Goal: Information Seeking & Learning: Learn about a topic

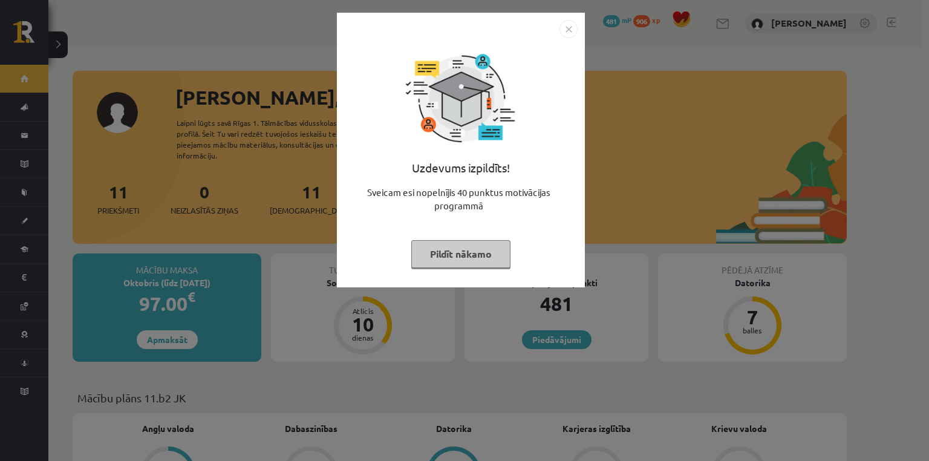
click at [462, 244] on button "Pildīt nākamo" at bounding box center [460, 254] width 99 height 28
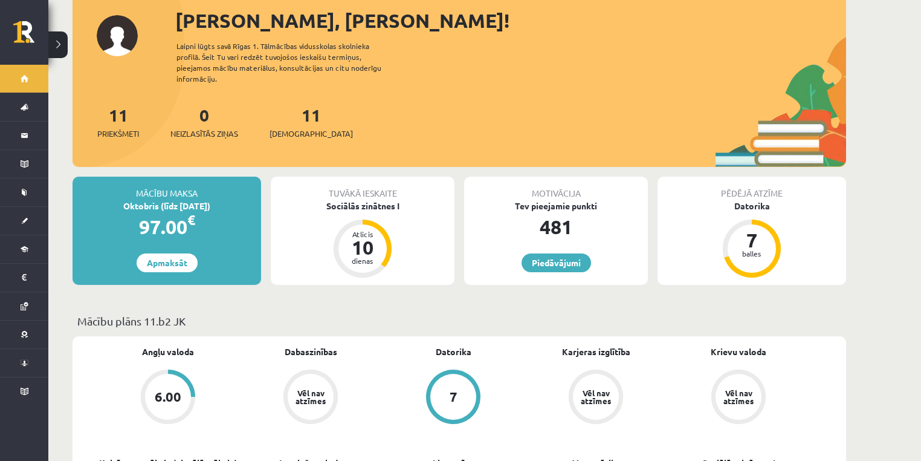
scroll to position [161, 0]
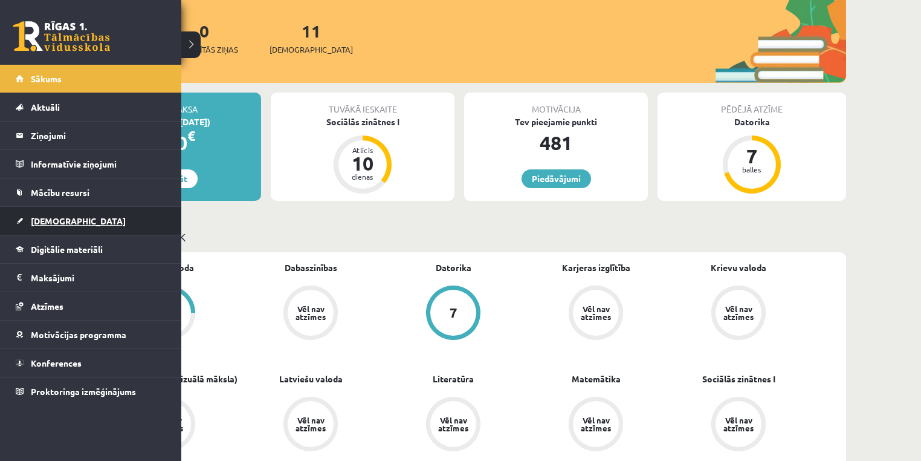
click at [47, 223] on span "[DEMOGRAPHIC_DATA]" at bounding box center [78, 220] width 95 height 11
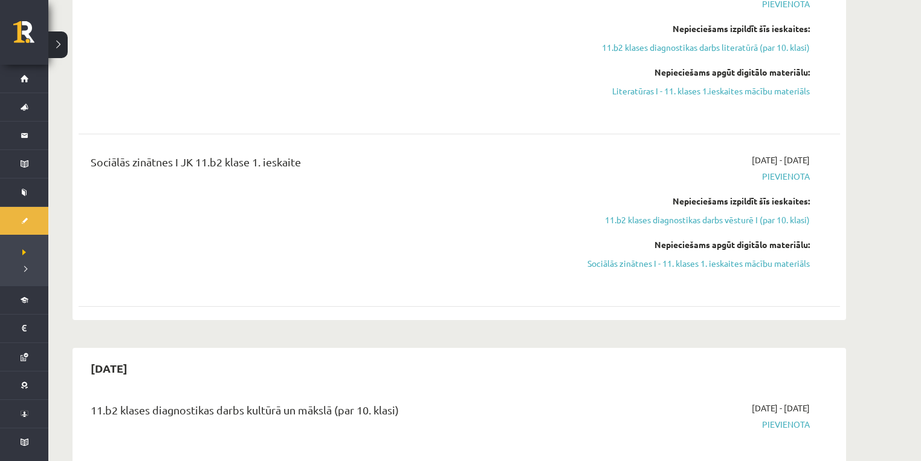
scroll to position [484, 0]
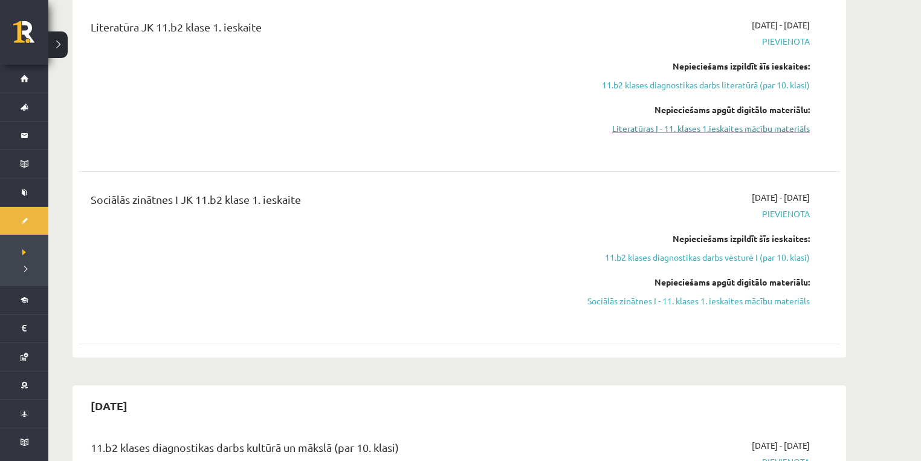
click at [721, 123] on link "Literatūras I - 11. klases 1.ieskaites mācību materiāls" at bounding box center [696, 128] width 228 height 13
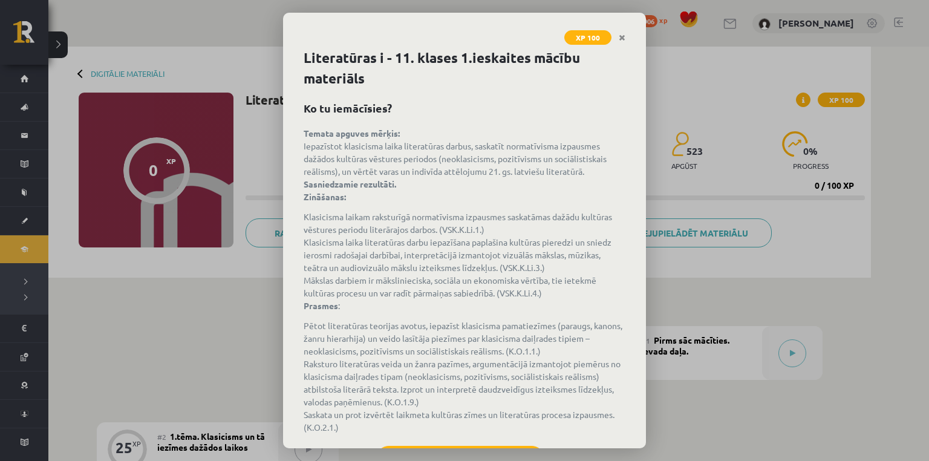
click at [214, 212] on div "XP 100 Literatūras i - 11. klases 1.ieskaites mācību materiāls Ko tu iemācīsies…" at bounding box center [464, 230] width 929 height 461
click at [623, 36] on icon "Close" at bounding box center [622, 38] width 7 height 8
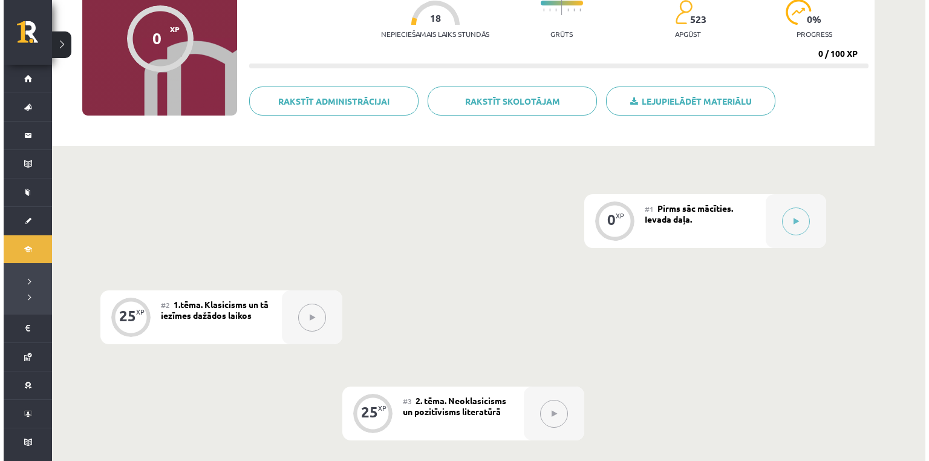
scroll to position [161, 0]
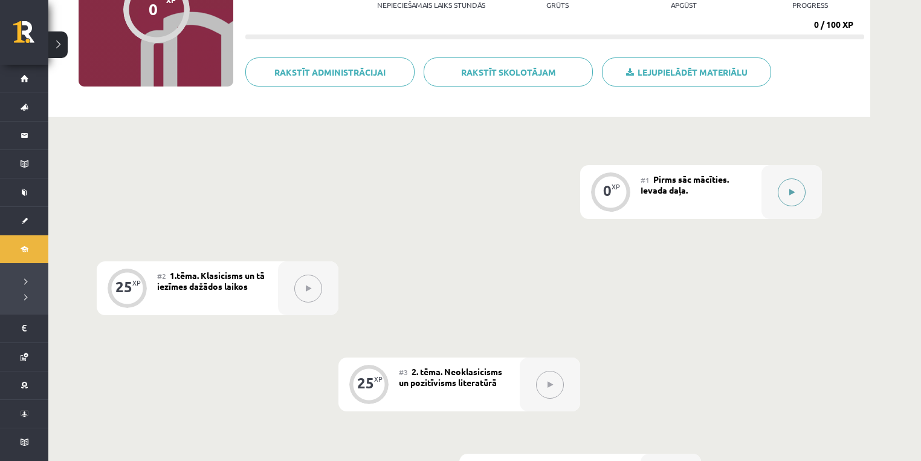
click at [791, 184] on button at bounding box center [792, 192] width 28 height 28
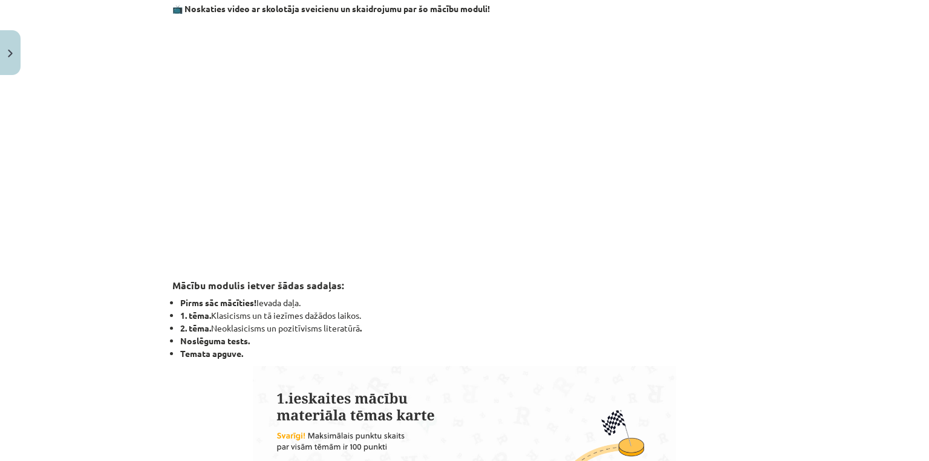
scroll to position [803, 0]
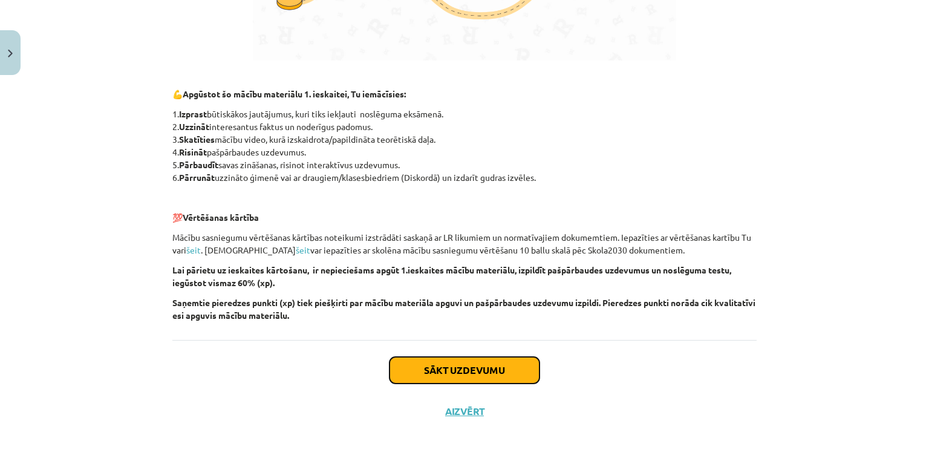
click at [489, 370] on button "Sākt uzdevumu" at bounding box center [464, 370] width 150 height 27
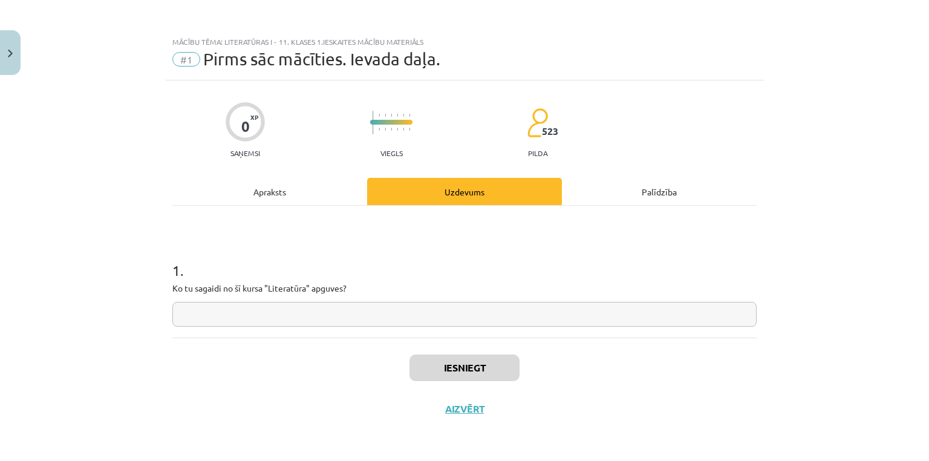
click at [492, 325] on input "text" at bounding box center [464, 314] width 584 height 25
type input "*"
type input "**********"
click at [481, 373] on button "Iesniegt" at bounding box center [464, 367] width 110 height 27
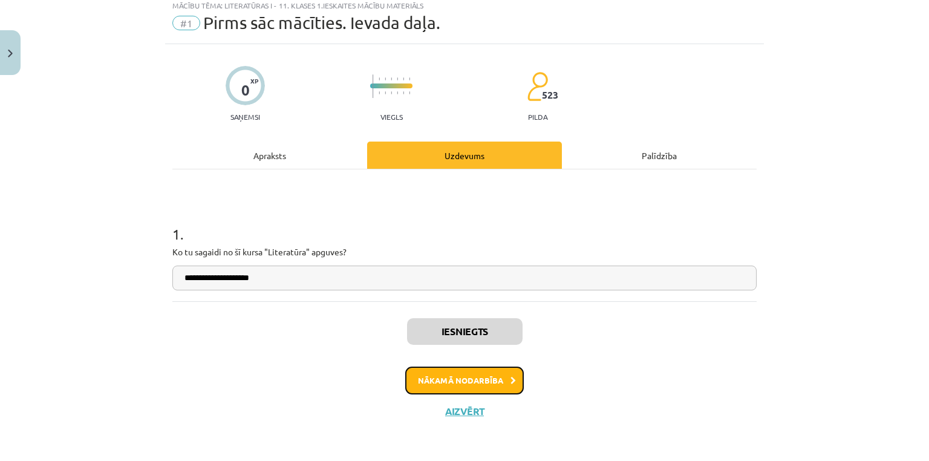
click at [461, 378] on button "Nākamā nodarbība" at bounding box center [464, 380] width 119 height 28
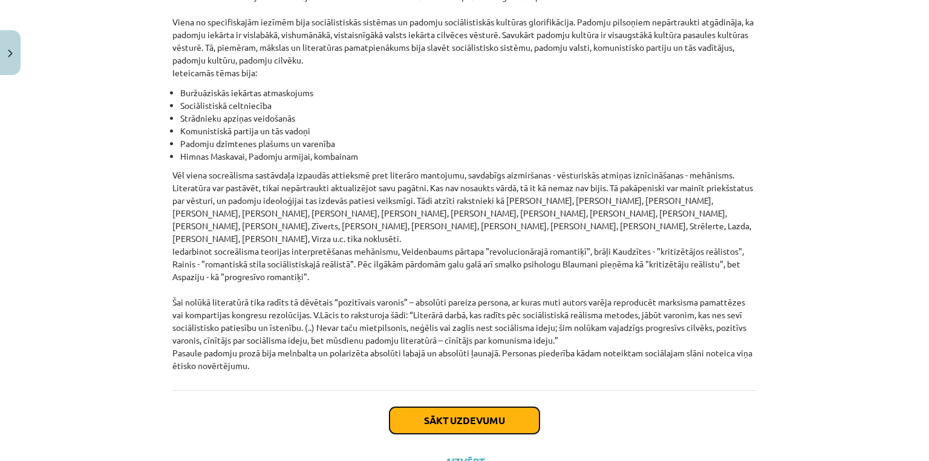
click at [460, 407] on button "Sākt uzdevumu" at bounding box center [464, 420] width 150 height 27
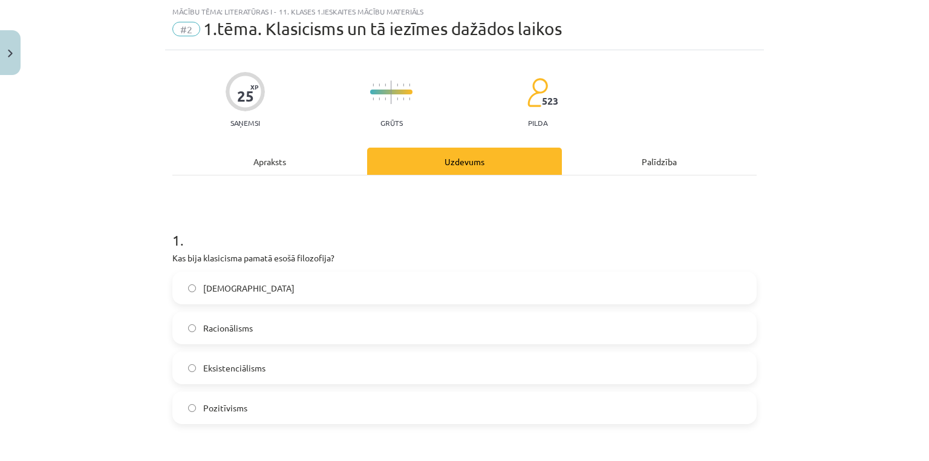
scroll to position [191, 0]
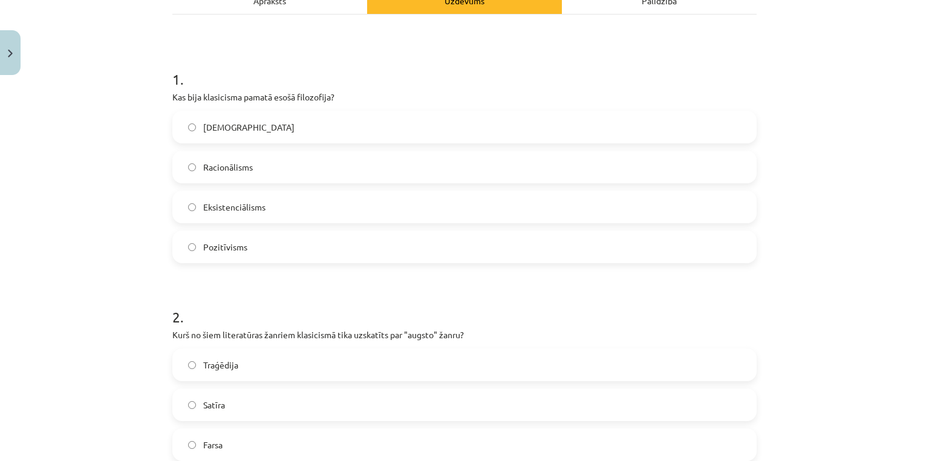
click at [252, 180] on label "Racionālisms" at bounding box center [465, 167] width 582 height 30
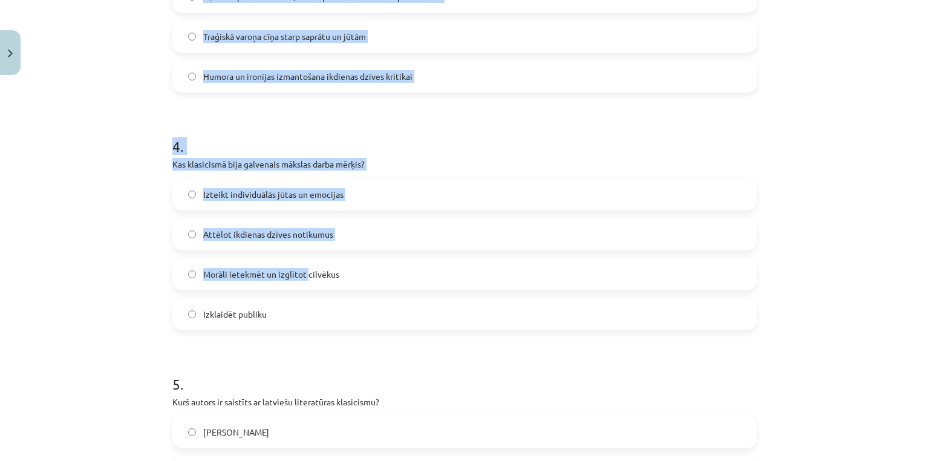
scroll to position [1083, 0]
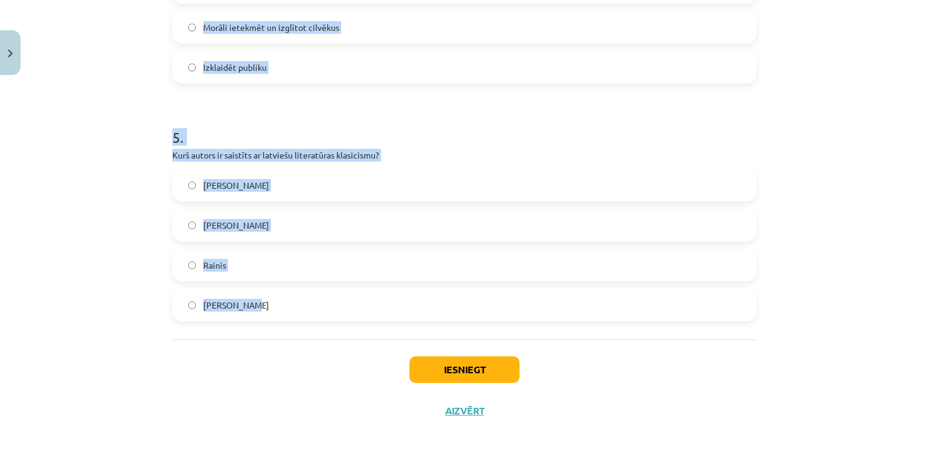
drag, startPoint x: 169, startPoint y: 171, endPoint x: 322, endPoint y: 297, distance: 197.6
copy form "Kurš no šiem literatūras žanriem klasicismā tika uzskatīts par "augsto" žanru? …"
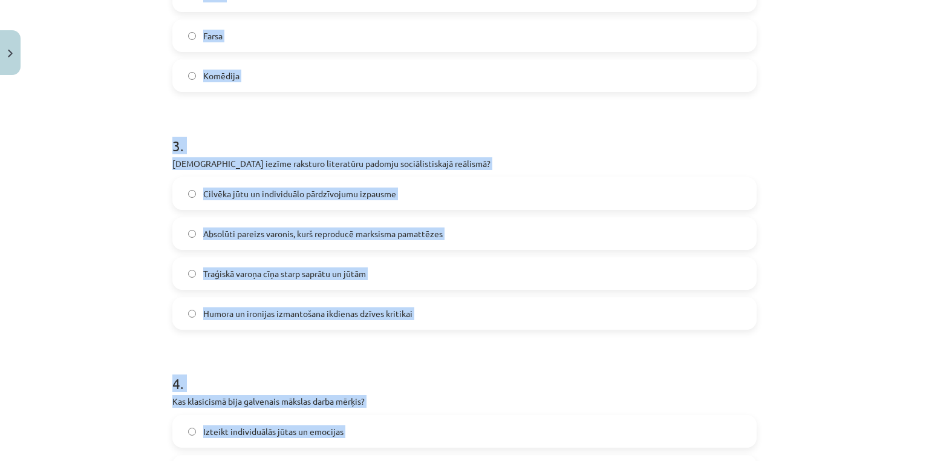
click at [67, 173] on div "Mācību tēma: Literatūras i - 11. klases 1.ieskaites mācību materiāls #2 1.tēma.…" at bounding box center [464, 230] width 929 height 461
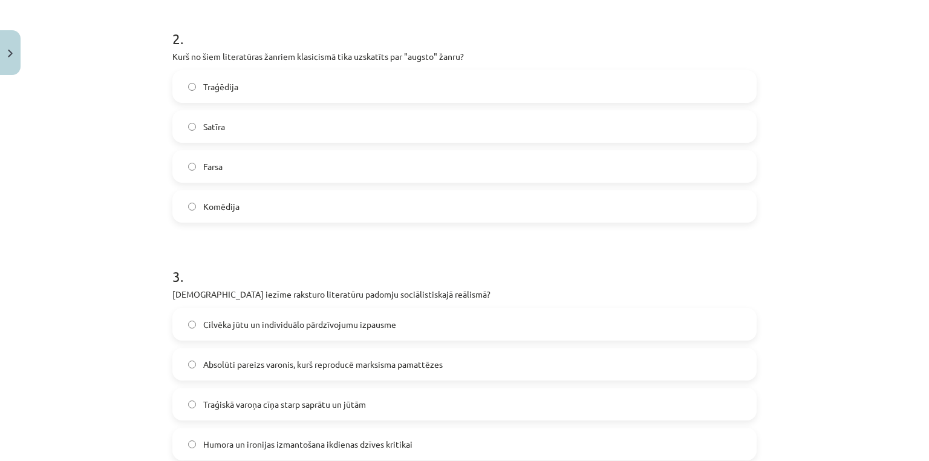
scroll to position [438, 0]
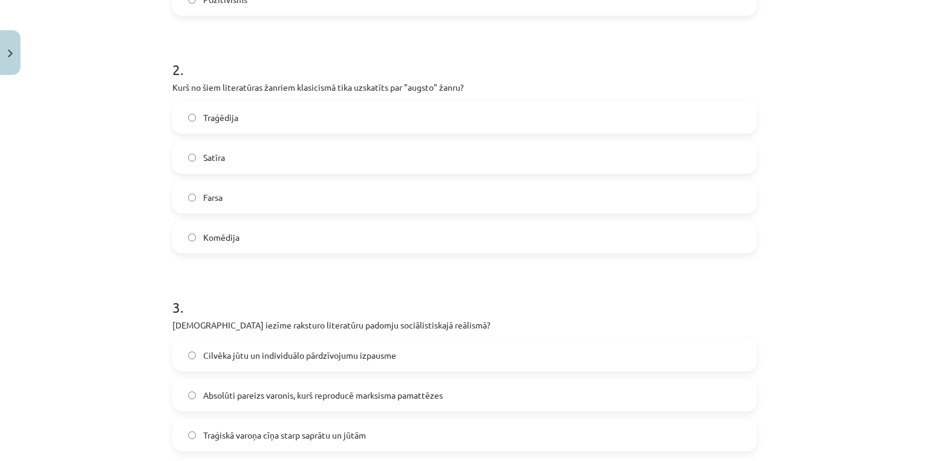
click at [215, 119] on span "Traģēdija" at bounding box center [220, 117] width 35 height 13
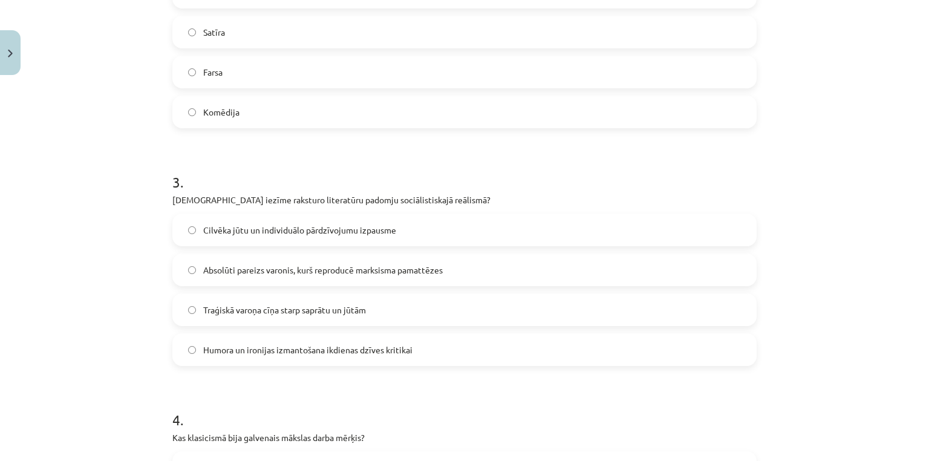
scroll to position [600, 0]
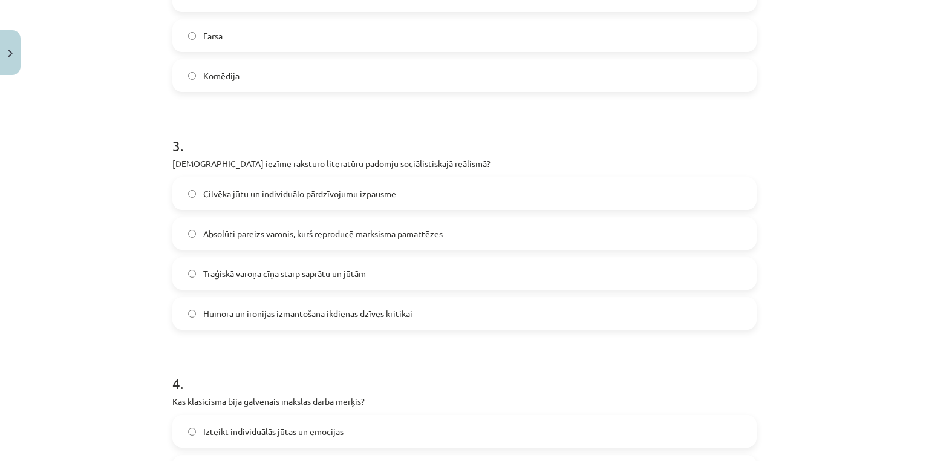
click at [214, 238] on span "Absolūti pareizs varonis, kurš reproducē marksisma pamattēzes" at bounding box center [322, 233] width 239 height 13
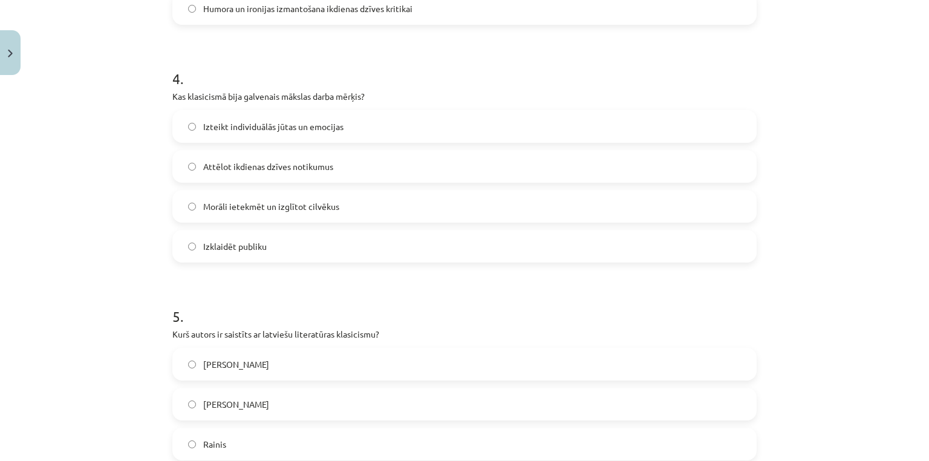
scroll to position [922, 0]
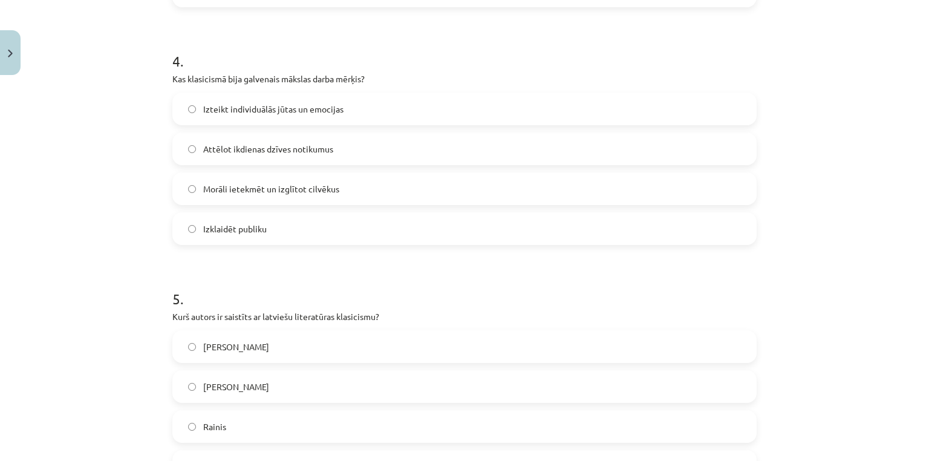
click at [237, 195] on label "Morāli ietekmēt un izglītot cilvēkus" at bounding box center [465, 189] width 582 height 30
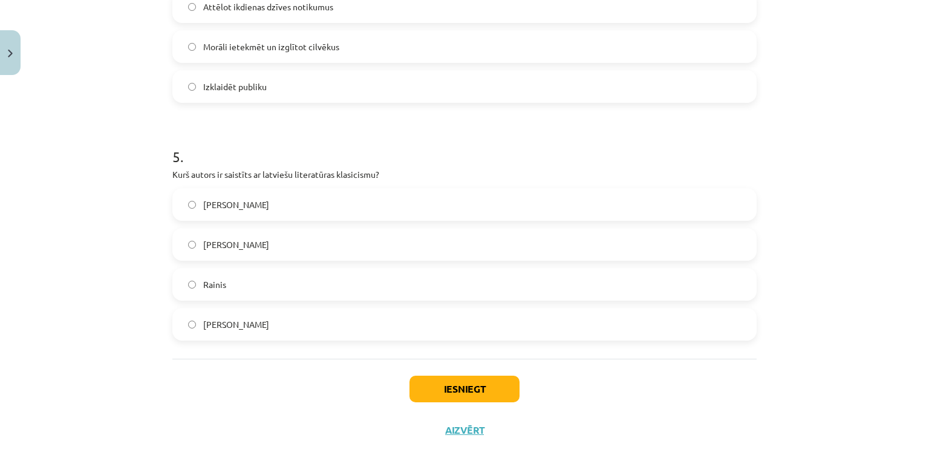
scroll to position [1083, 0]
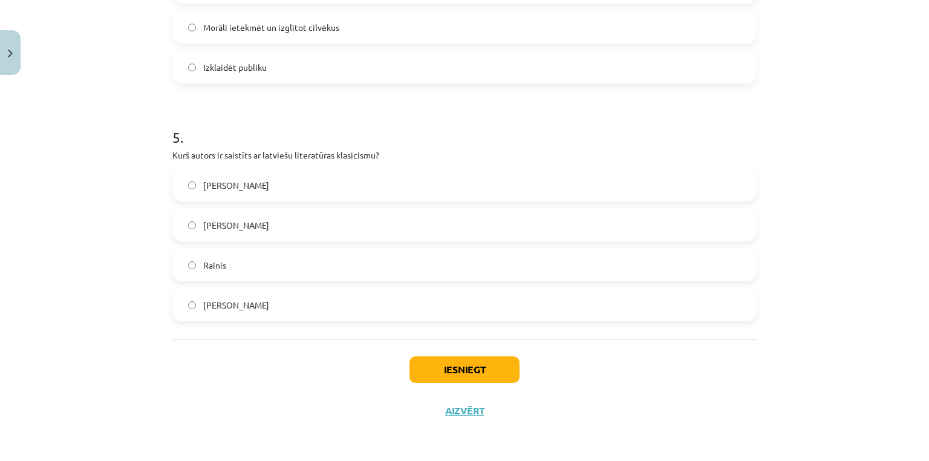
click at [242, 185] on span "Kristofers Fīrekers" at bounding box center [236, 185] width 66 height 13
drag, startPoint x: 418, startPoint y: 371, endPoint x: 404, endPoint y: 382, distance: 17.7
click at [418, 371] on button "Iesniegt" at bounding box center [464, 369] width 110 height 27
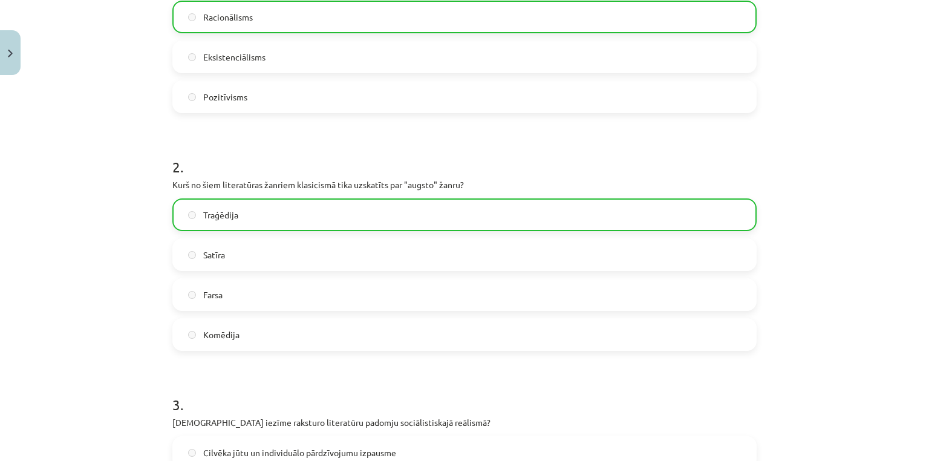
scroll to position [0, 0]
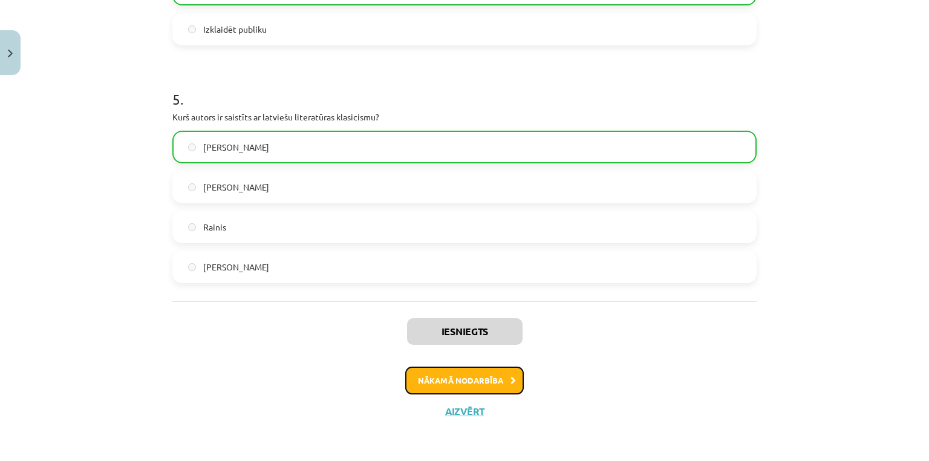
click at [430, 380] on button "Nākamā nodarbība" at bounding box center [464, 380] width 119 height 28
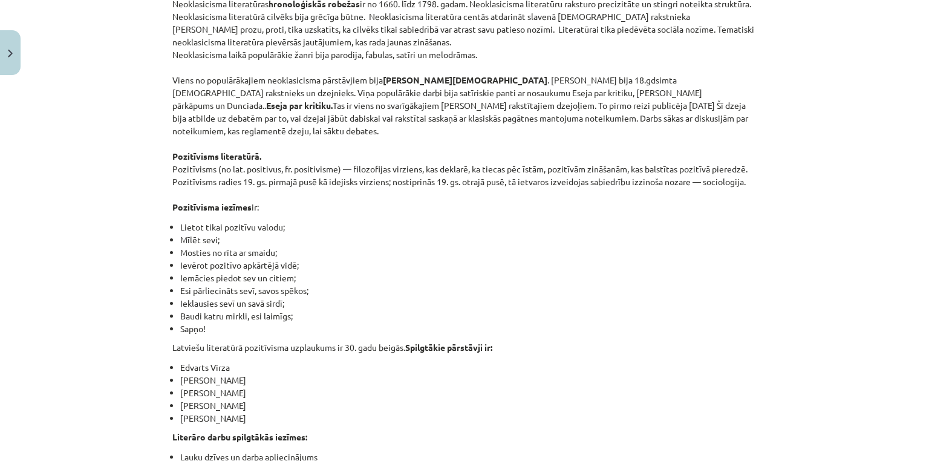
scroll to position [353, 0]
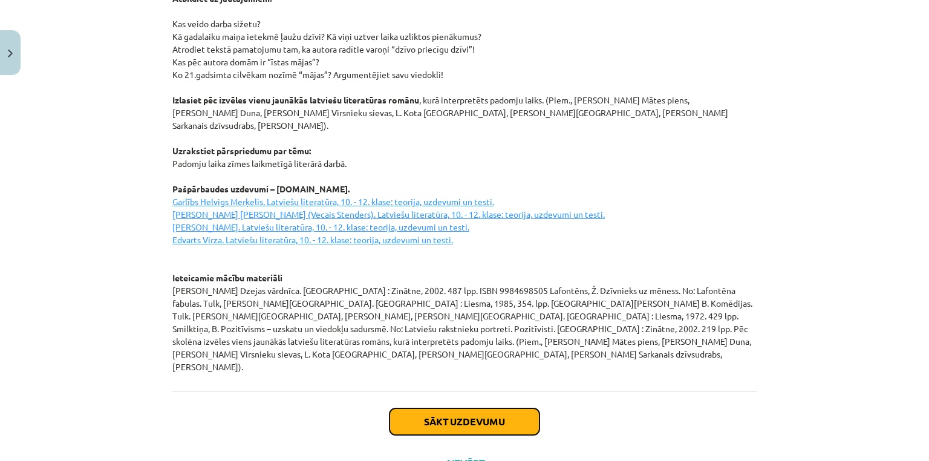
click at [450, 408] on button "Sākt uzdevumu" at bounding box center [464, 421] width 150 height 27
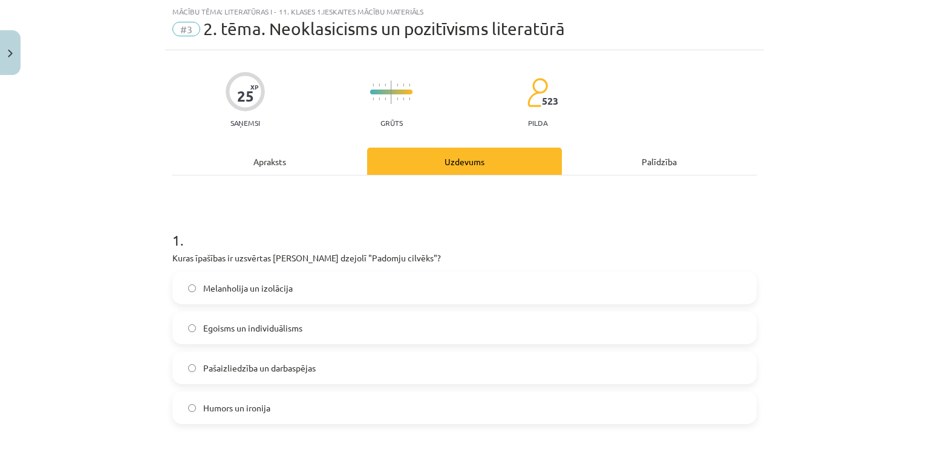
scroll to position [191, 0]
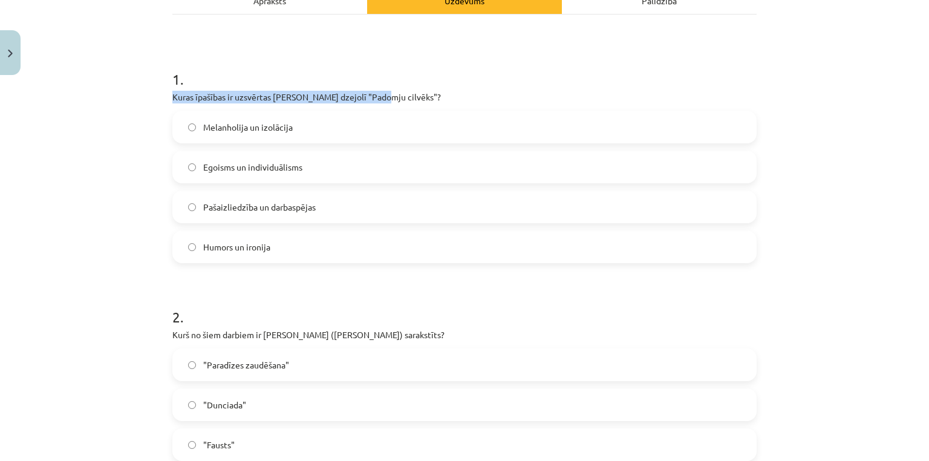
drag, startPoint x: 167, startPoint y: 88, endPoint x: 377, endPoint y: 96, distance: 210.6
click at [382, 95] on p "Kuras īpašības ir uzsvērtas Jāņa Sudrabkalna dzejolī "Padomju cilvēks"?" at bounding box center [464, 97] width 584 height 13
click at [230, 166] on span "Egoisms un individuālisms" at bounding box center [252, 167] width 99 height 13
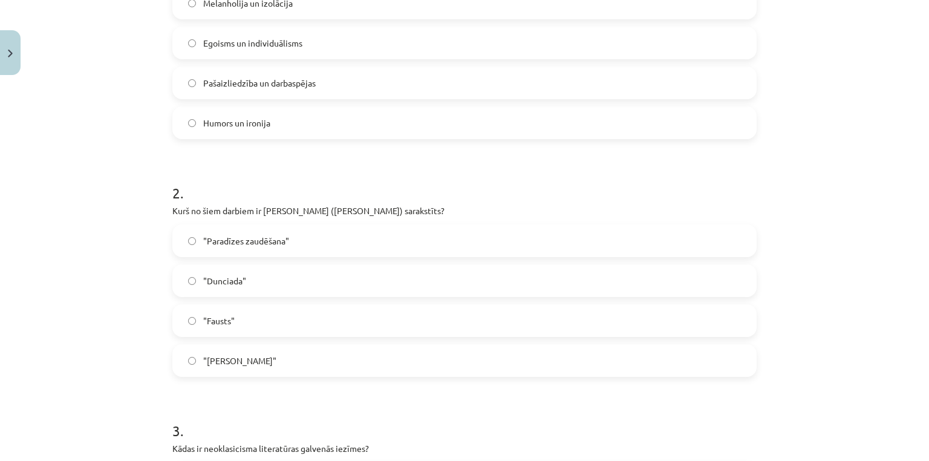
scroll to position [353, 0]
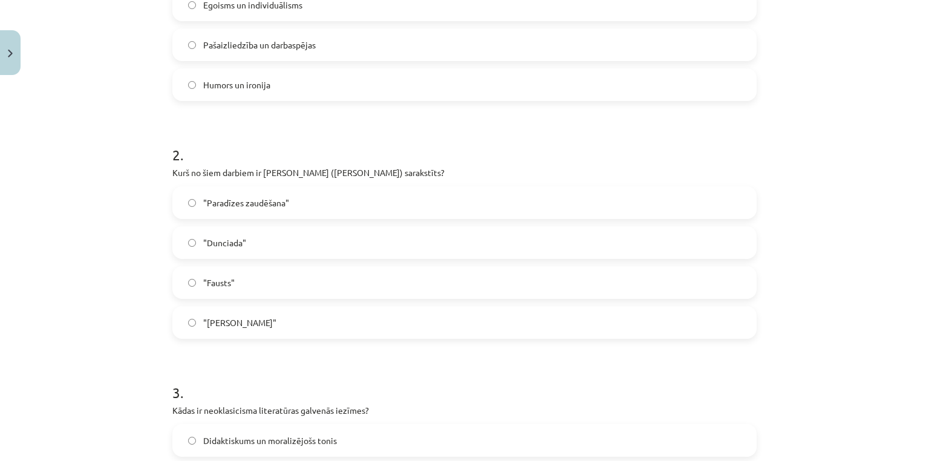
click at [230, 208] on span ""Paradīzes zaudēšana"" at bounding box center [246, 203] width 86 height 13
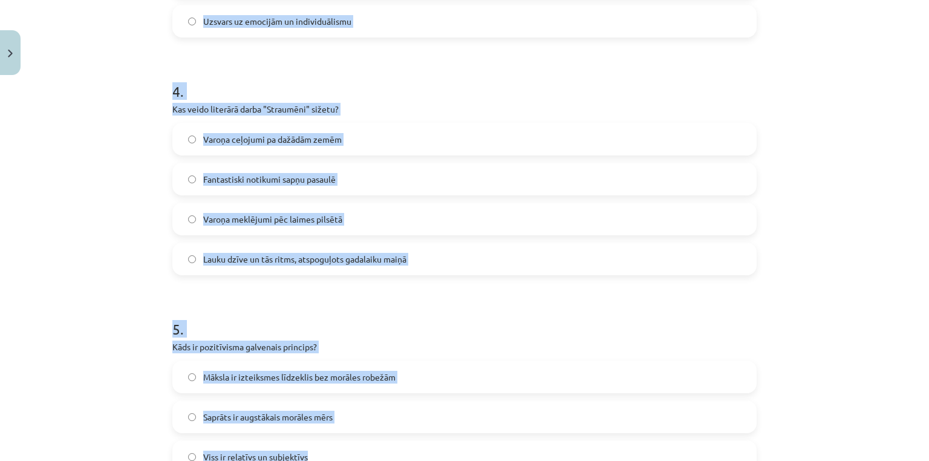
scroll to position [1083, 0]
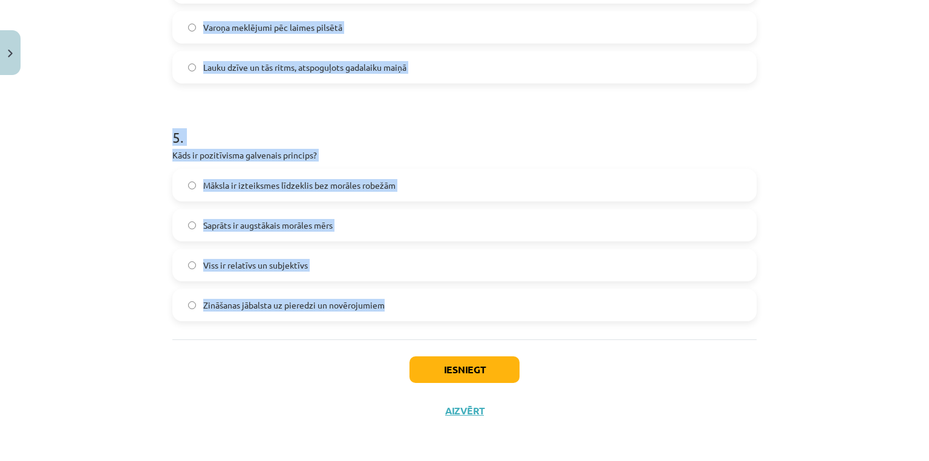
drag, startPoint x: 167, startPoint y: 84, endPoint x: 387, endPoint y: 212, distance: 254.4
copy form "Kādas ir neoklasicisma literatūras galvenās iezīmes? Didaktiskums un moralizējo…"
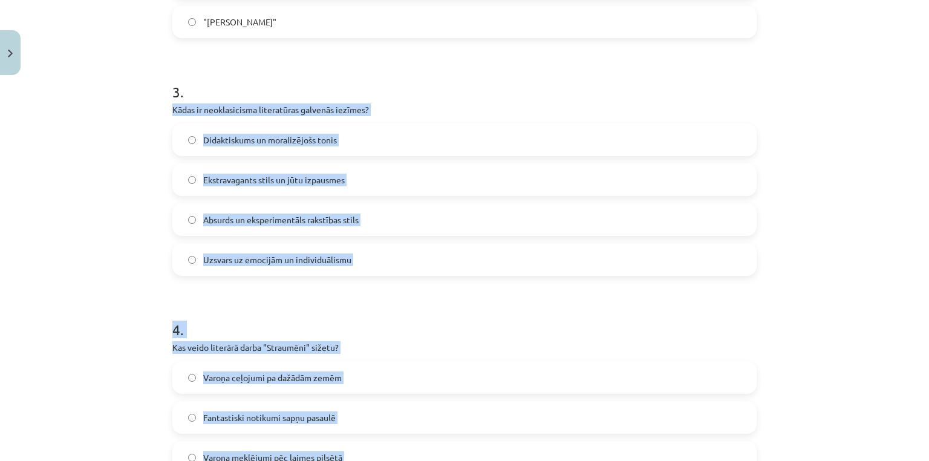
scroll to position [600, 0]
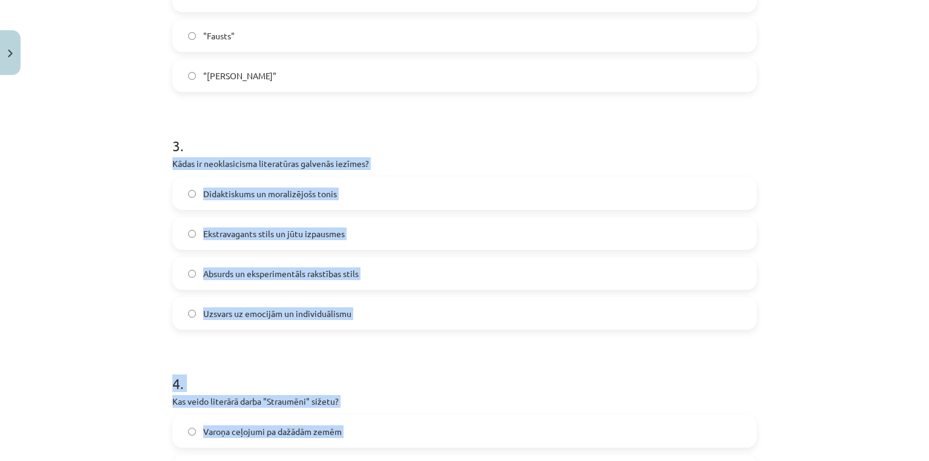
click at [73, 193] on div "Mācību tēma: Literatūras i - 11. klases 1.ieskaites mācību materiāls #3 2. tēma…" at bounding box center [464, 230] width 929 height 461
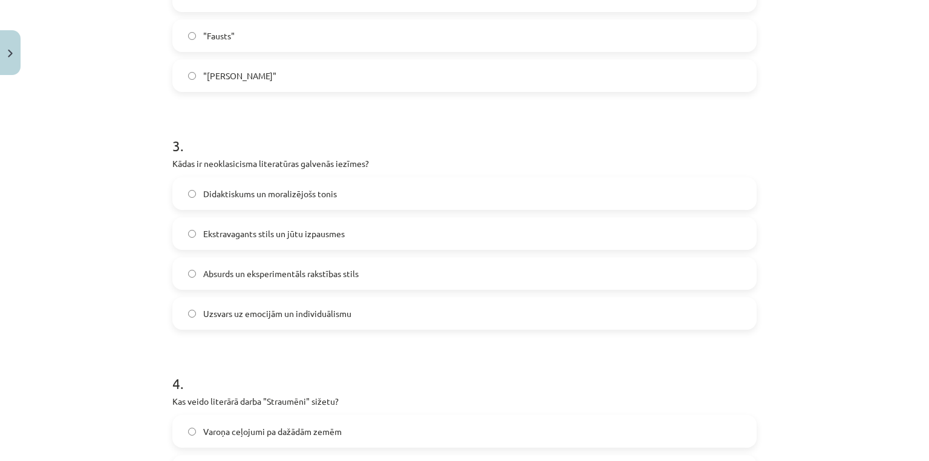
click at [233, 193] on span "Didaktiskums un moralizējošs tonis" at bounding box center [270, 193] width 134 height 13
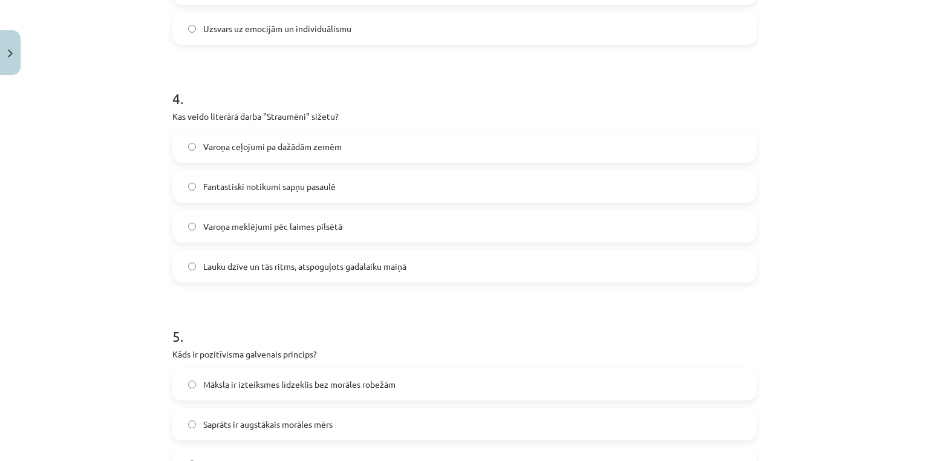
scroll to position [922, 0]
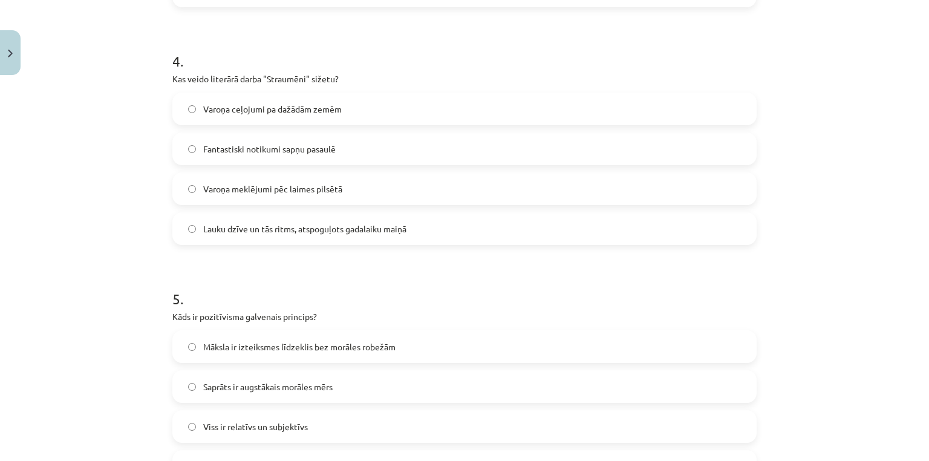
click at [233, 232] on span "Lauku dzīve un tās ritms, atspoguļots gadalaiku maiņā" at bounding box center [304, 229] width 203 height 13
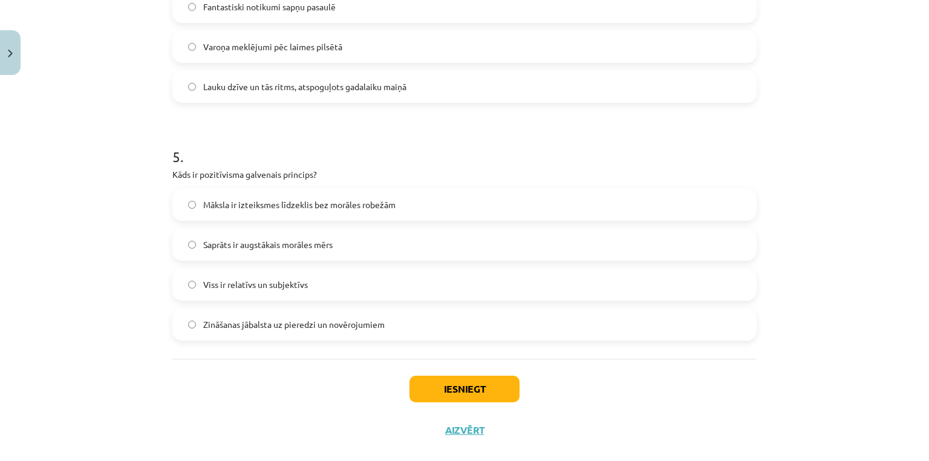
scroll to position [1083, 0]
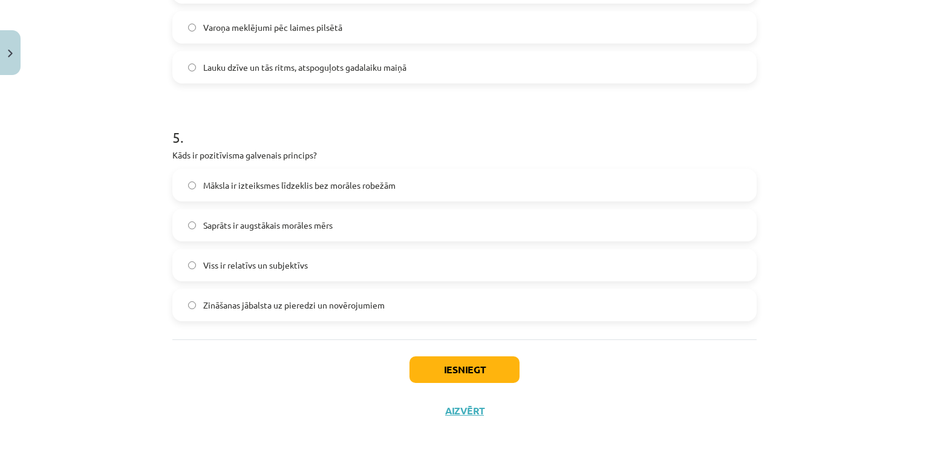
click at [236, 306] on span "Zināšanas jābalsta uz pieredzi un novērojumiem" at bounding box center [293, 305] width 181 height 13
click at [466, 365] on button "Iesniegt" at bounding box center [464, 369] width 110 height 27
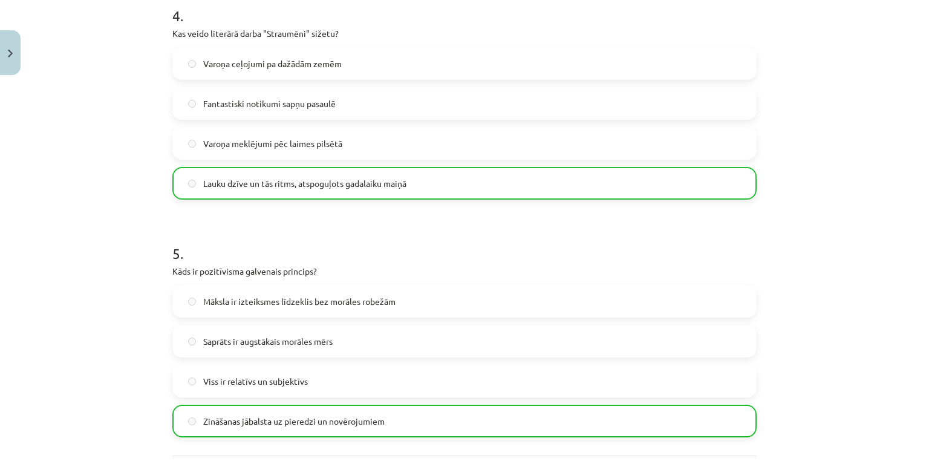
scroll to position [1122, 0]
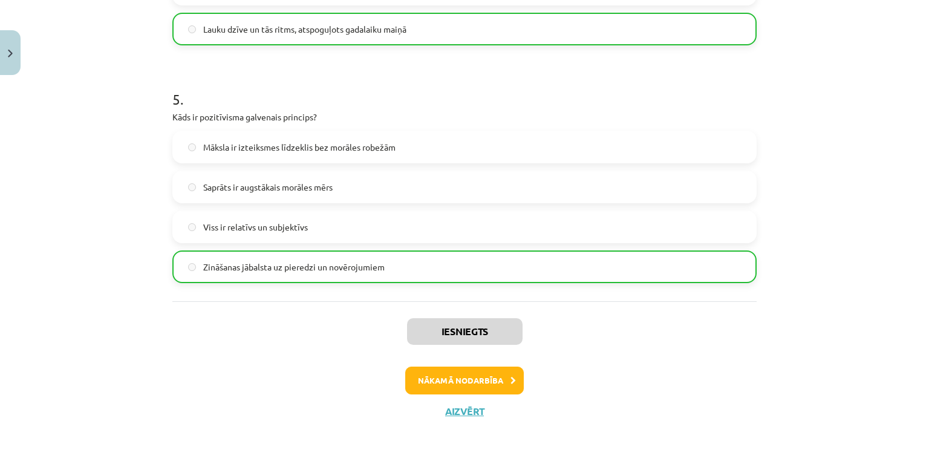
click at [444, 395] on div "Iesniegts Nākamā nodarbība Aizvērt" at bounding box center [464, 362] width 584 height 123
click at [444, 394] on div "Iesniegts Nākamā nodarbība Aizvērt" at bounding box center [464, 362] width 584 height 123
click at [447, 383] on button "Nākamā nodarbība" at bounding box center [464, 380] width 119 height 28
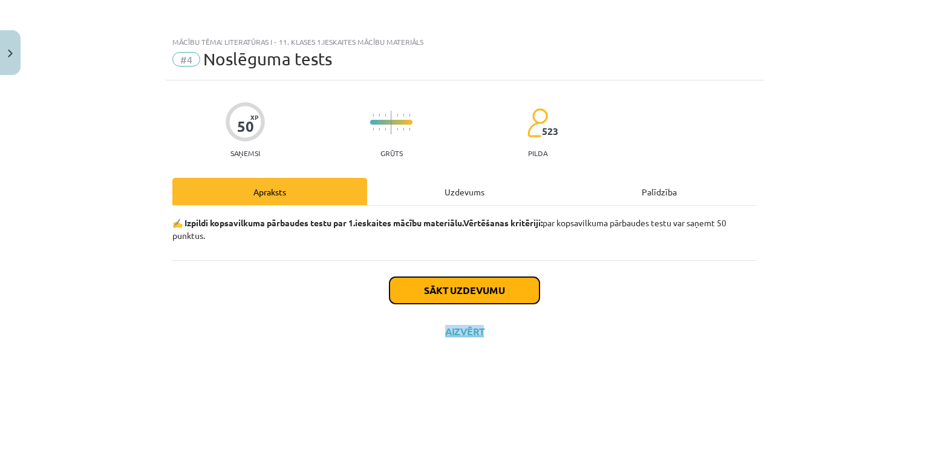
click at [445, 288] on button "Sākt uzdevumu" at bounding box center [464, 290] width 150 height 27
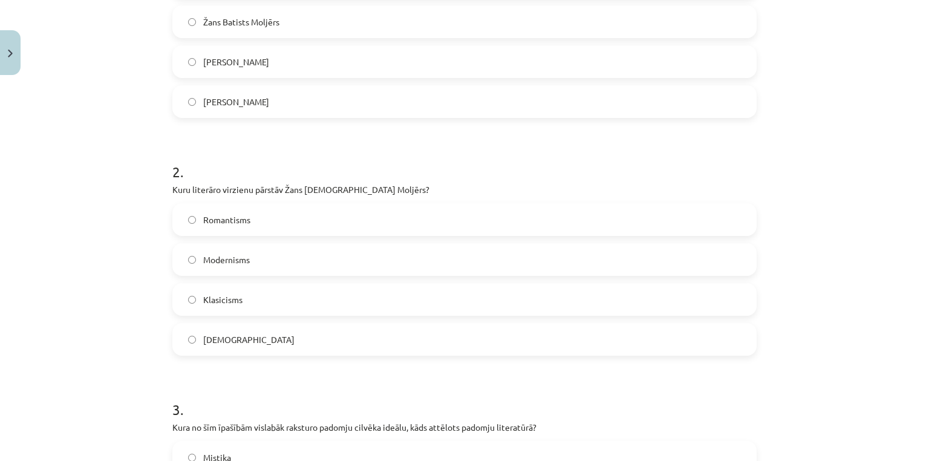
scroll to position [175, 0]
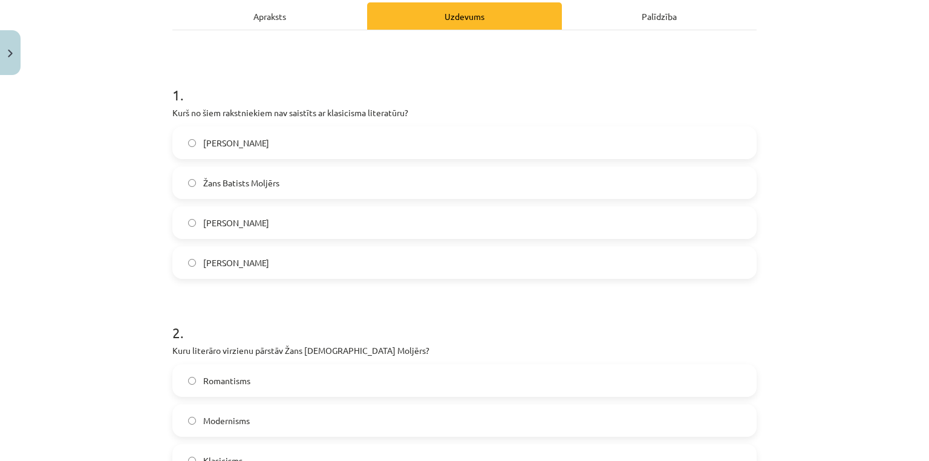
click at [245, 265] on span "Nikolā Bualo" at bounding box center [236, 262] width 66 height 13
click at [241, 225] on label "Vilis Lācis" at bounding box center [465, 222] width 582 height 30
click at [235, 182] on span "Žans Batists Moljērs" at bounding box center [241, 183] width 76 height 13
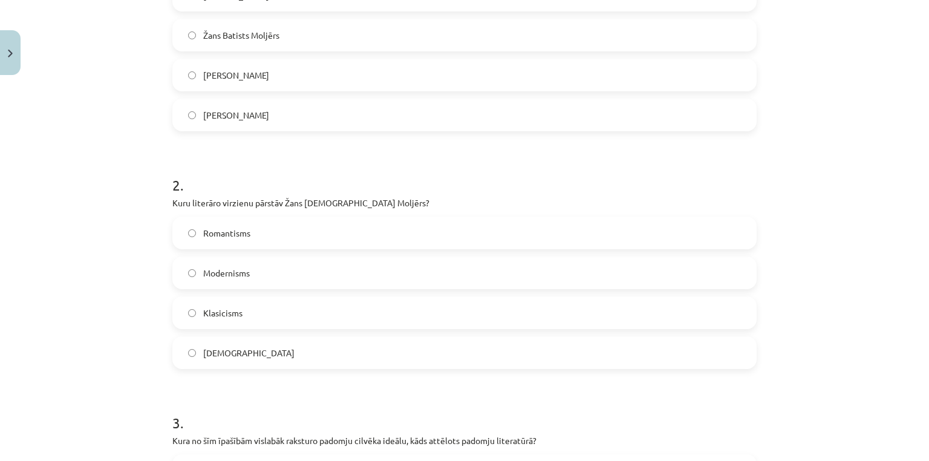
scroll to position [336, 0]
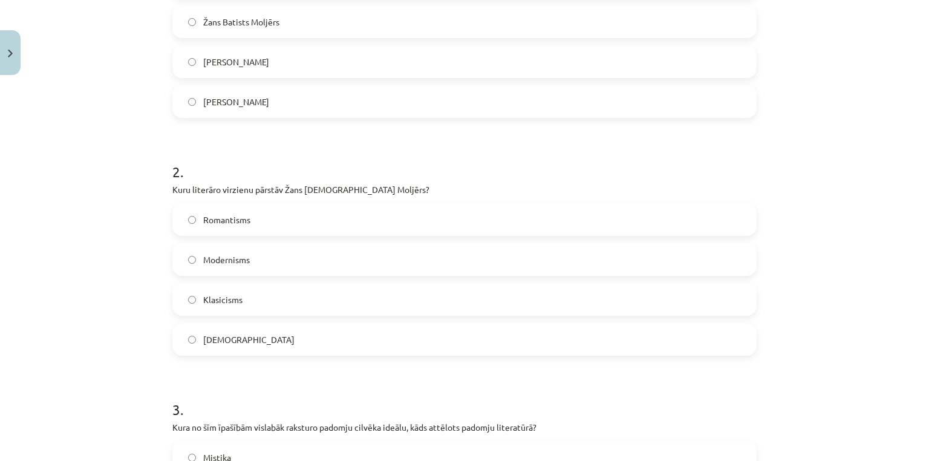
click at [227, 218] on span "Romantisms" at bounding box center [226, 219] width 47 height 13
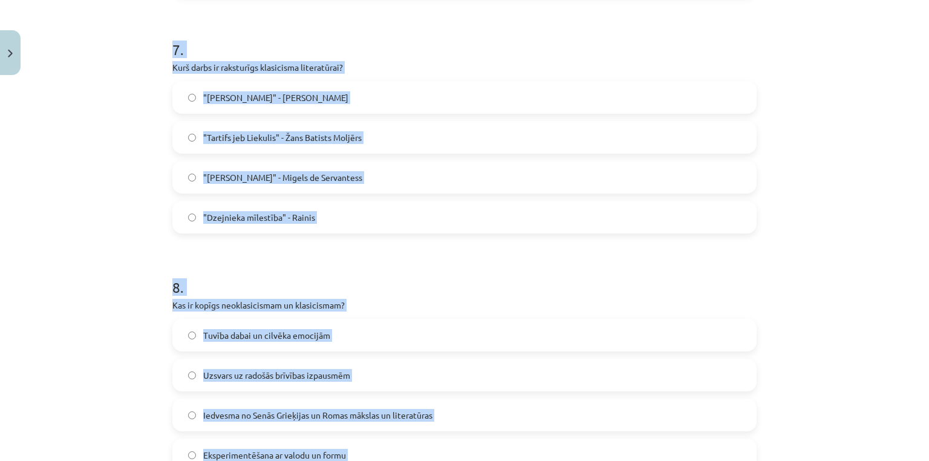
scroll to position [2271, 0]
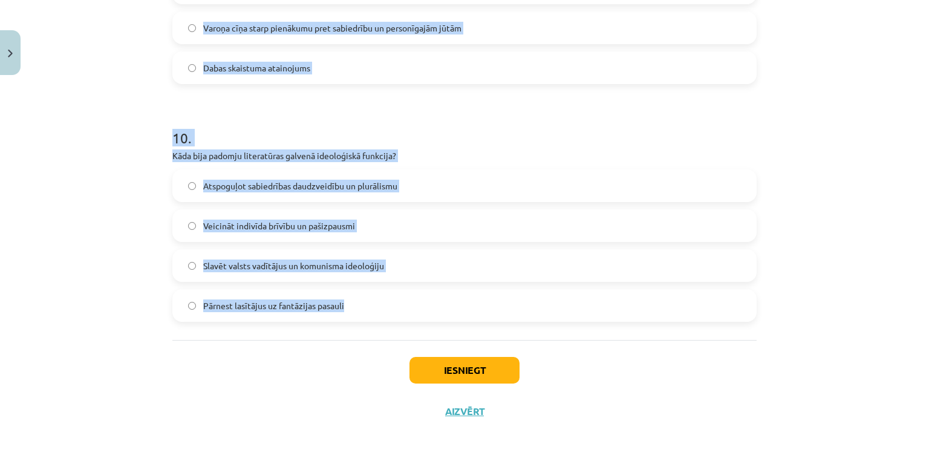
drag, startPoint x: 183, startPoint y: 119, endPoint x: 426, endPoint y: 300, distance: 303.3
copy form "Kura no šīm īpašībām vislabāk raksturo padomju cilvēka ideālu, kāds attēlots pa…"
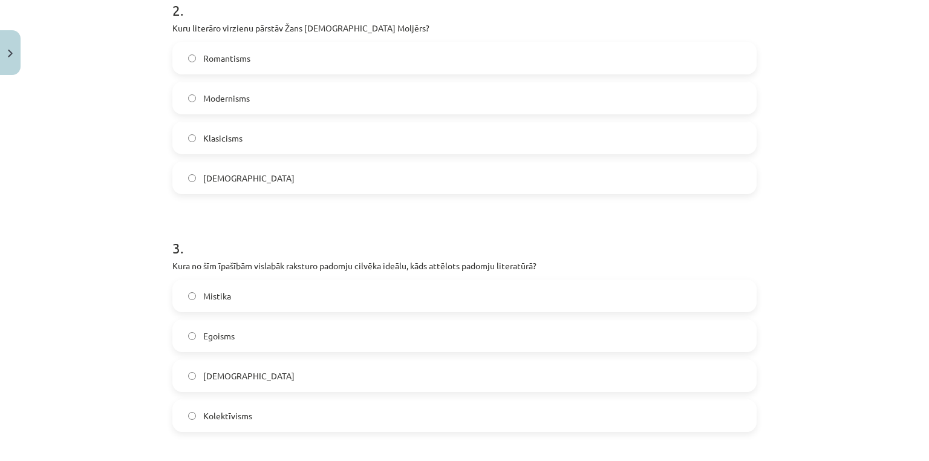
click at [77, 247] on div "Mācību tēma: Literatūras i - 11. klases 1.ieskaites mācību materiāls #4 Noslēgu…" at bounding box center [464, 230] width 929 height 461
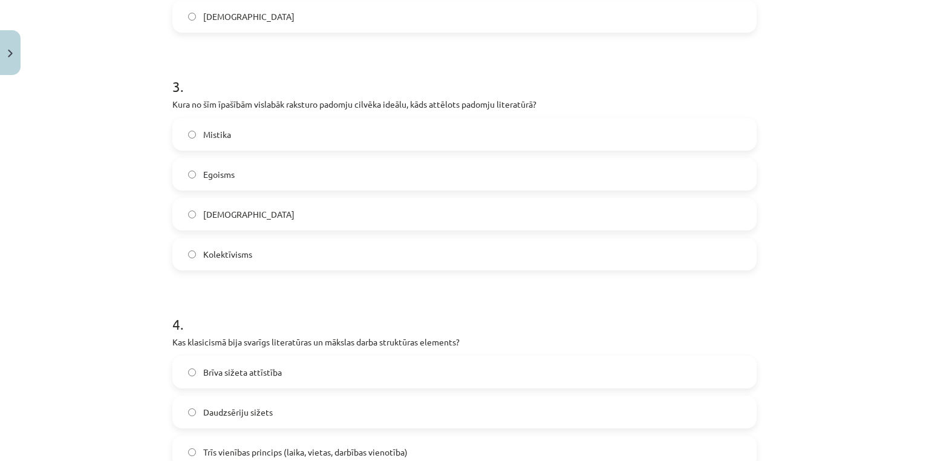
click at [207, 250] on span "Kolektīvisms" at bounding box center [227, 254] width 49 height 13
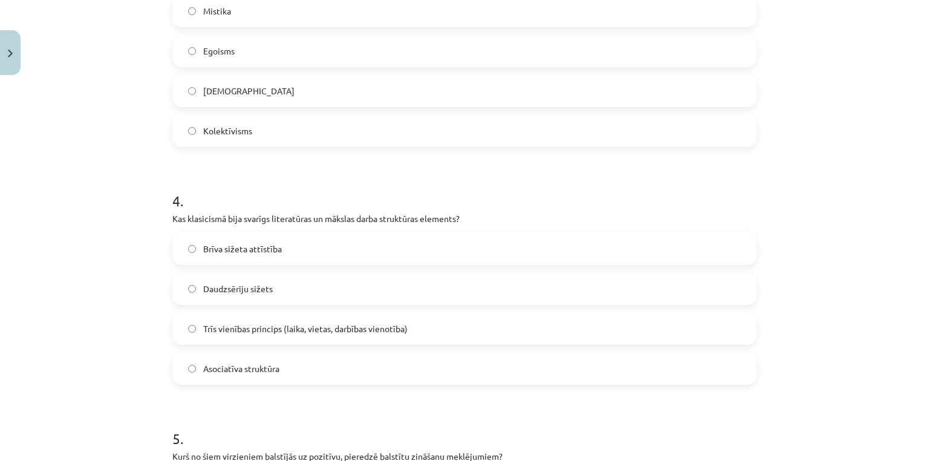
scroll to position [820, 0]
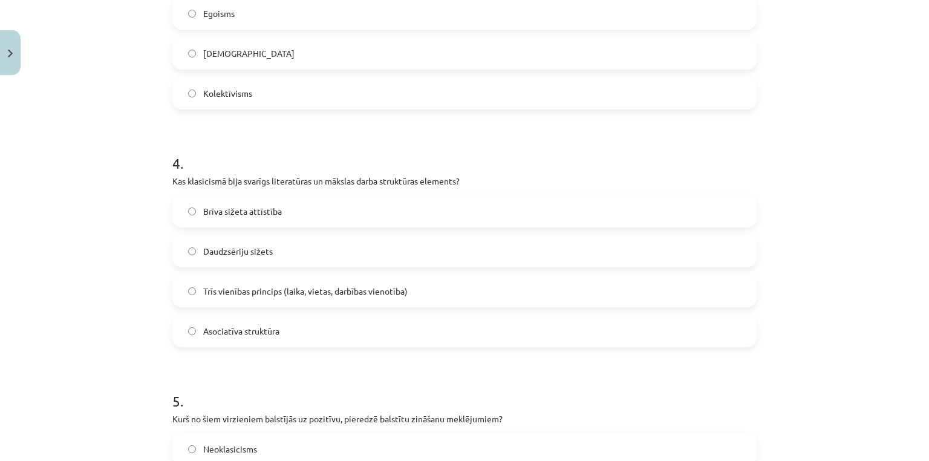
click at [219, 289] on span "Trīs vienības princips (laika, vietas, darbības vienotība)" at bounding box center [305, 291] width 204 height 13
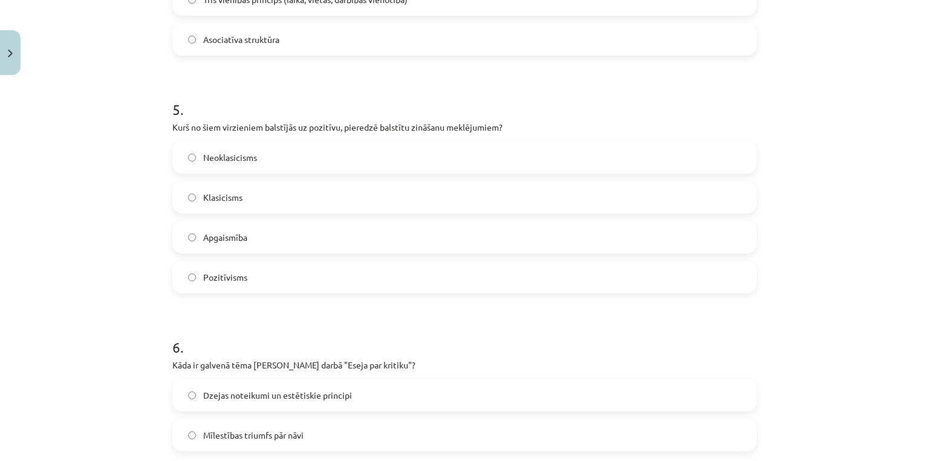
scroll to position [1143, 0]
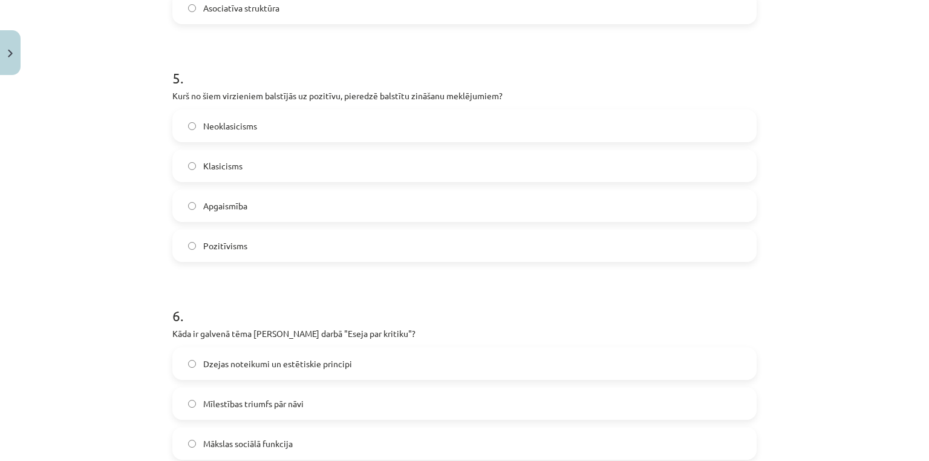
click at [218, 244] on span "Pozitīvisms" at bounding box center [225, 245] width 44 height 13
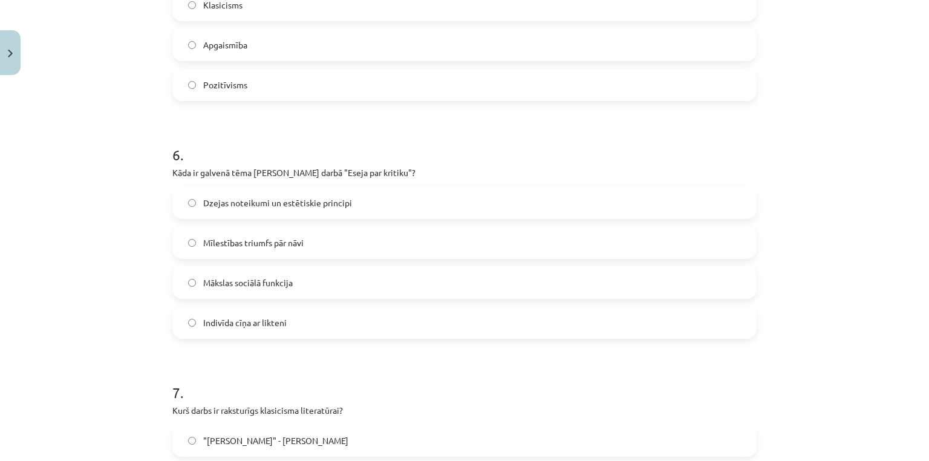
drag, startPoint x: 236, startPoint y: 206, endPoint x: 244, endPoint y: 164, distance: 42.5
click at [237, 206] on span "Dzejas noteikumi un estētiskie principi" at bounding box center [277, 203] width 149 height 13
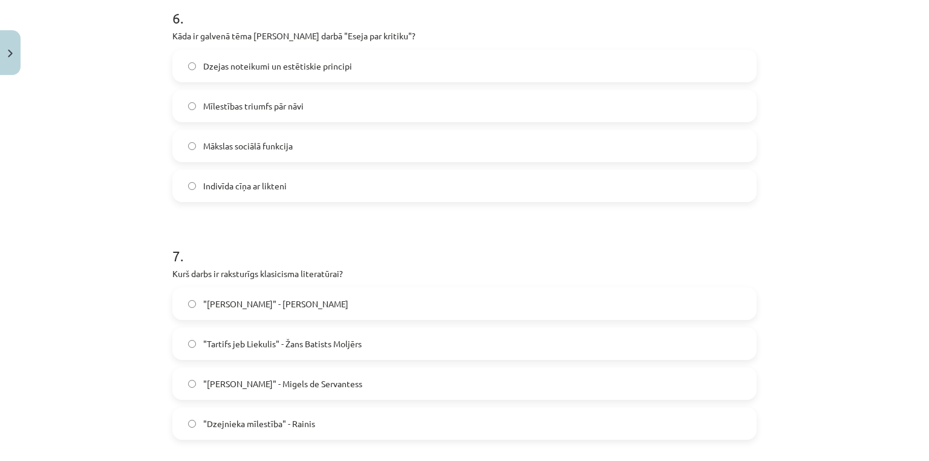
scroll to position [1626, 0]
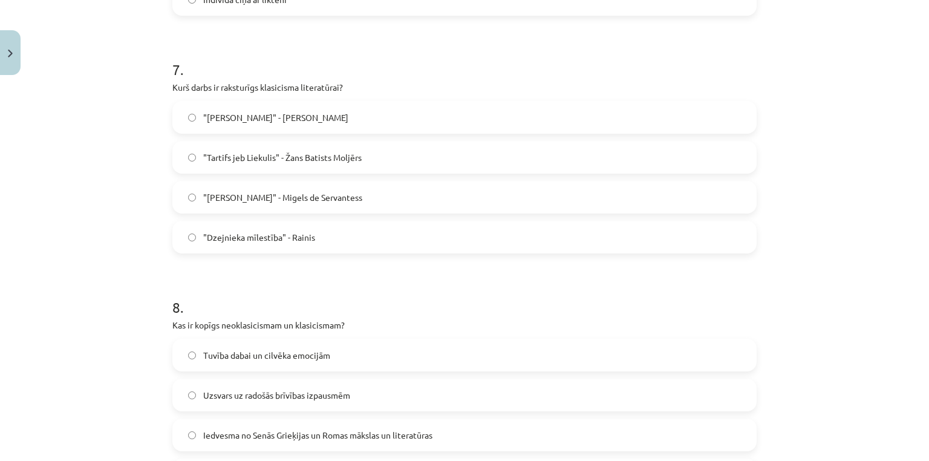
click at [247, 154] on span ""Tartifs jeb Liekulis" - Žans Batists Moljērs" at bounding box center [282, 157] width 158 height 13
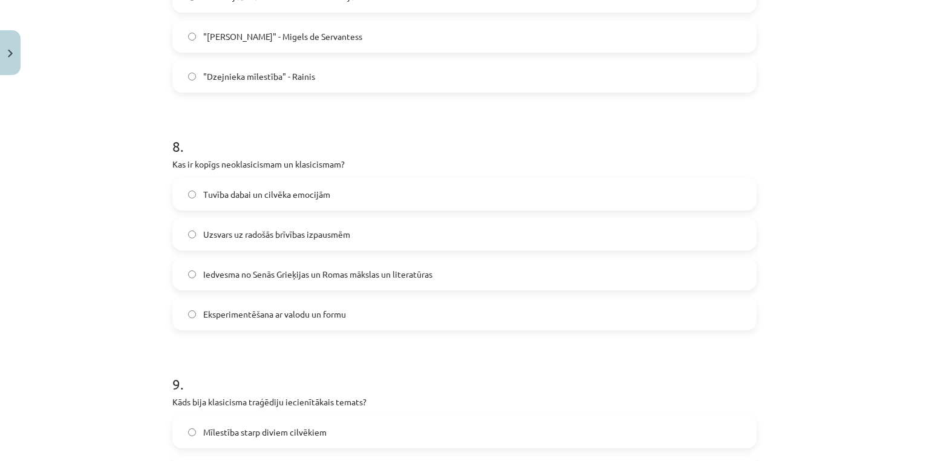
click at [237, 274] on span "Iedvesma no Senās Grieķijas un Romas mākslas un literatūras" at bounding box center [317, 274] width 229 height 13
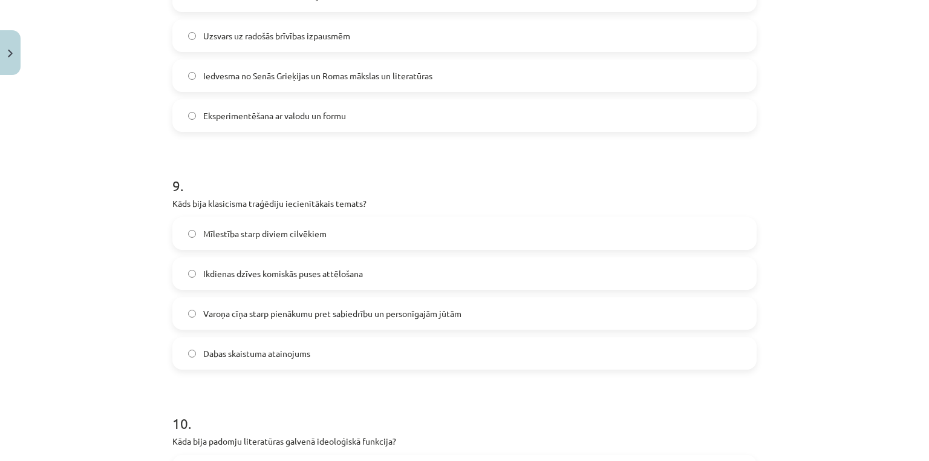
scroll to position [2110, 0]
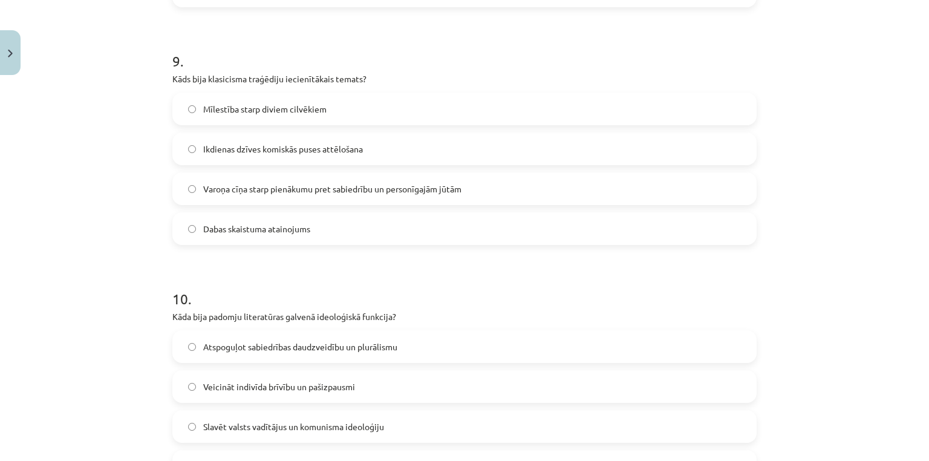
click at [230, 193] on span "Varoņa cīņa starp pienākumu pret sabiedrību un personīgajām jūtām" at bounding box center [332, 189] width 258 height 13
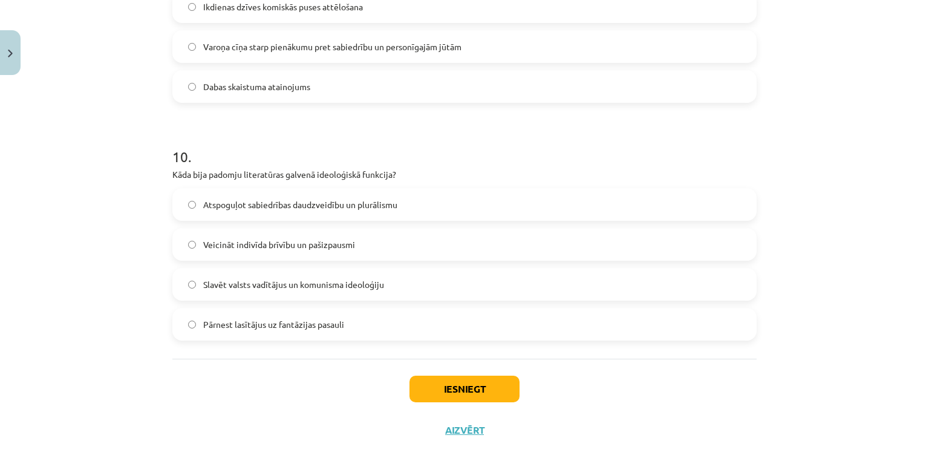
scroll to position [2271, 0]
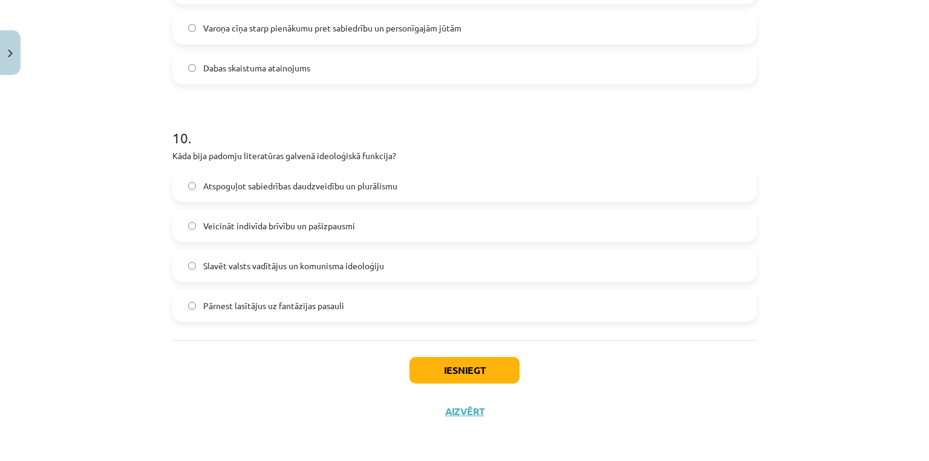
click at [245, 271] on label "Slavēt valsts vadītājus un komunisma ideoloģiju" at bounding box center [465, 265] width 582 height 30
click at [450, 375] on button "Iesniegt" at bounding box center [464, 370] width 110 height 27
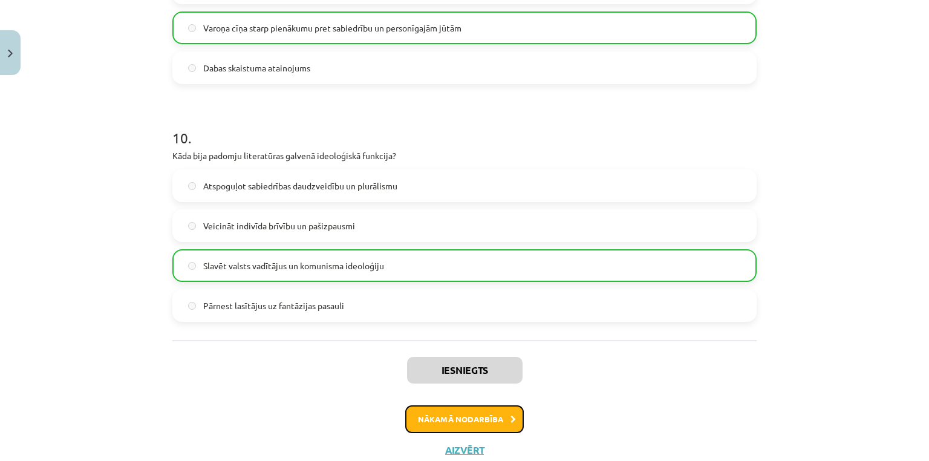
click at [490, 411] on button "Nākamā nodarbība" at bounding box center [464, 419] width 119 height 28
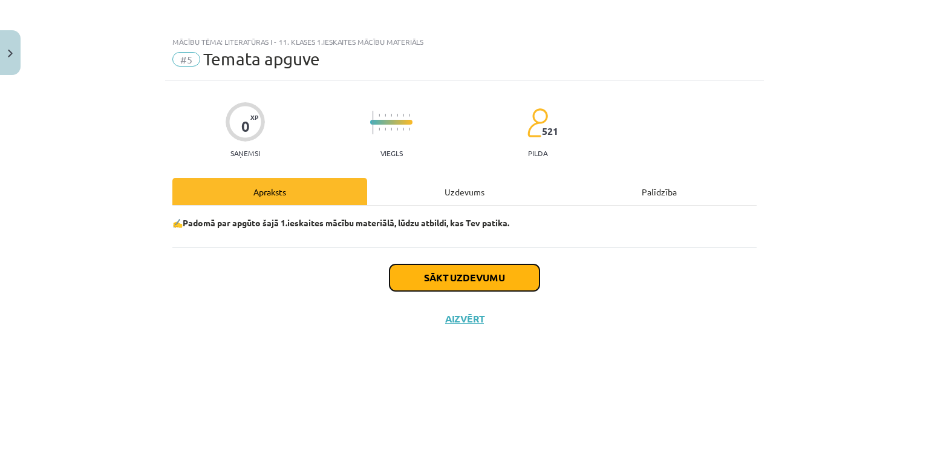
click at [468, 269] on button "Sākt uzdevumu" at bounding box center [464, 277] width 150 height 27
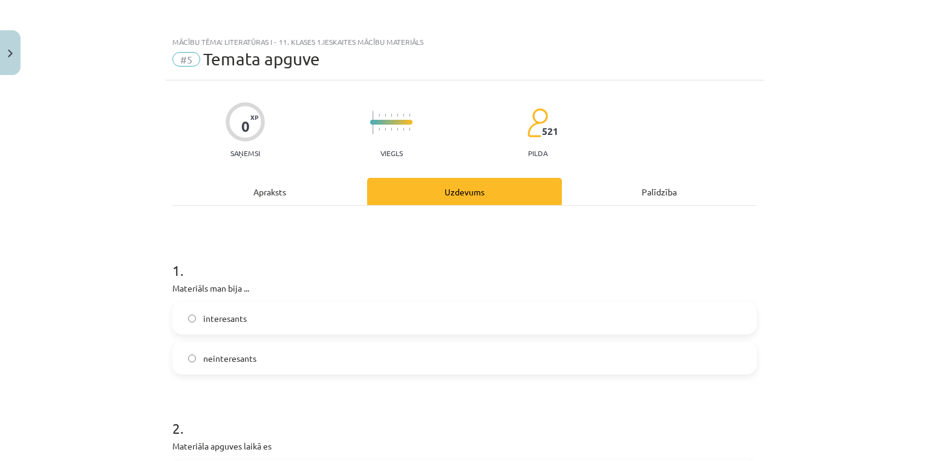
click at [254, 322] on label "interesants" at bounding box center [465, 318] width 582 height 30
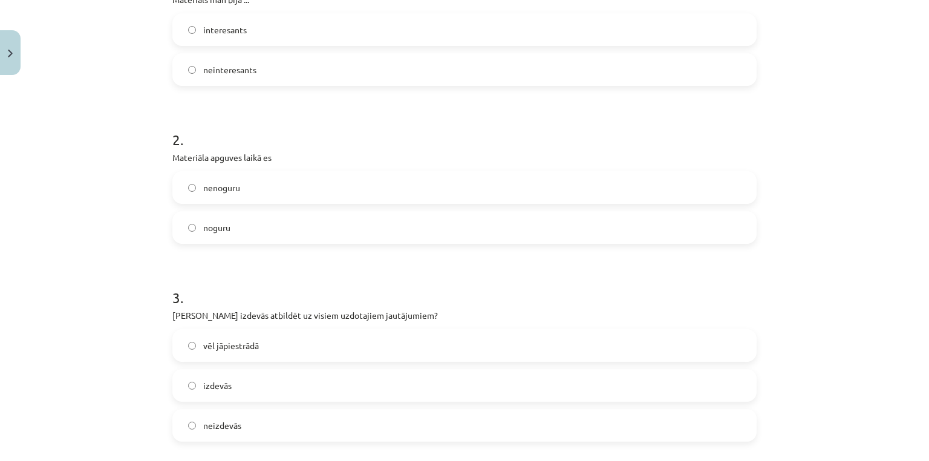
scroll to position [322, 0]
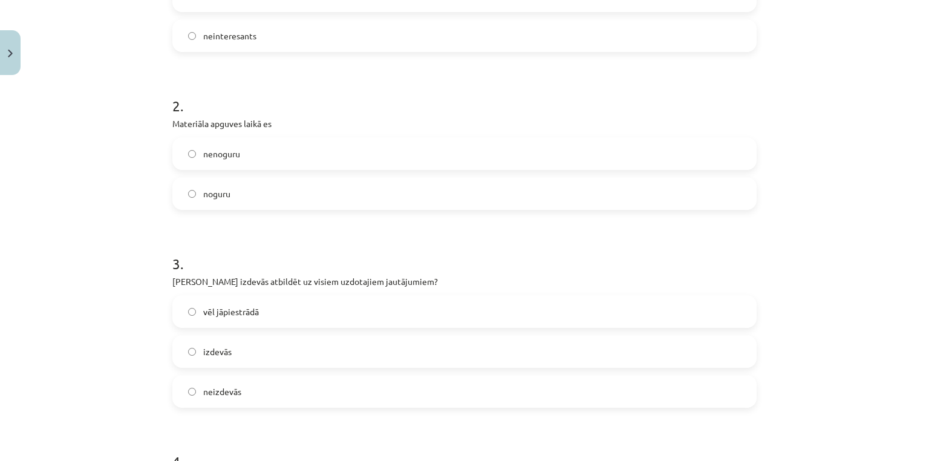
click at [221, 189] on span "noguru" at bounding box center [216, 193] width 27 height 13
click at [258, 314] on label "vēl jāpiestrādā" at bounding box center [465, 311] width 582 height 30
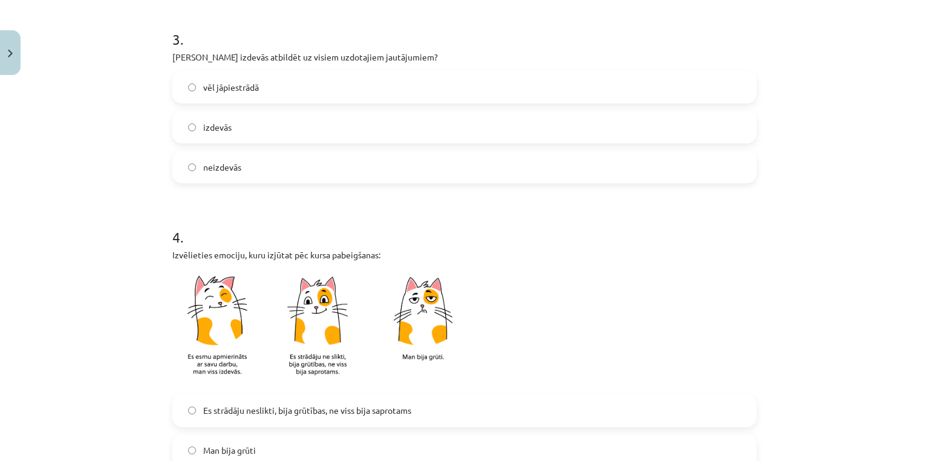
scroll to position [806, 0]
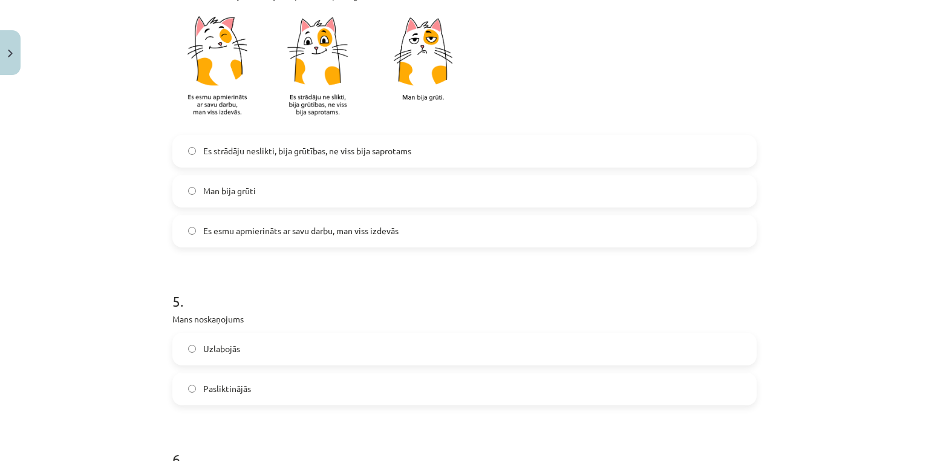
click at [241, 230] on span "Es esmu apmierināts ar savu darbu, man viss izdevās" at bounding box center [300, 230] width 195 height 13
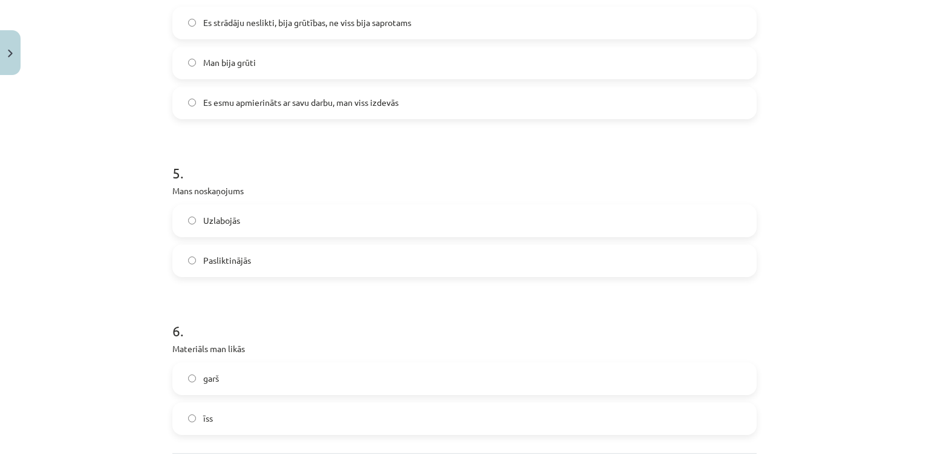
scroll to position [967, 0]
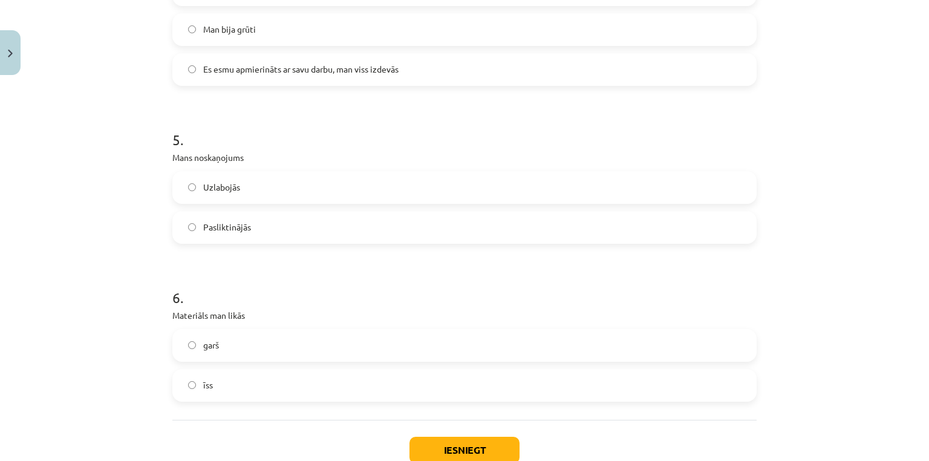
click at [230, 190] on span "Uzlabojās" at bounding box center [221, 187] width 37 height 13
click at [207, 376] on label "īss" at bounding box center [465, 385] width 582 height 30
click at [449, 445] on button "Iesniegt" at bounding box center [464, 450] width 110 height 27
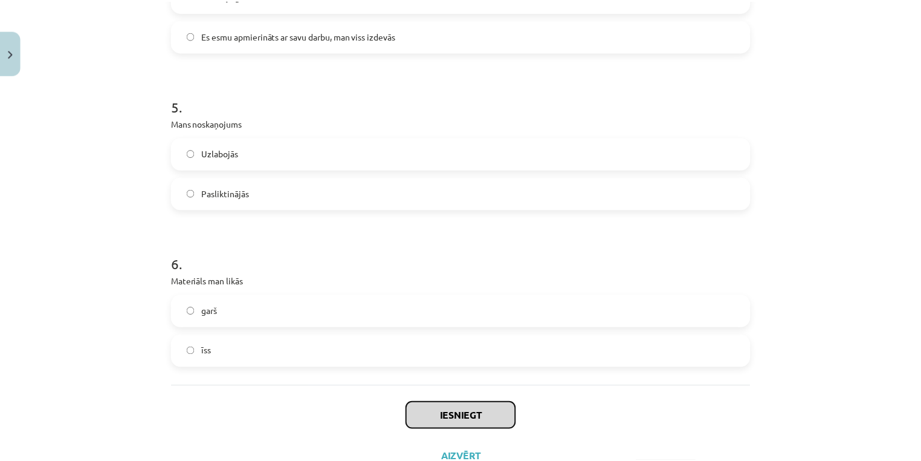
scroll to position [1047, 0]
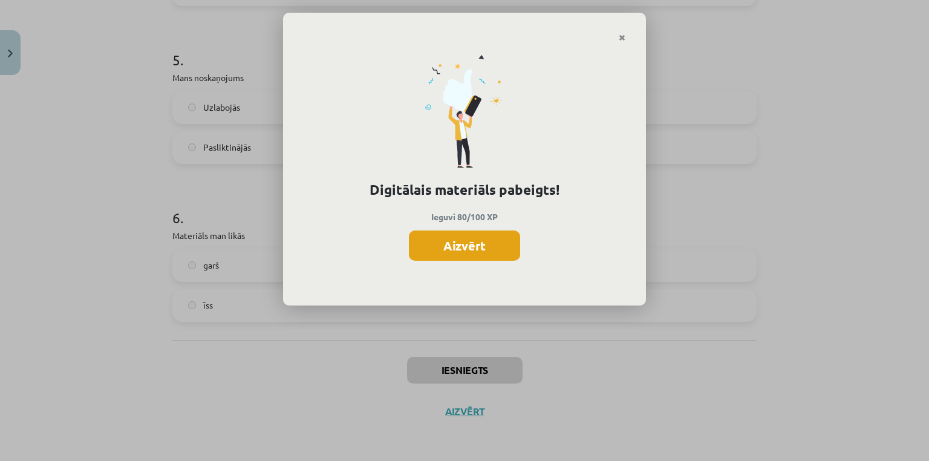
click at [487, 255] on button "Aizvērt" at bounding box center [464, 245] width 111 height 30
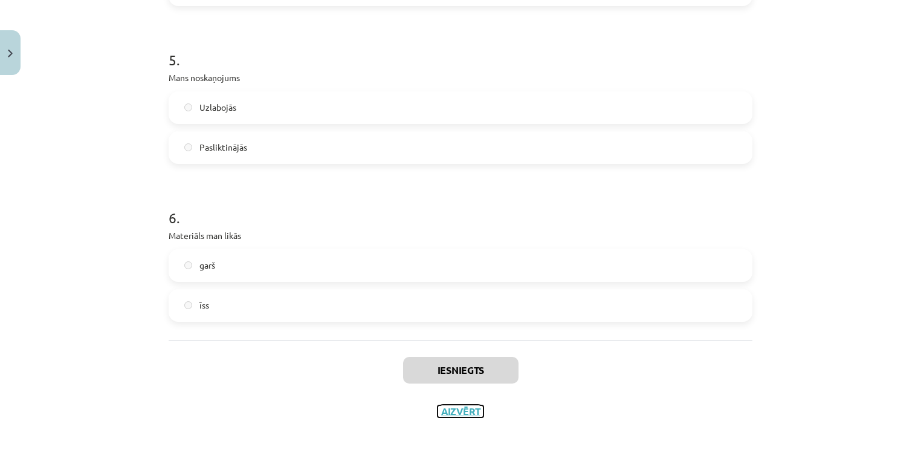
click at [462, 408] on button "Aizvērt" at bounding box center [461, 411] width 46 height 12
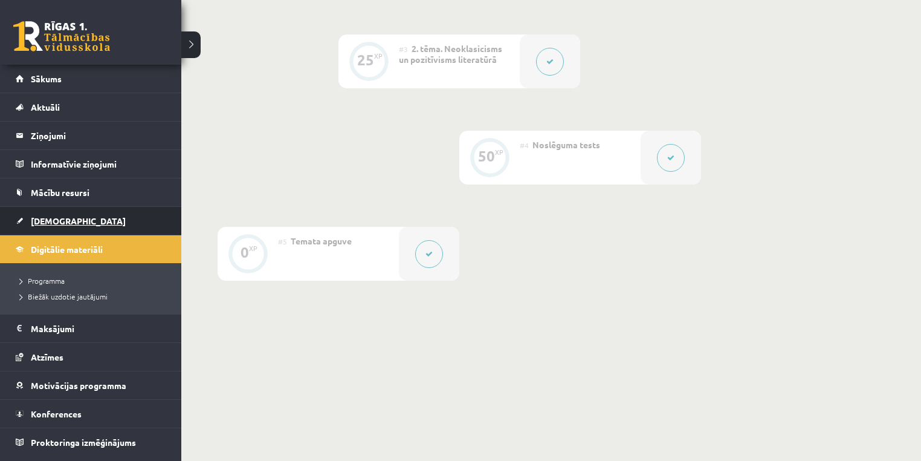
click at [51, 211] on link "[DEMOGRAPHIC_DATA]" at bounding box center [91, 221] width 151 height 28
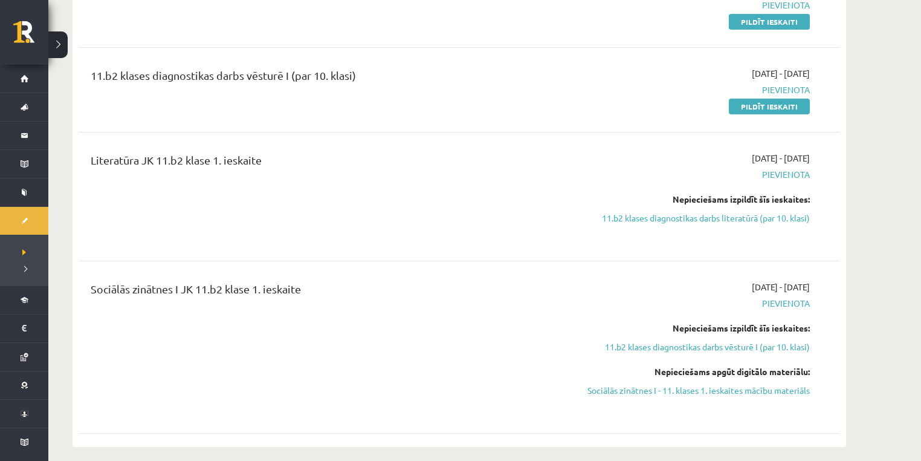
scroll to position [484, 0]
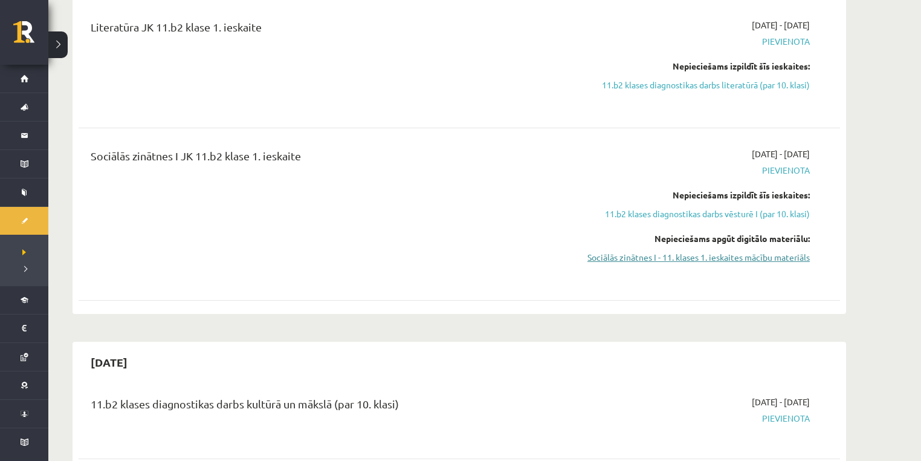
click at [634, 261] on link "Sociālās zinātnes I - 11. klases 1. ieskaites mācību materiāls" at bounding box center [696, 257] width 228 height 13
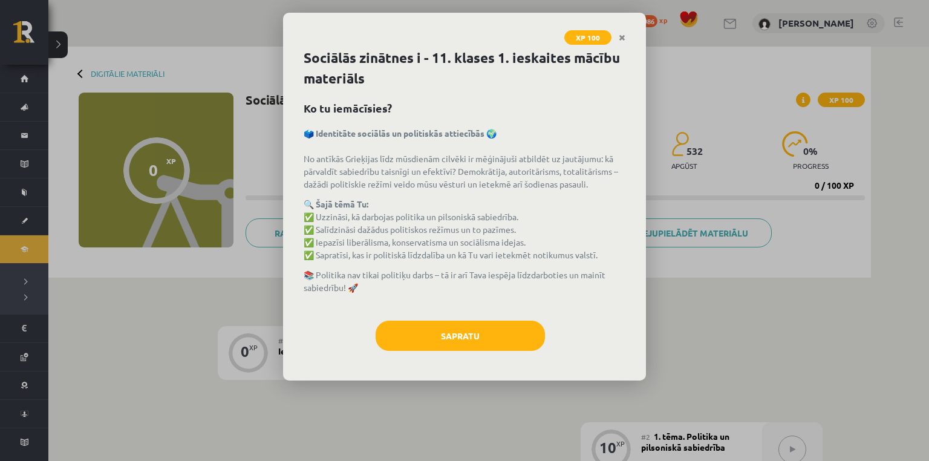
click at [553, 336] on div "Sapratu" at bounding box center [465, 339] width 322 height 39
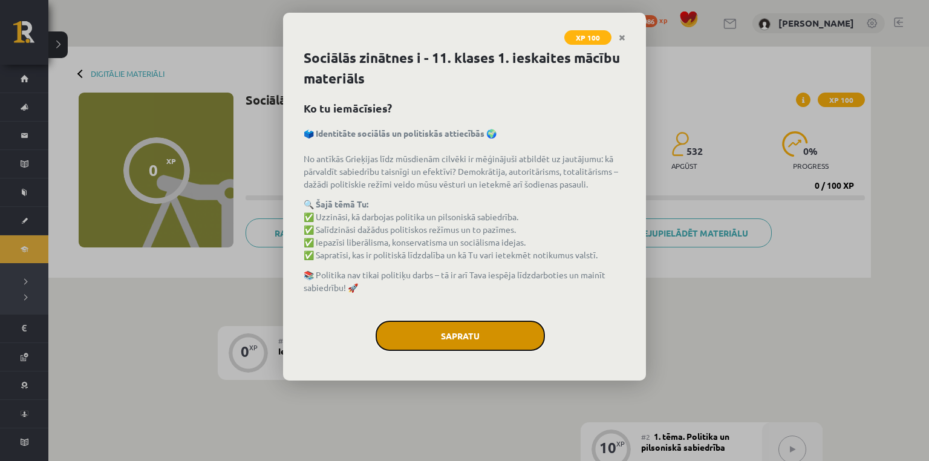
click at [538, 337] on button "Sapratu" at bounding box center [459, 335] width 169 height 30
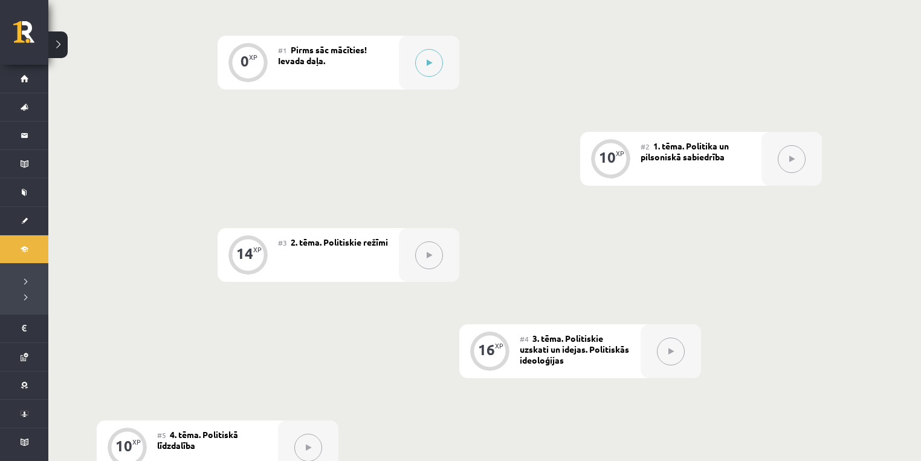
scroll to position [322, 0]
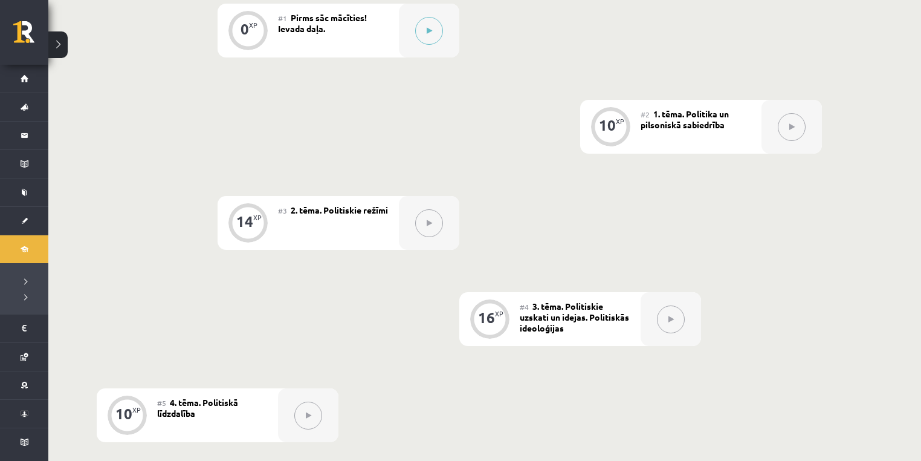
click at [794, 133] on button at bounding box center [792, 127] width 28 height 28
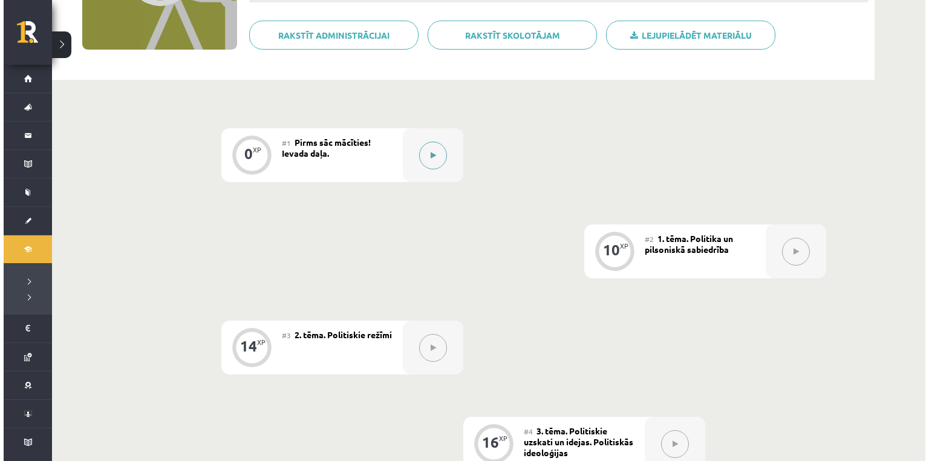
scroll to position [161, 0]
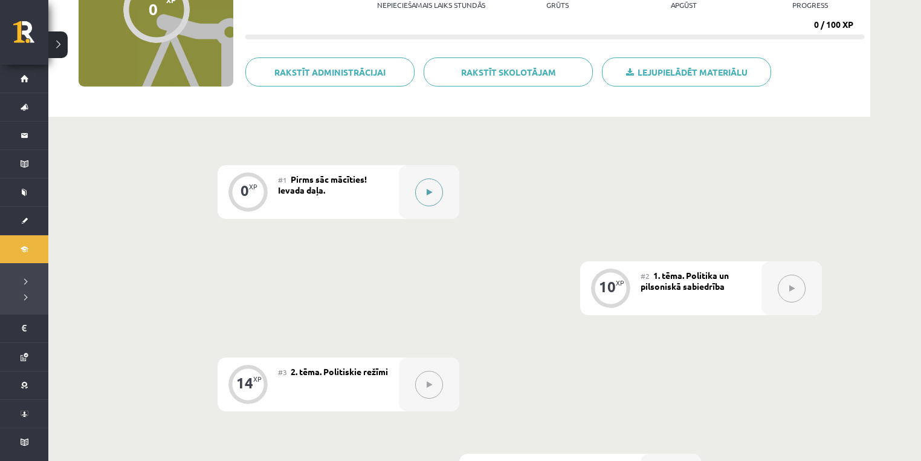
click at [423, 187] on button at bounding box center [429, 192] width 28 height 28
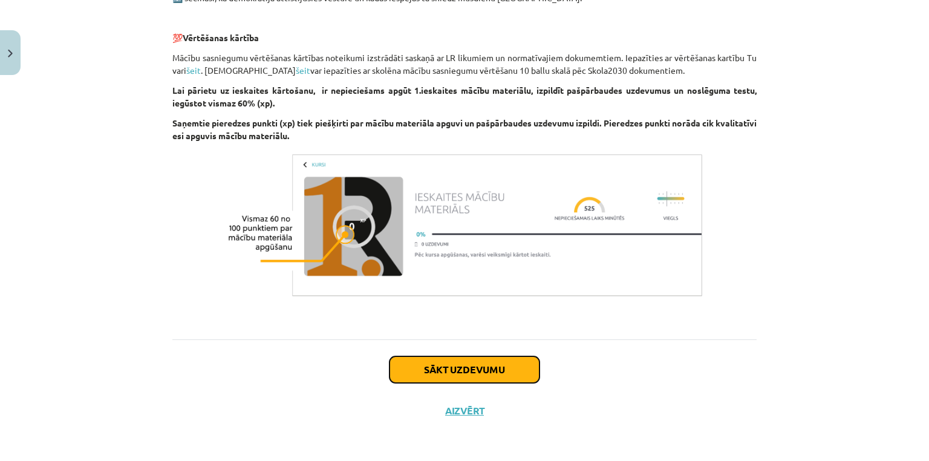
click at [493, 364] on button "Sākt uzdevumu" at bounding box center [464, 369] width 150 height 27
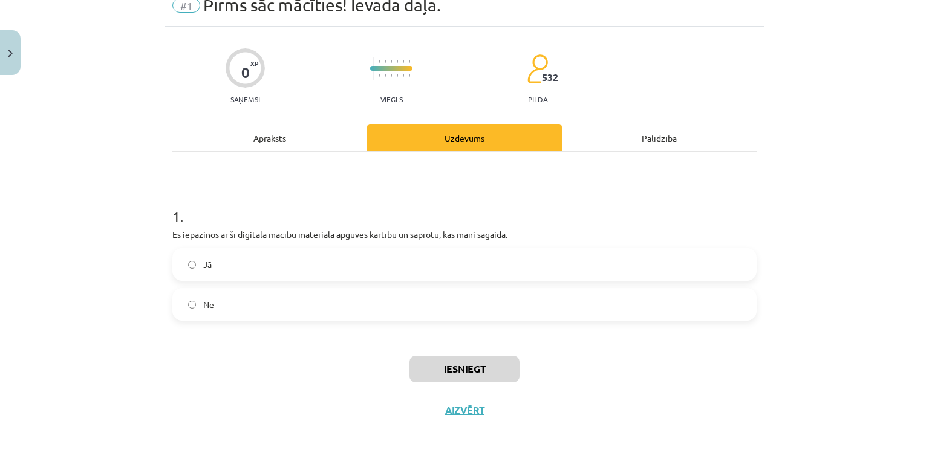
scroll to position [30, 0]
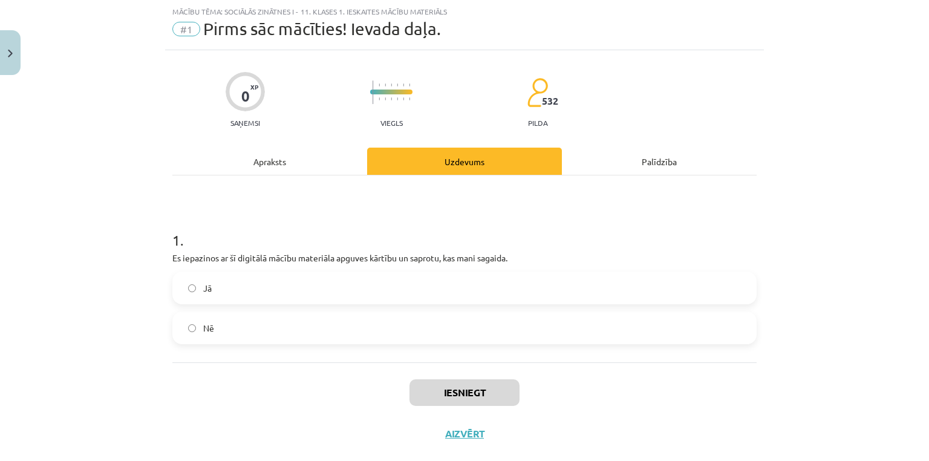
click at [268, 290] on label "Jā" at bounding box center [465, 288] width 582 height 30
click at [433, 388] on button "Iesniegt" at bounding box center [464, 392] width 110 height 27
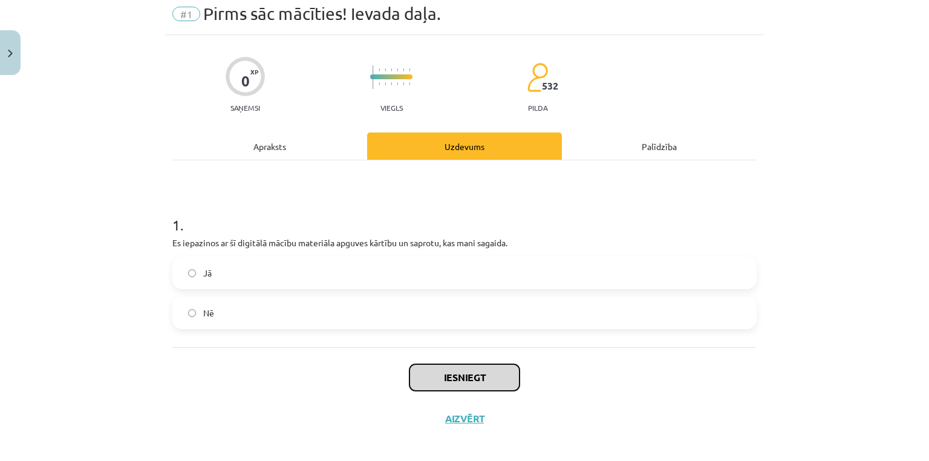
scroll to position [53, 0]
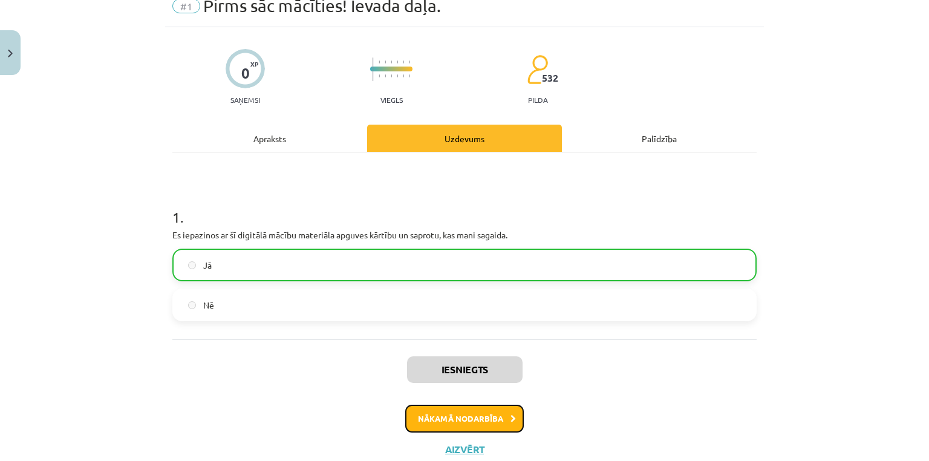
click at [450, 414] on button "Nākamā nodarbība" at bounding box center [464, 418] width 119 height 28
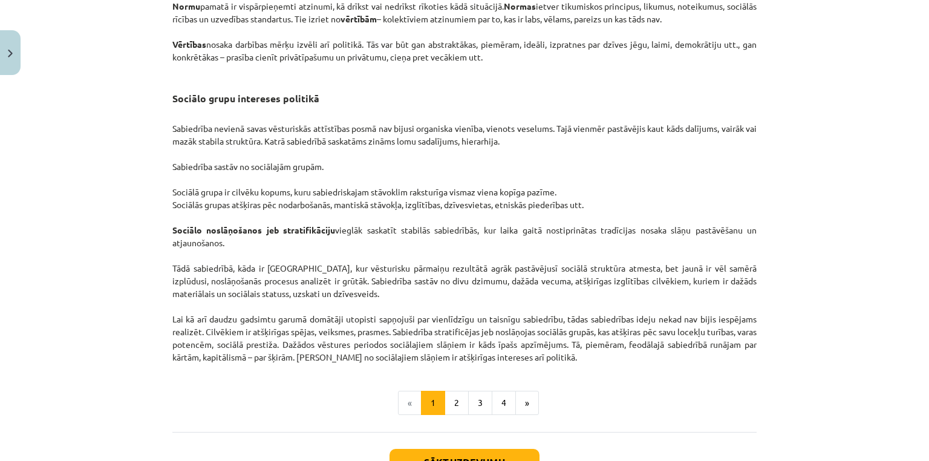
scroll to position [1804, 0]
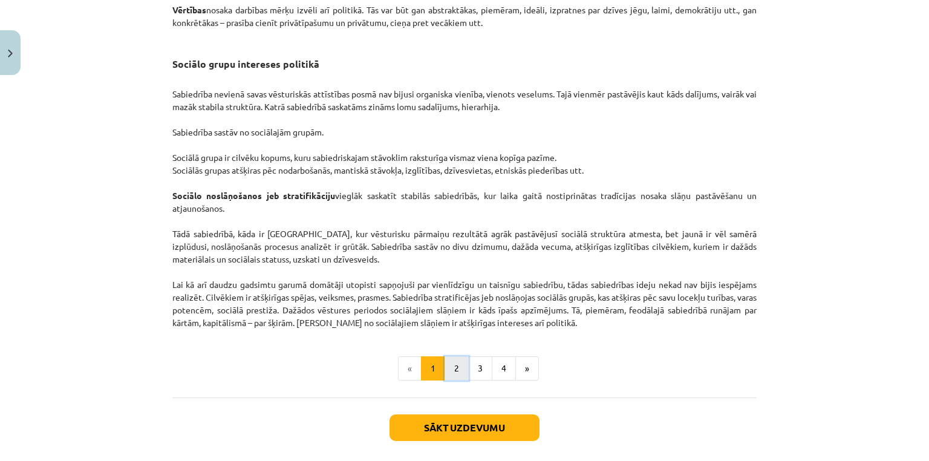
click at [455, 380] on button "2" at bounding box center [456, 368] width 24 height 24
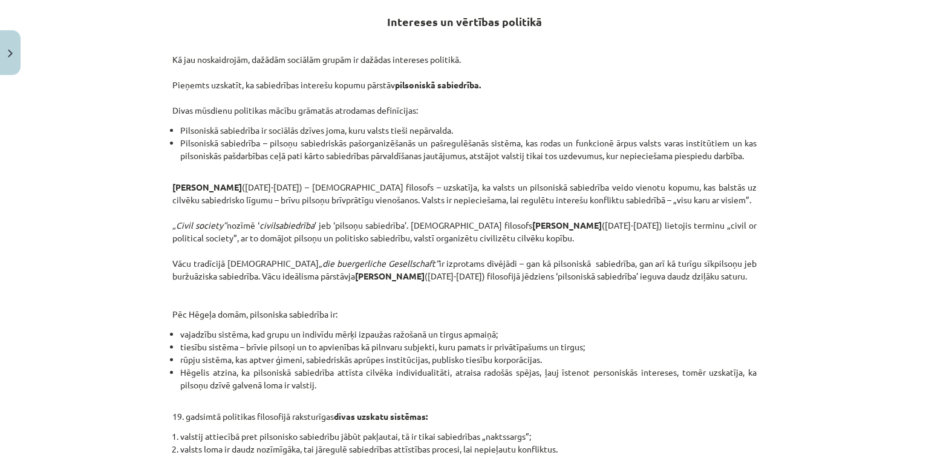
scroll to position [216, 0]
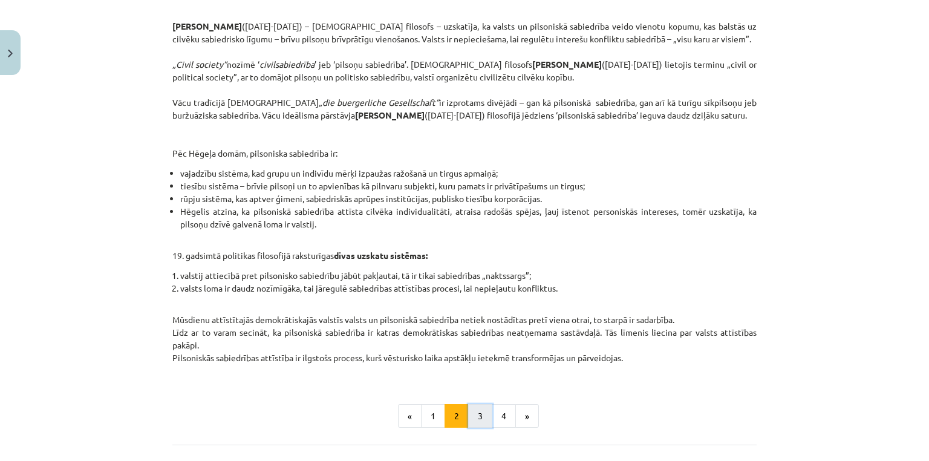
click at [472, 427] on button "3" at bounding box center [480, 416] width 24 height 24
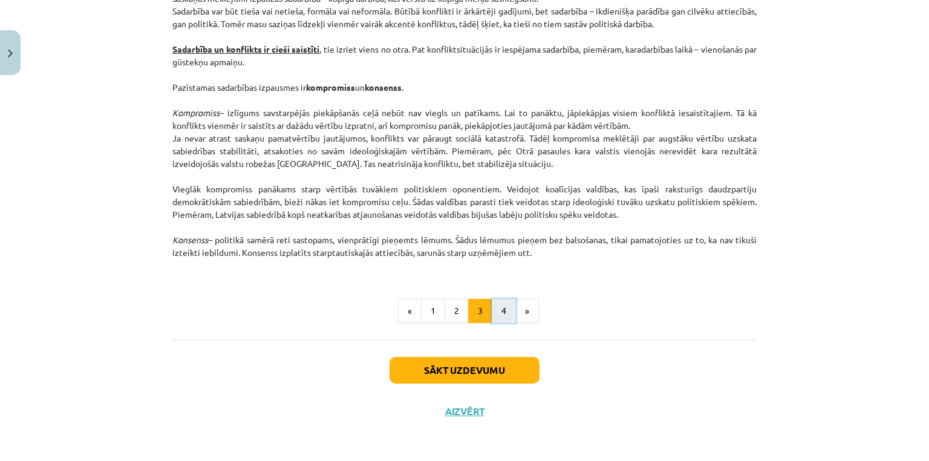
click at [496, 316] on button "4" at bounding box center [504, 311] width 24 height 24
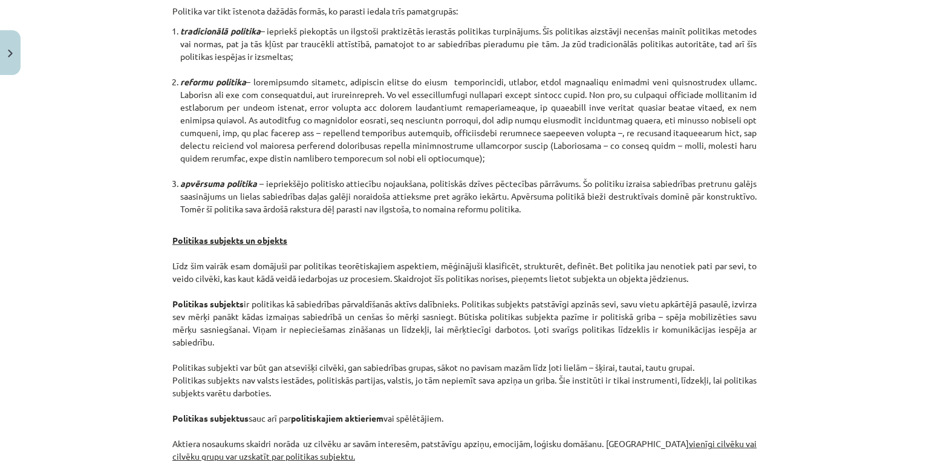
scroll to position [861, 0]
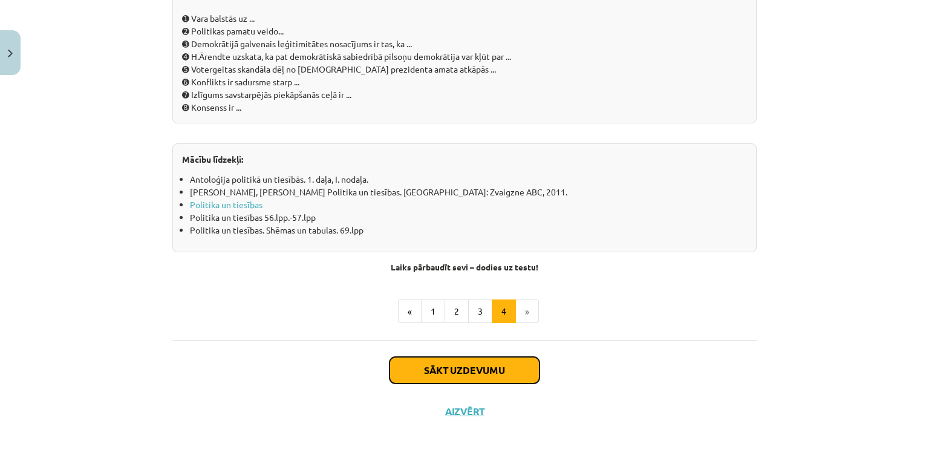
click at [484, 371] on button "Sākt uzdevumu" at bounding box center [464, 370] width 150 height 27
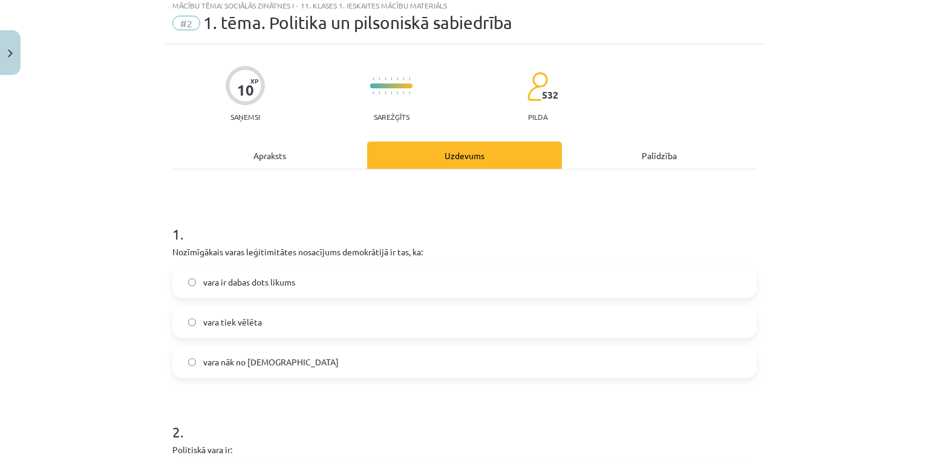
scroll to position [30, 0]
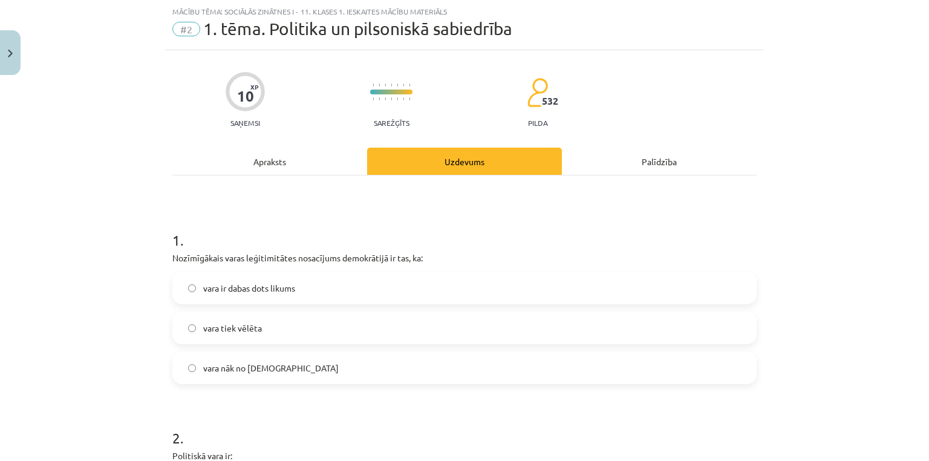
click at [283, 293] on span "vara ir dabas dots likums" at bounding box center [249, 288] width 92 height 13
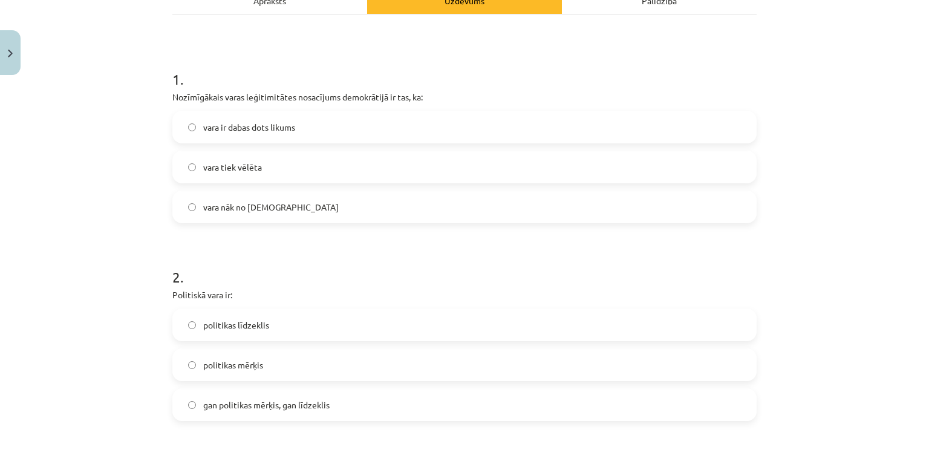
click at [279, 404] on span "gan politikas mērķis, gan līdzeklis" at bounding box center [266, 404] width 126 height 13
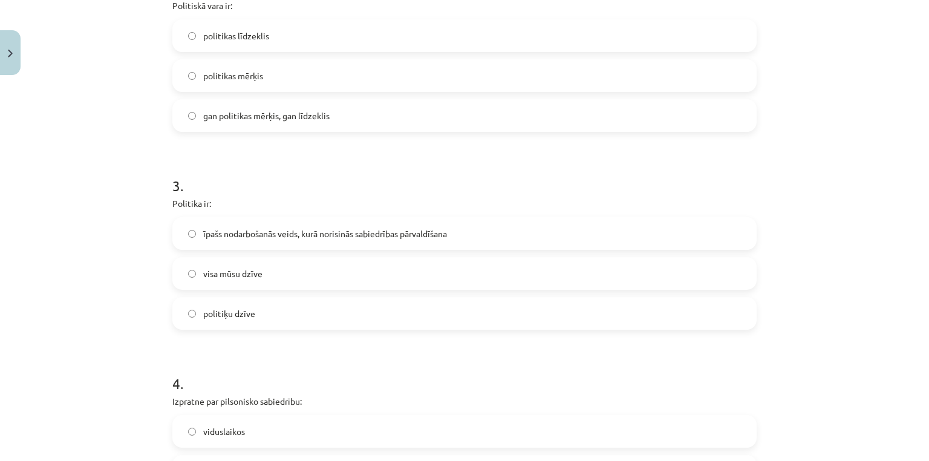
scroll to position [514, 0]
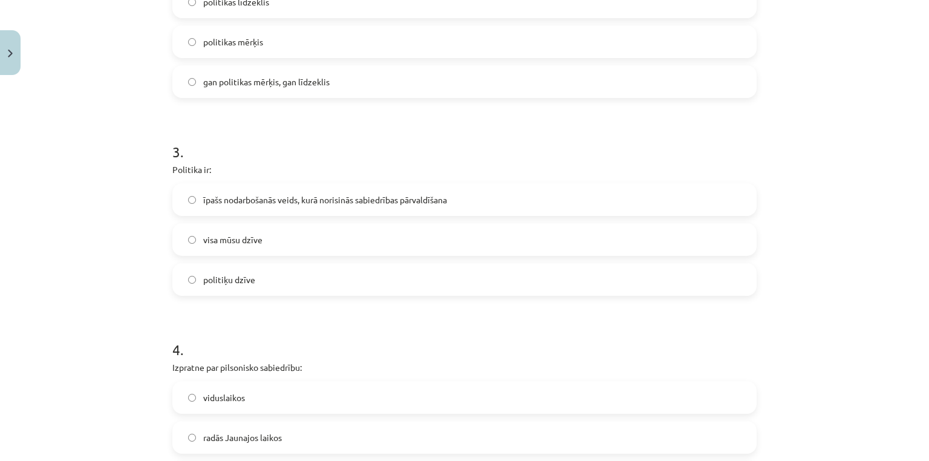
click at [276, 205] on span "īpašs nodarbošanās veids, kurā norisinās sabiedrības pārvaldīšana" at bounding box center [325, 199] width 244 height 13
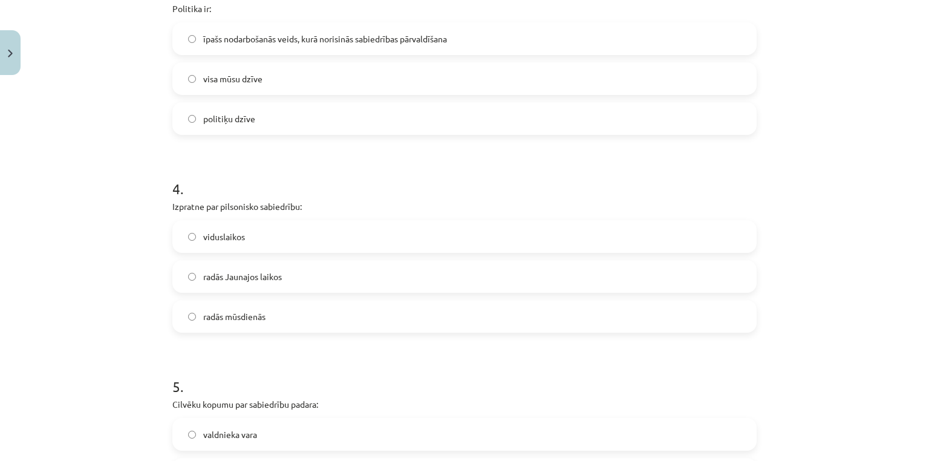
click at [242, 300] on div "radās mūsdienās" at bounding box center [464, 316] width 584 height 33
drag, startPoint x: 244, startPoint y: 306, endPoint x: 247, endPoint y: 295, distance: 11.3
click at [244, 305] on label "radās mūsdienās" at bounding box center [465, 316] width 582 height 30
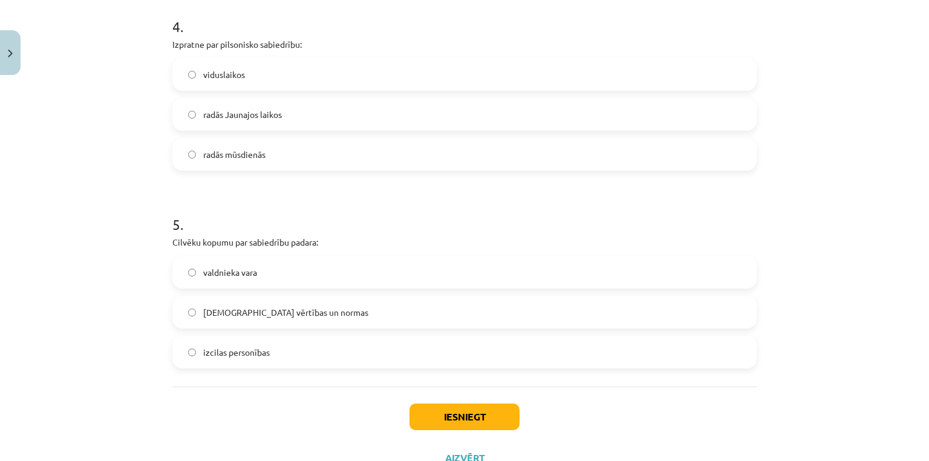
click at [279, 307] on span "[DEMOGRAPHIC_DATA] vērtības un normas" at bounding box center [285, 312] width 165 height 13
click at [443, 411] on button "Iesniegt" at bounding box center [464, 416] width 110 height 27
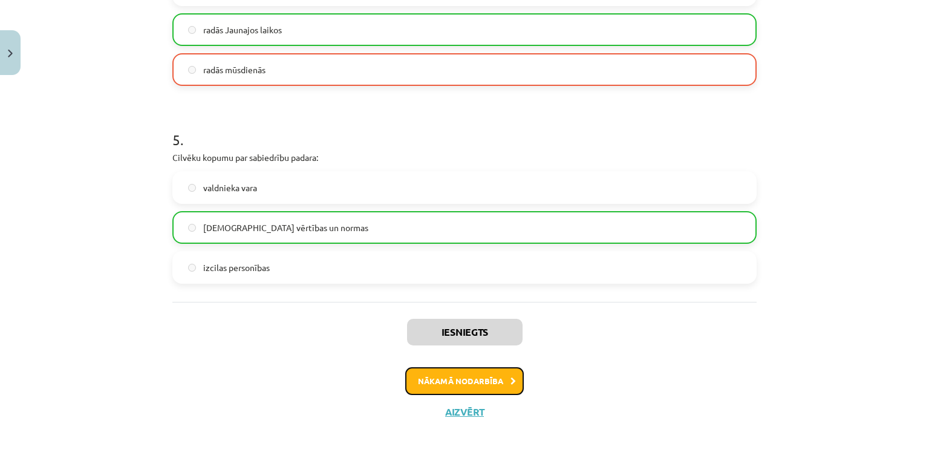
click at [434, 385] on button "Nākamā nodarbība" at bounding box center [464, 381] width 119 height 28
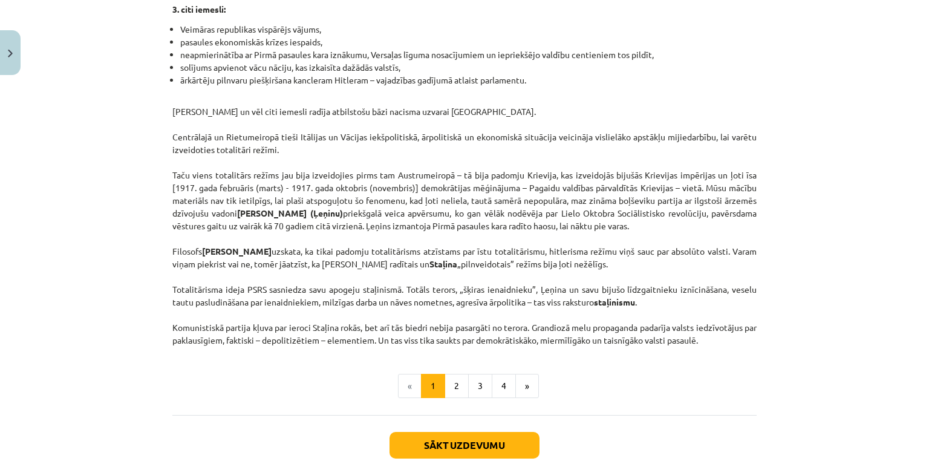
scroll to position [3098, 0]
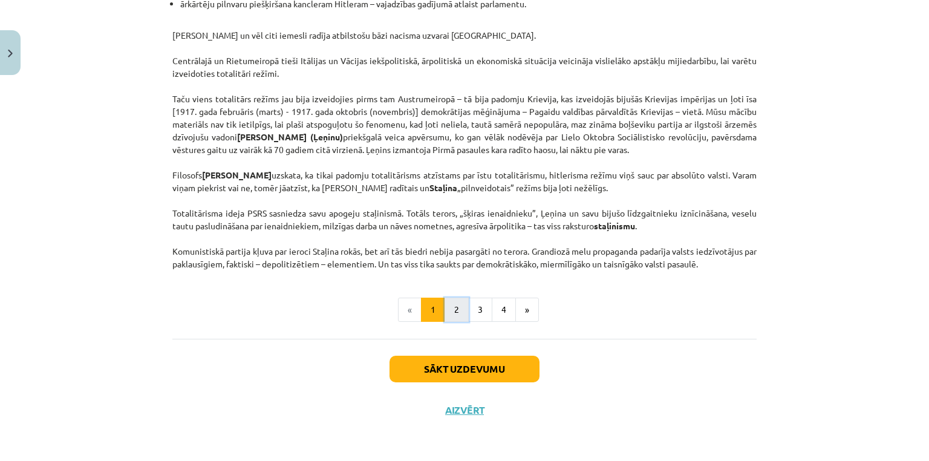
click at [450, 314] on button "2" at bounding box center [456, 309] width 24 height 24
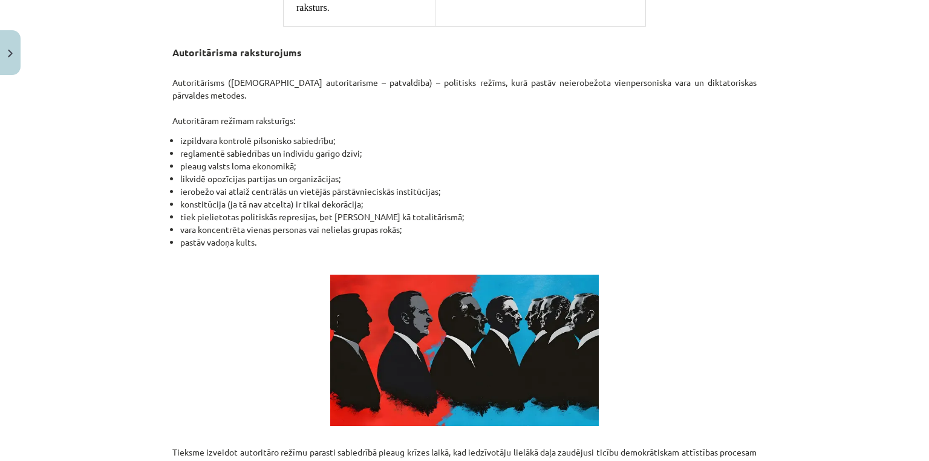
scroll to position [1345, 0]
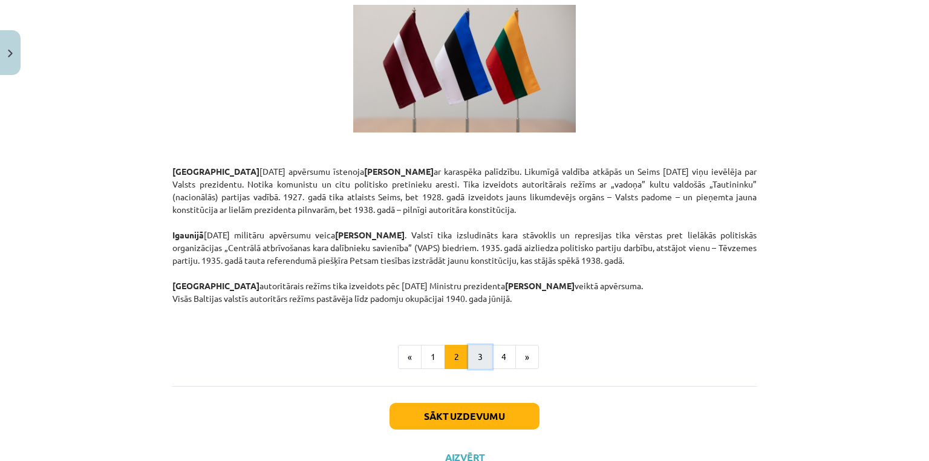
click at [479, 345] on button "3" at bounding box center [480, 357] width 24 height 24
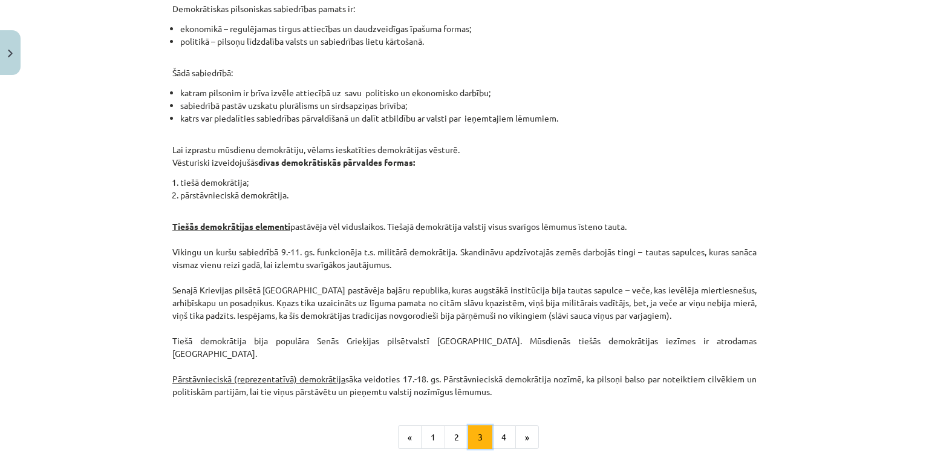
scroll to position [1146, 0]
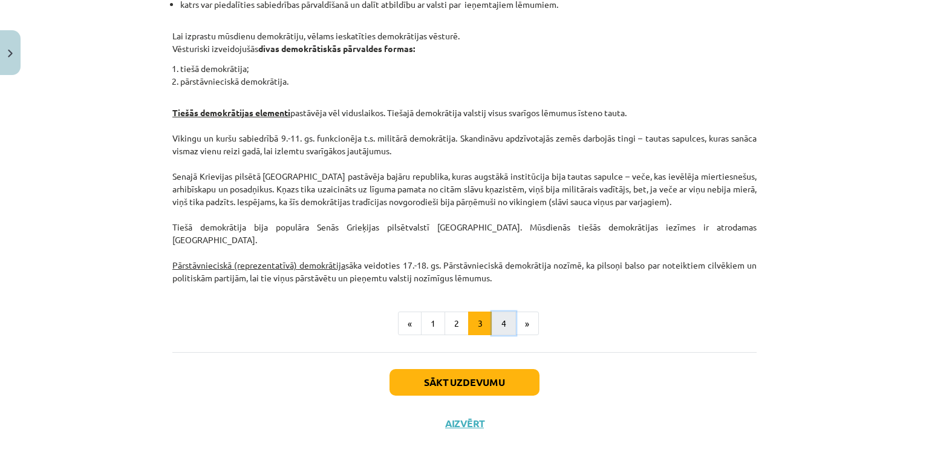
click at [504, 312] on button "4" at bounding box center [504, 323] width 24 height 24
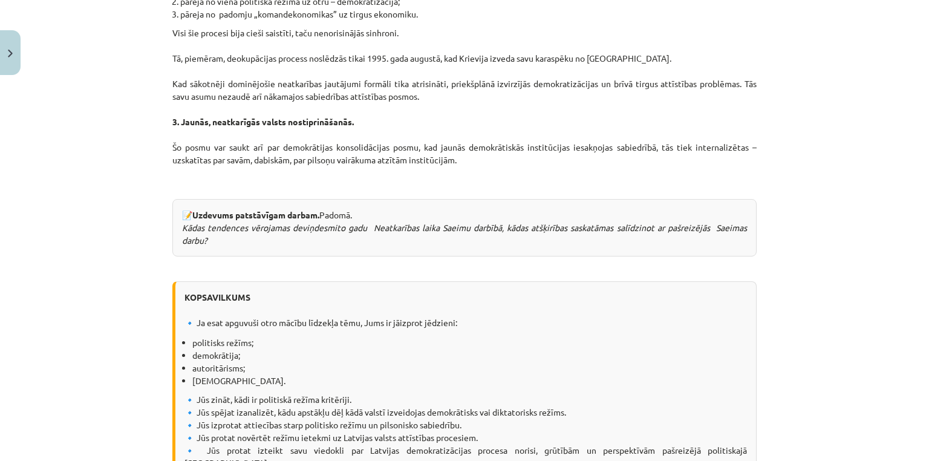
scroll to position [1512, 0]
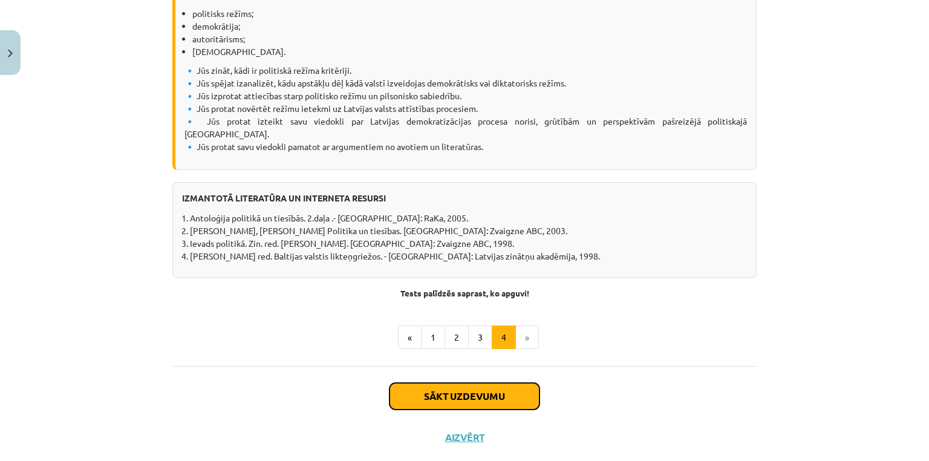
click at [438, 383] on button "Sākt uzdevumu" at bounding box center [464, 396] width 150 height 27
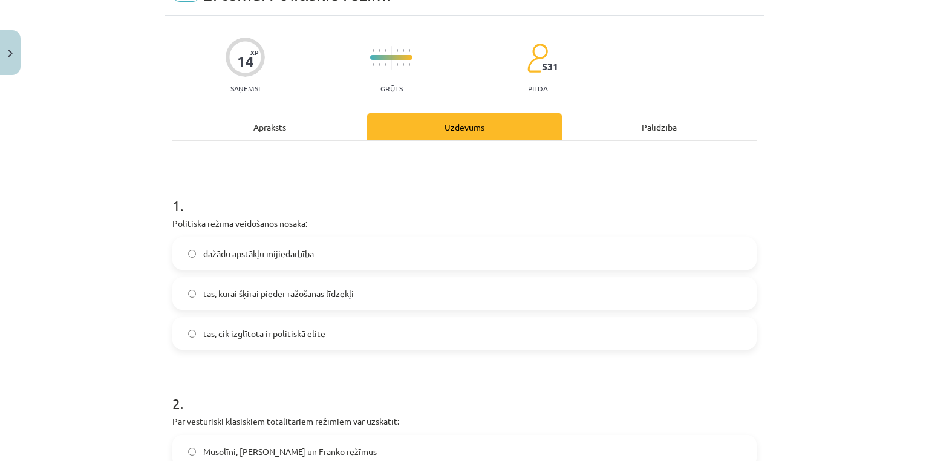
scroll to position [30, 0]
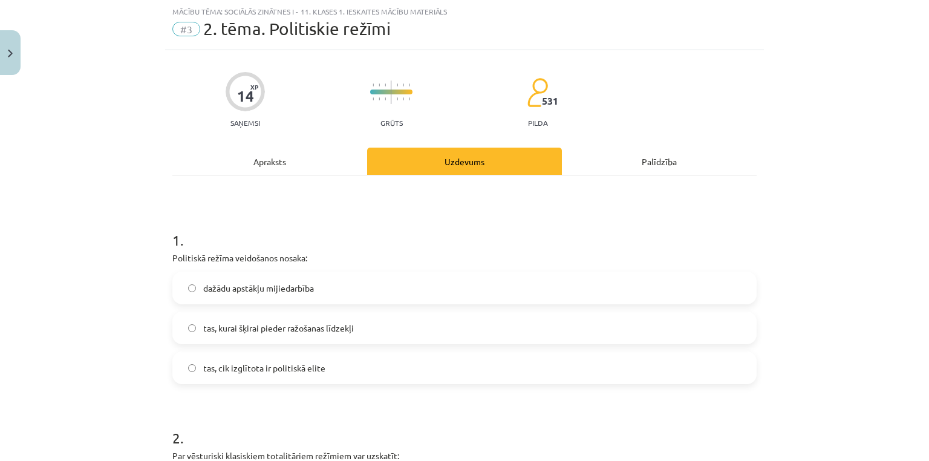
click at [322, 331] on span "tas, kurai šķirai pieder ražošanas līdzekļi" at bounding box center [278, 328] width 151 height 13
click at [286, 283] on span "dažādu apstākļu mijiedarbība" at bounding box center [258, 288] width 111 height 13
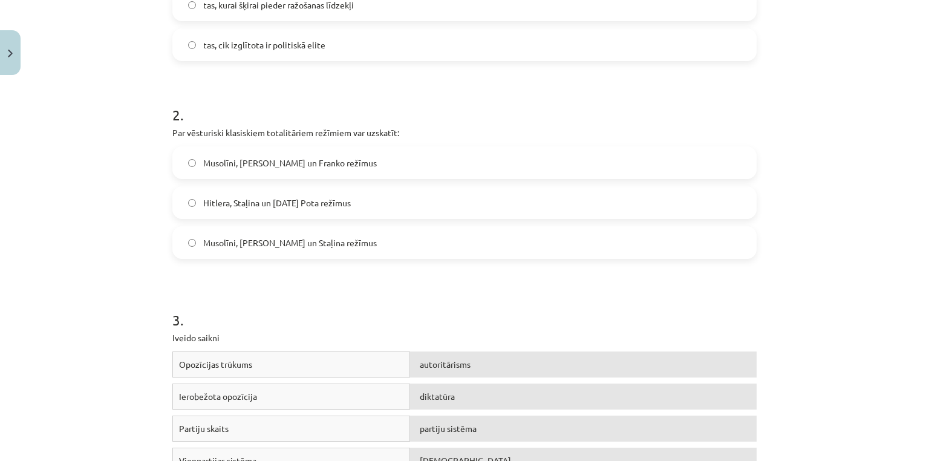
click at [305, 213] on label "Hitlera, Staļina un [DATE] Pota režīmus" at bounding box center [465, 202] width 582 height 30
click at [310, 237] on span "Musolīni, [PERSON_NAME] un Staļina režīmus" at bounding box center [290, 242] width 174 height 13
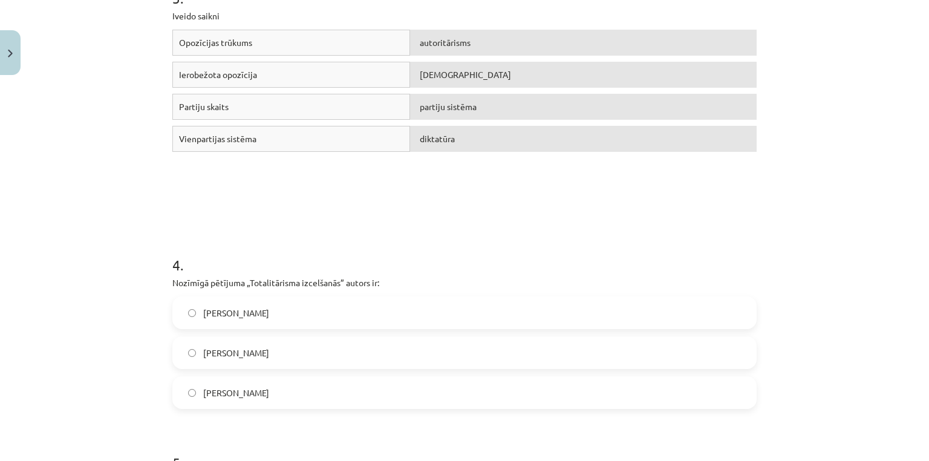
scroll to position [837, 0]
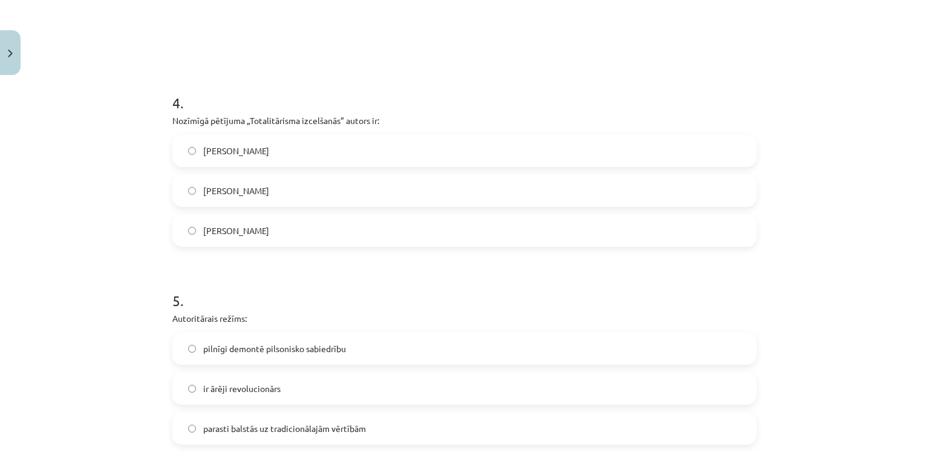
click at [238, 198] on label "[PERSON_NAME]" at bounding box center [465, 190] width 582 height 30
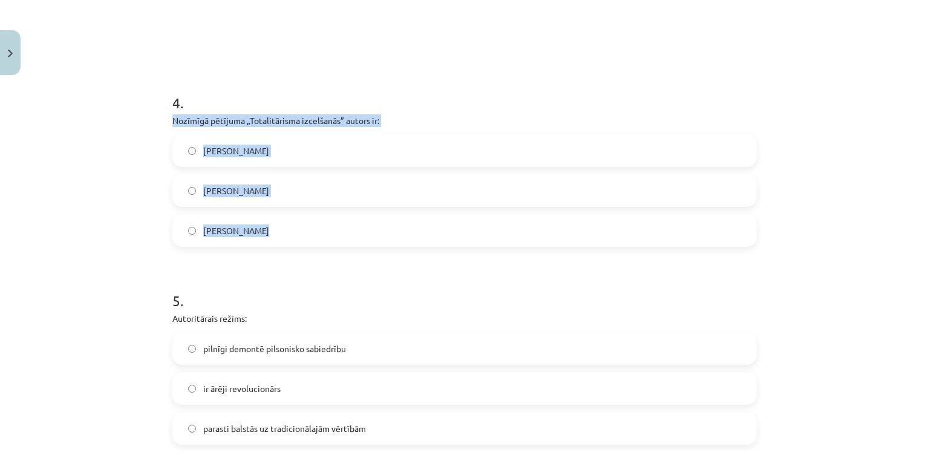
drag, startPoint x: 164, startPoint y: 119, endPoint x: 276, endPoint y: 219, distance: 149.8
copy div "Nozīmīgā pētījuma „Totalitārisma izcelšanās” autors ir: [PERSON_NAME] [PERSON_N…"
click at [232, 232] on span "[PERSON_NAME]" at bounding box center [236, 230] width 66 height 13
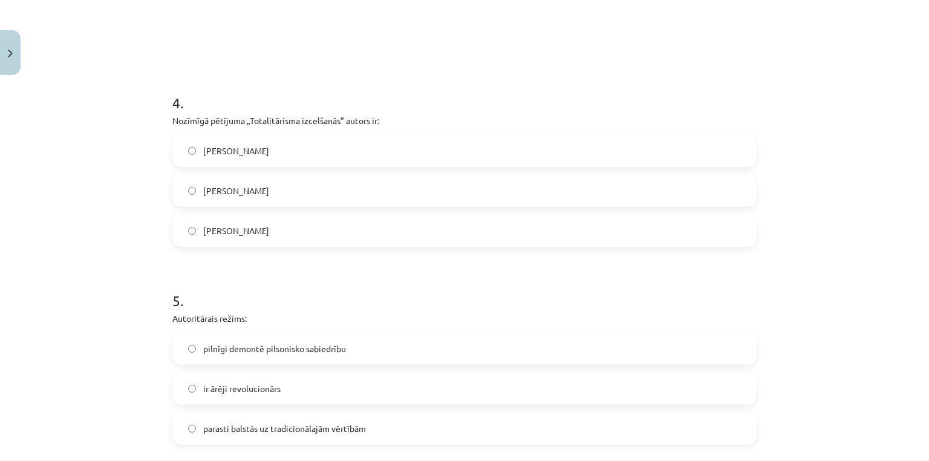
scroll to position [998, 0]
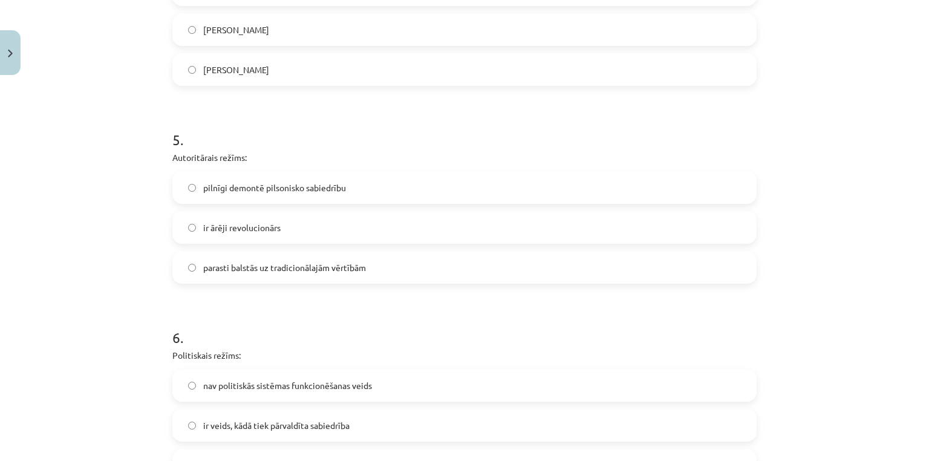
click at [227, 186] on span "pilnīgi demontē pilsonisko sabiedrību" at bounding box center [274, 187] width 143 height 13
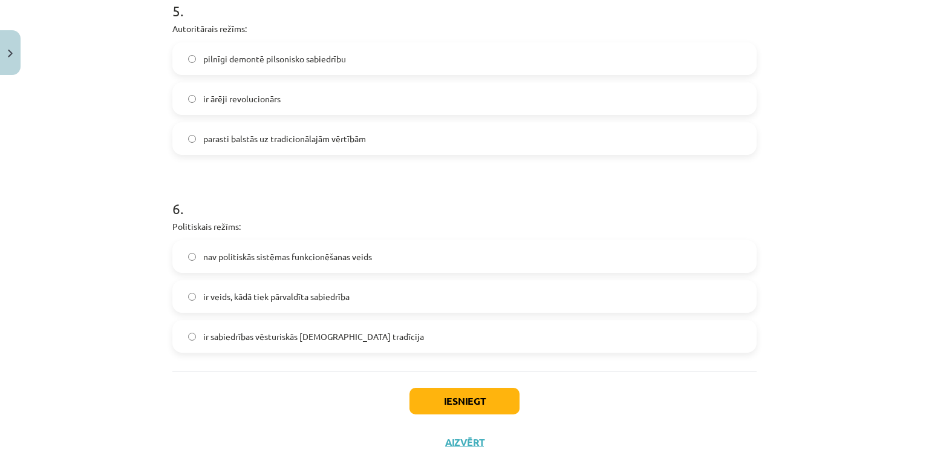
scroll to position [1158, 0]
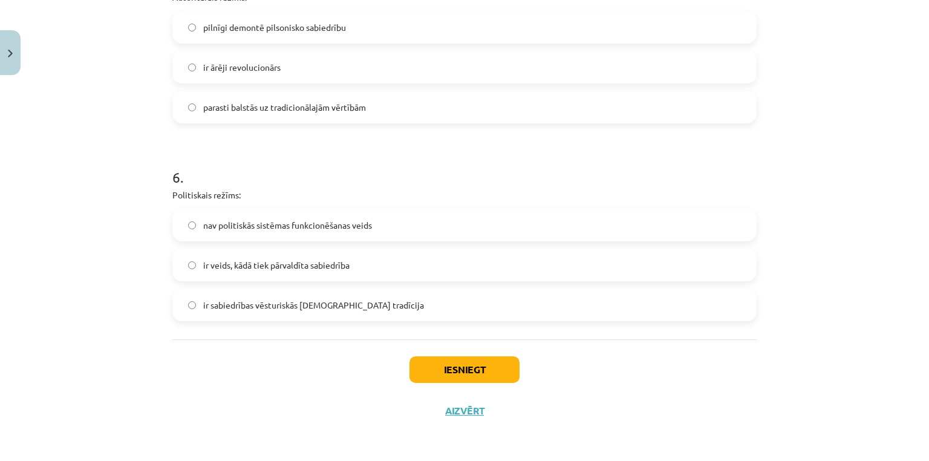
click at [285, 300] on span "ir sabiedrības vēsturiskās [DEMOGRAPHIC_DATA] tradīcija" at bounding box center [313, 305] width 221 height 13
click at [307, 275] on label "ir veids, kādā tiek pārvaldīta sabiedrība" at bounding box center [465, 265] width 582 height 30
click at [414, 361] on button "Iesniegt" at bounding box center [464, 369] width 110 height 27
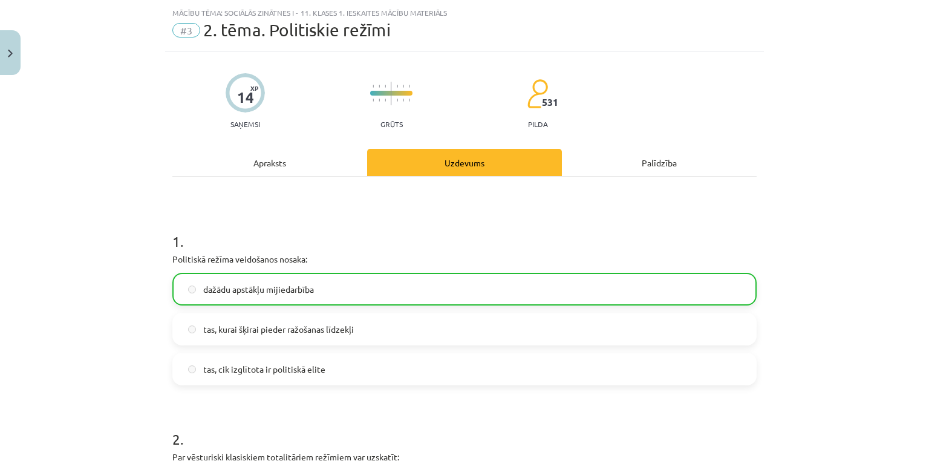
scroll to position [0, 0]
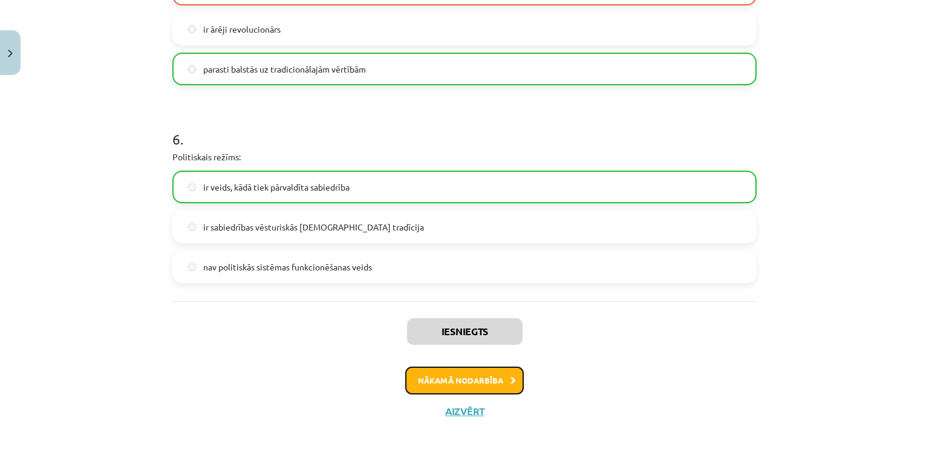
click at [466, 376] on button "Nākamā nodarbība" at bounding box center [464, 380] width 119 height 28
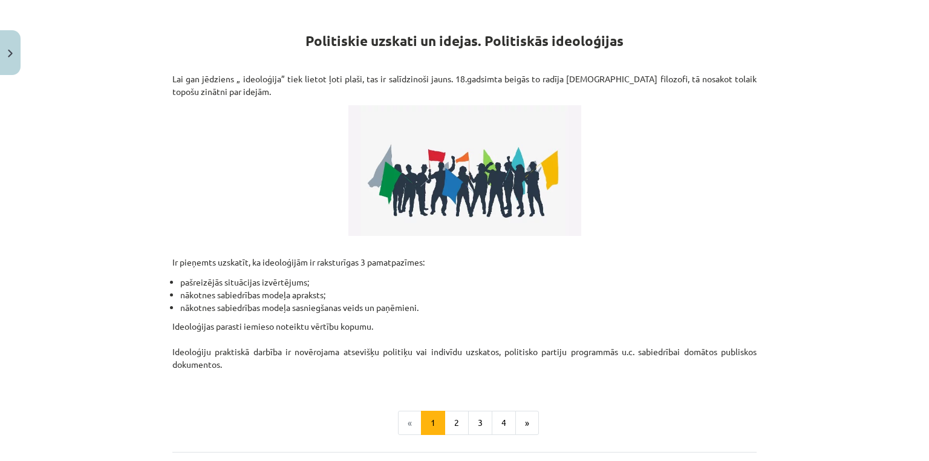
scroll to position [317, 0]
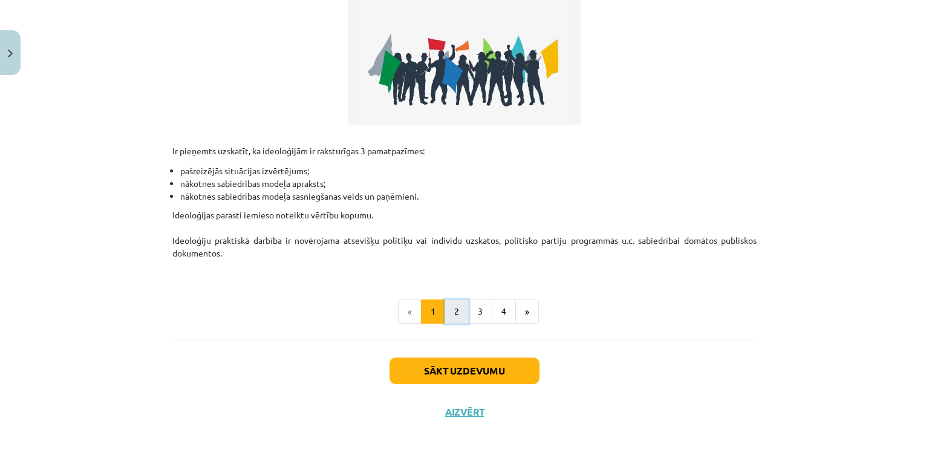
click at [455, 319] on button "2" at bounding box center [456, 311] width 24 height 24
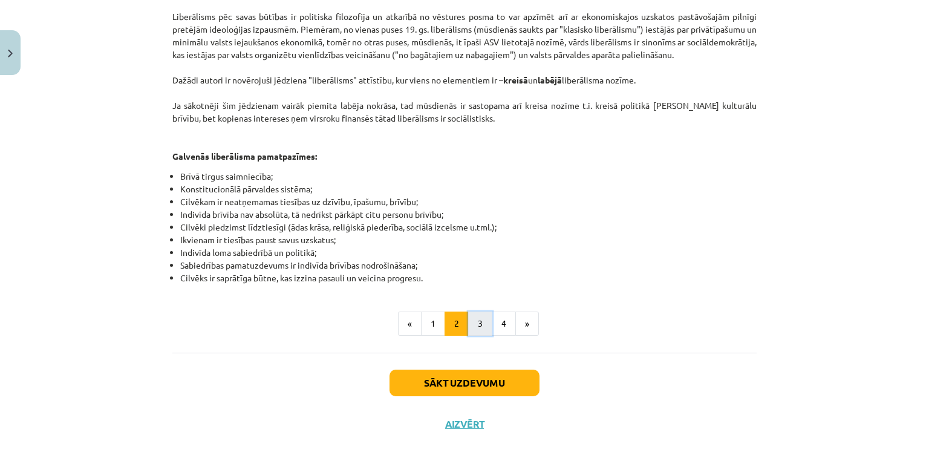
click at [470, 311] on button "3" at bounding box center [480, 323] width 24 height 24
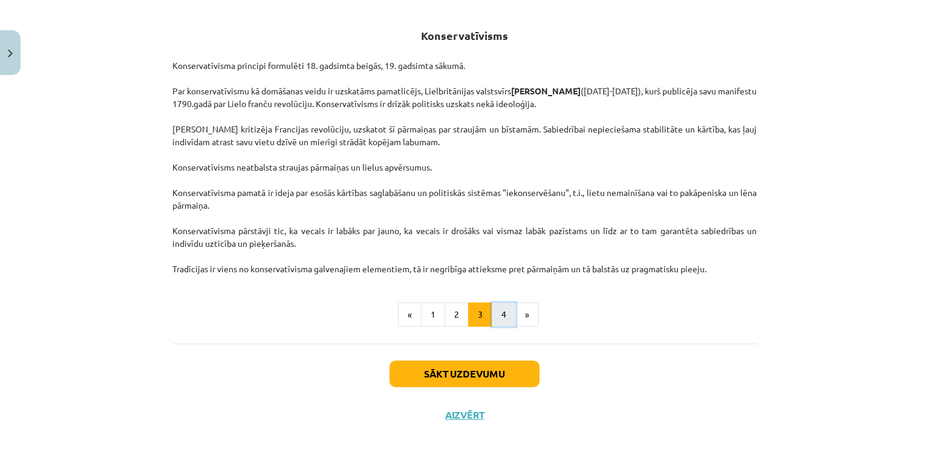
click at [501, 313] on button "4" at bounding box center [504, 314] width 24 height 24
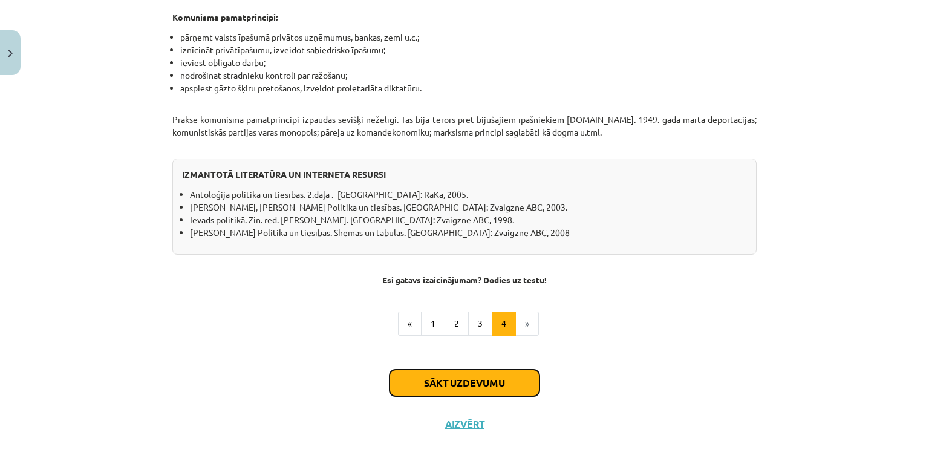
click at [472, 369] on button "Sākt uzdevumu" at bounding box center [464, 382] width 150 height 27
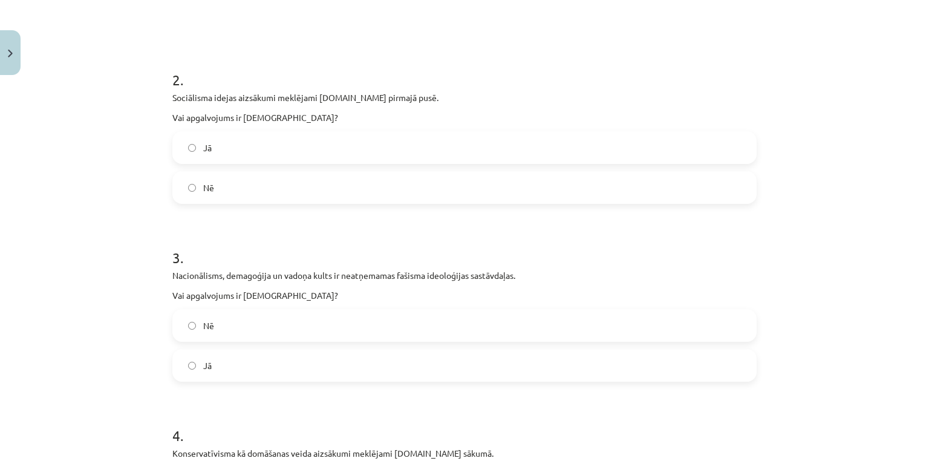
scroll to position [514, 0]
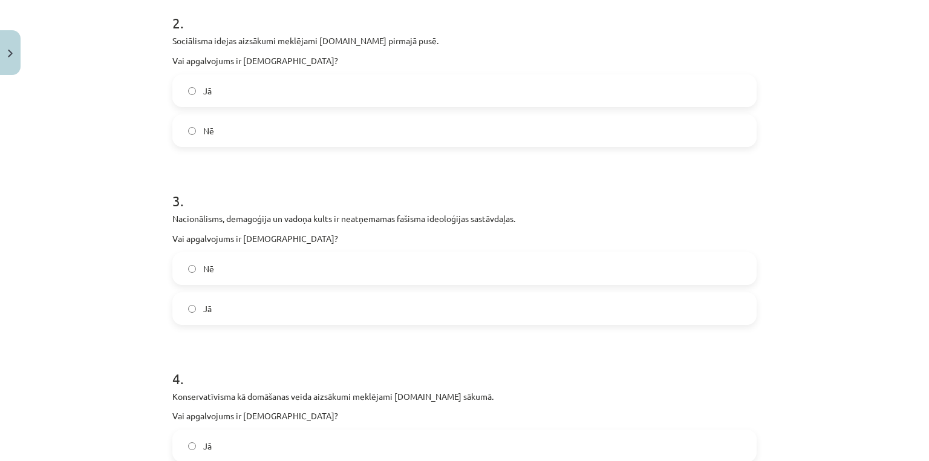
click at [213, 94] on label "Jā" at bounding box center [465, 91] width 582 height 30
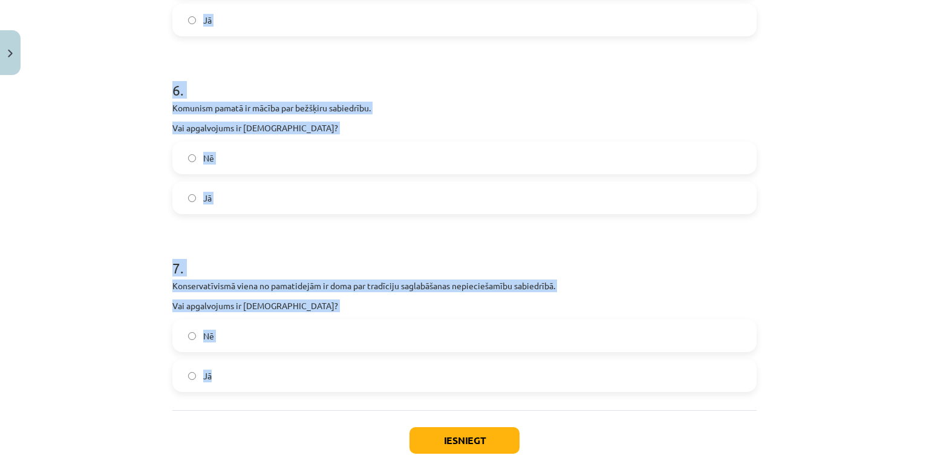
scroll to position [1233, 0]
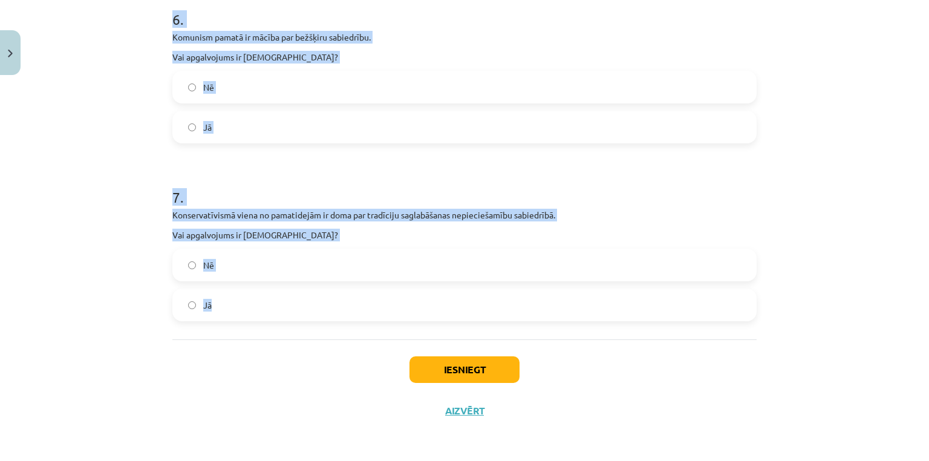
drag, startPoint x: 163, startPoint y: 211, endPoint x: 319, endPoint y: 293, distance: 176.1
copy form "Nacionālisms, demagoģija un vadoņa kults ir neatņemamas fašisma ideoloģijas sas…"
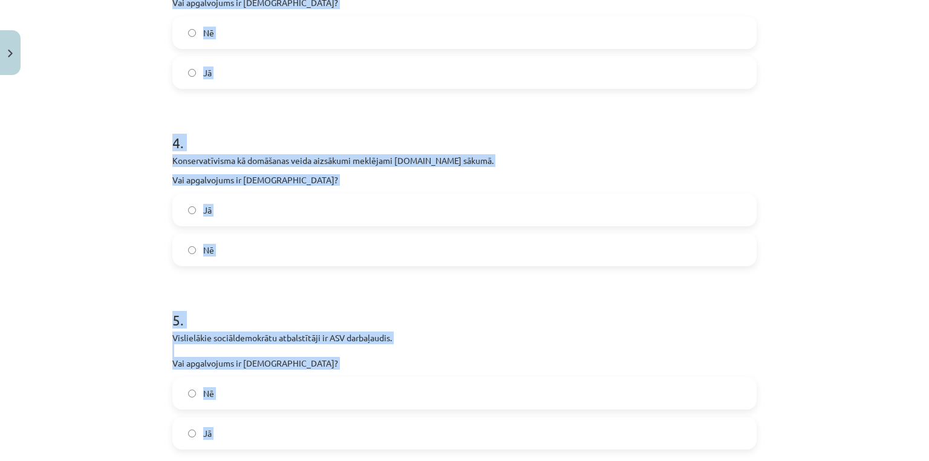
scroll to position [588, 0]
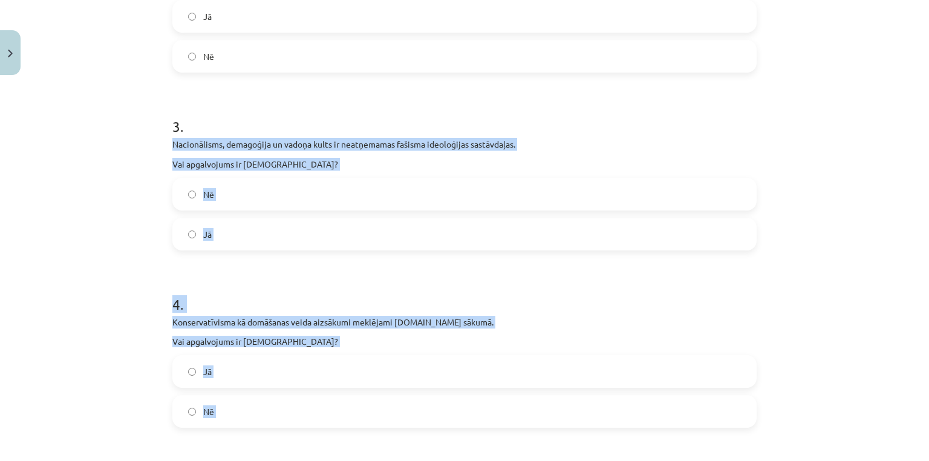
click at [70, 179] on div "Mācību tēma: Sociālās zinātnes i - 11. klases 1. ieskaites mācību materiāls #4 …" at bounding box center [464, 230] width 929 height 461
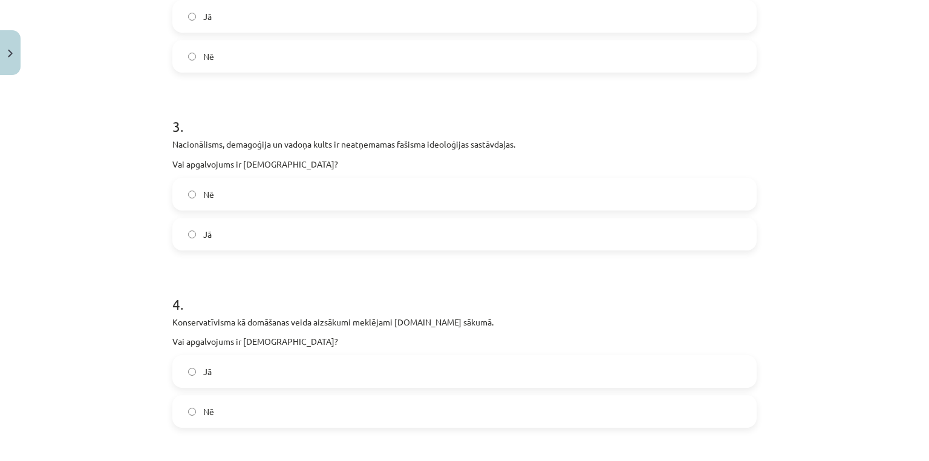
click at [203, 230] on span "Jā" at bounding box center [207, 234] width 8 height 13
click at [192, 411] on label "Nē" at bounding box center [465, 411] width 582 height 30
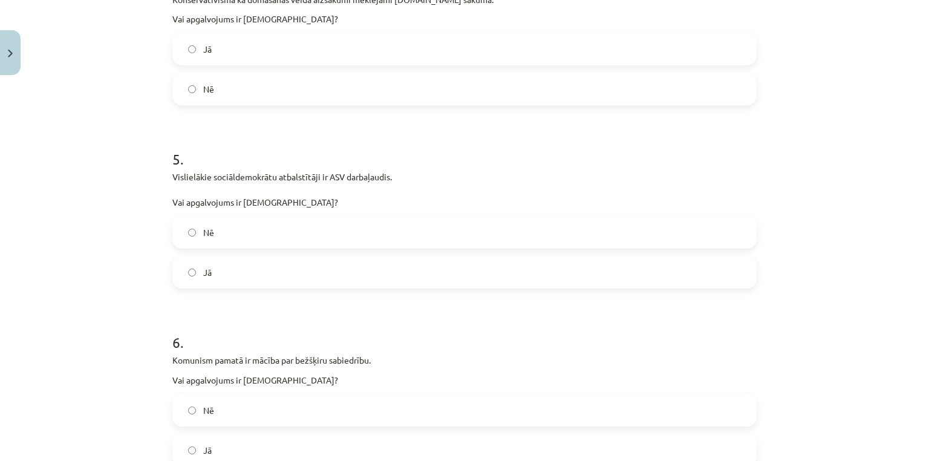
click at [196, 228] on label "Nē" at bounding box center [465, 232] width 582 height 30
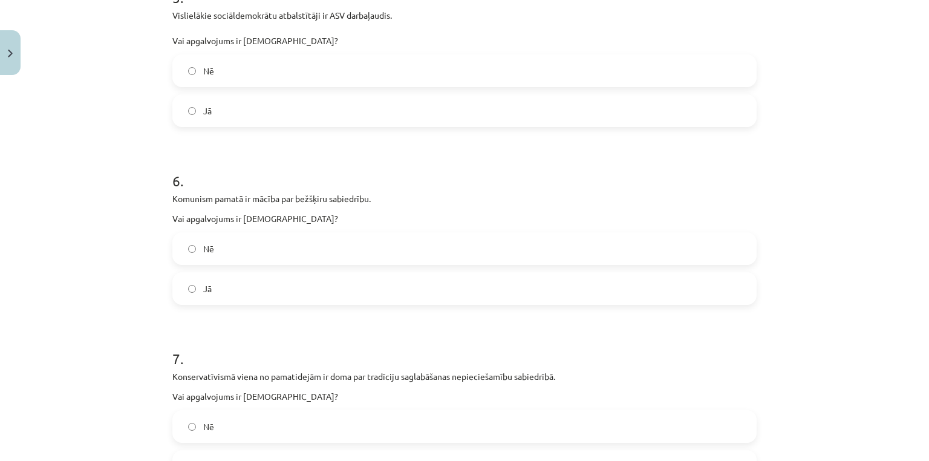
click at [196, 282] on label "Jā" at bounding box center [465, 288] width 582 height 30
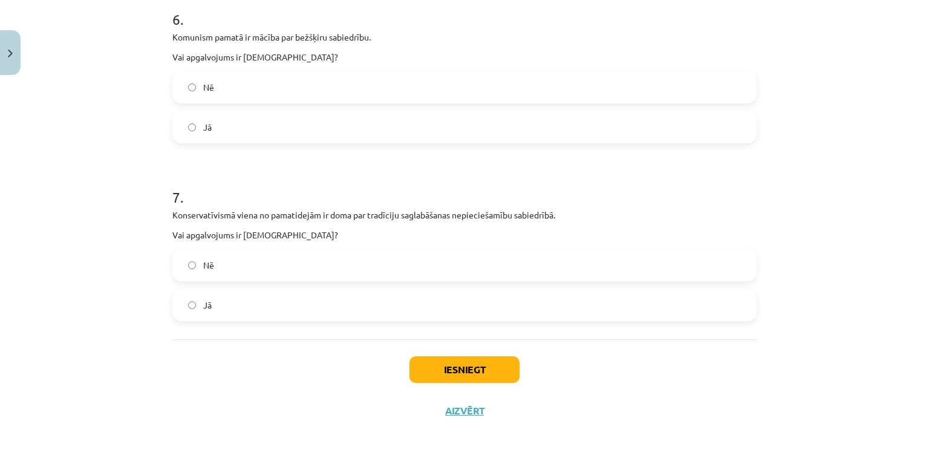
click at [195, 306] on label "Jā" at bounding box center [465, 305] width 582 height 30
click at [484, 377] on button "Iesniegt" at bounding box center [464, 369] width 110 height 27
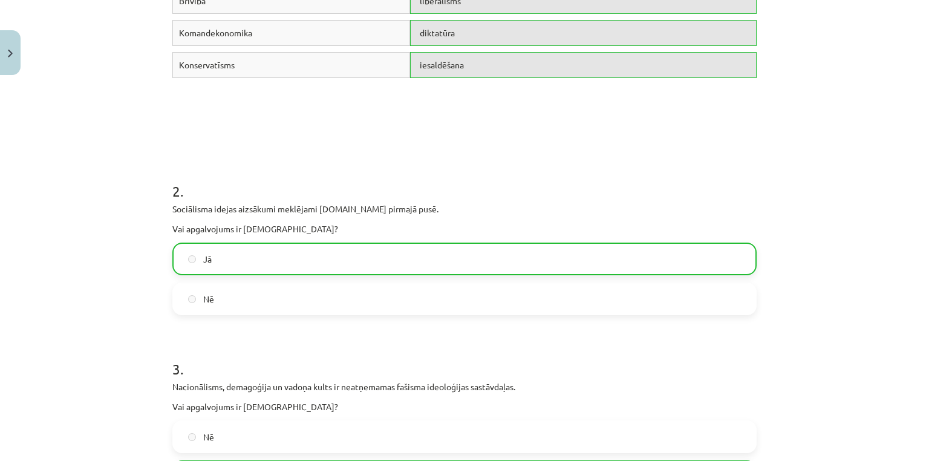
scroll to position [0, 0]
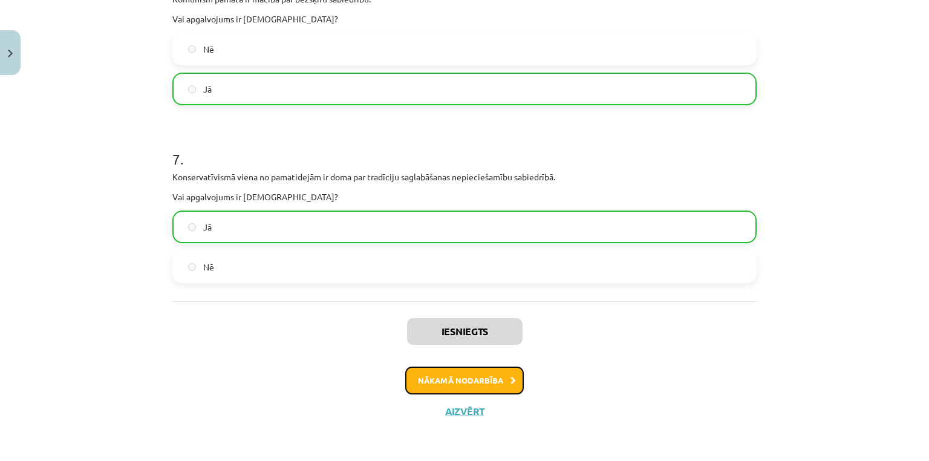
click at [447, 374] on button "Nākamā nodarbība" at bounding box center [464, 380] width 119 height 28
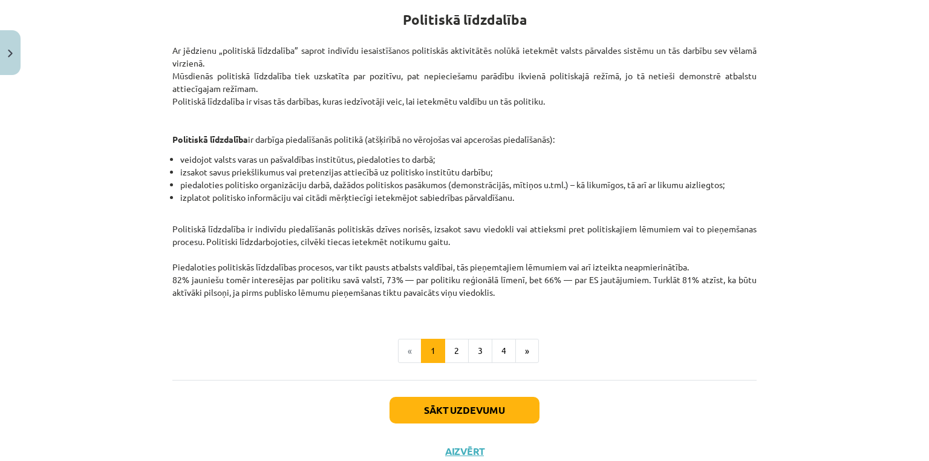
scroll to position [266, 0]
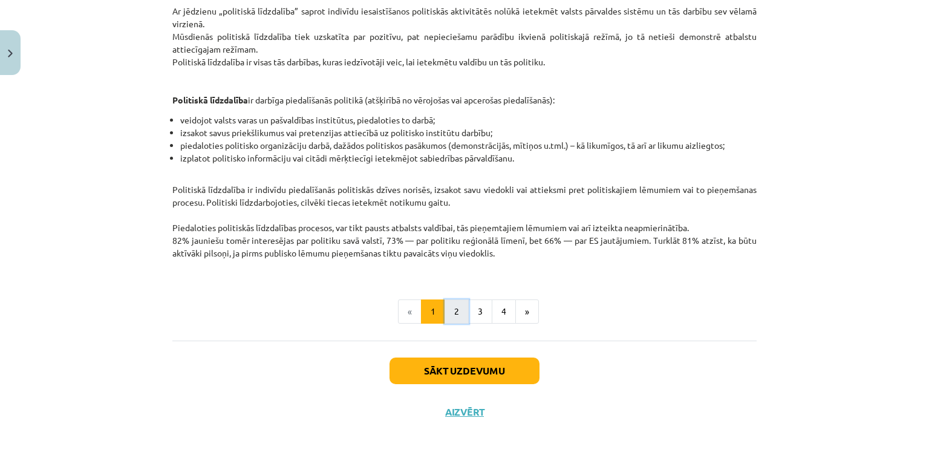
click at [460, 313] on button "2" at bounding box center [456, 311] width 24 height 24
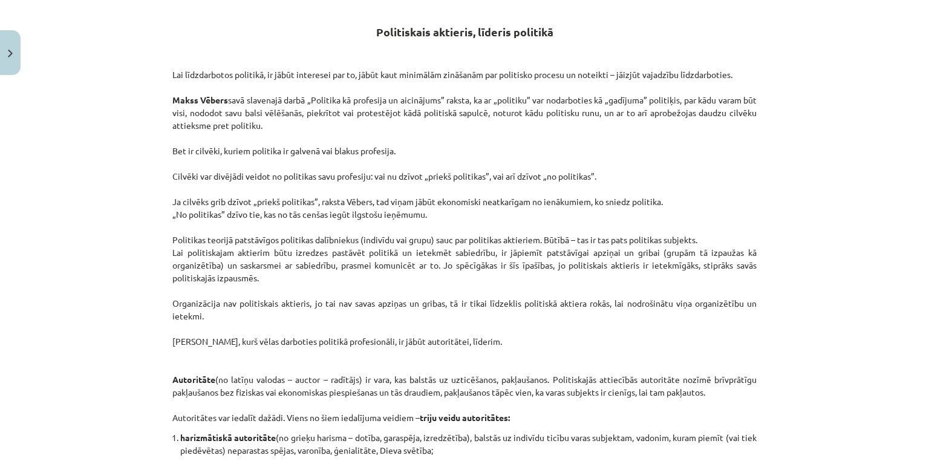
scroll to position [216, 0]
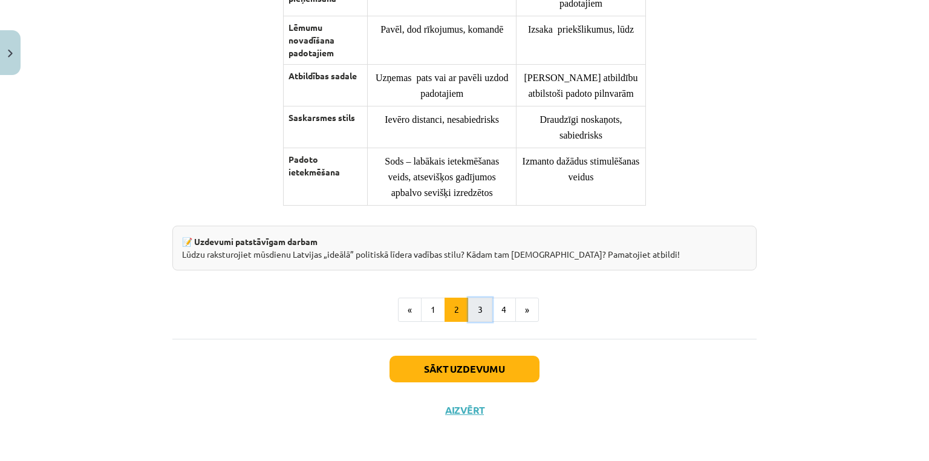
click at [484, 314] on button "3" at bounding box center [480, 309] width 24 height 24
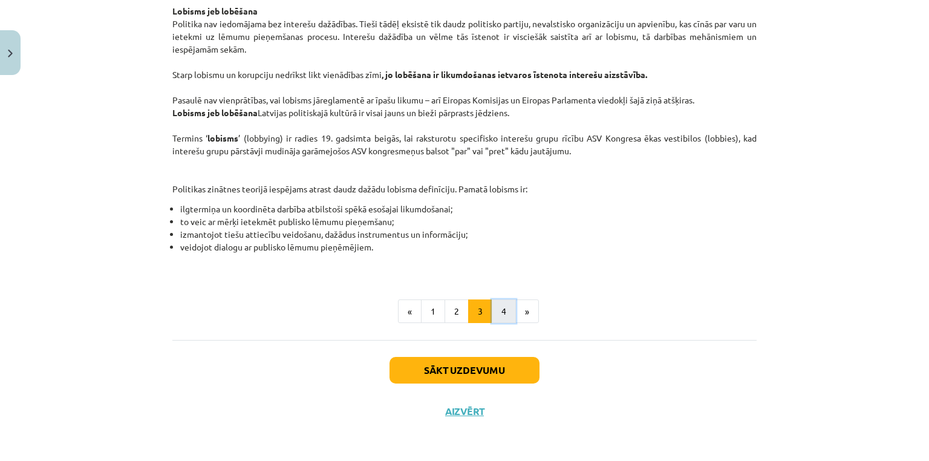
click at [493, 306] on button "4" at bounding box center [504, 311] width 24 height 24
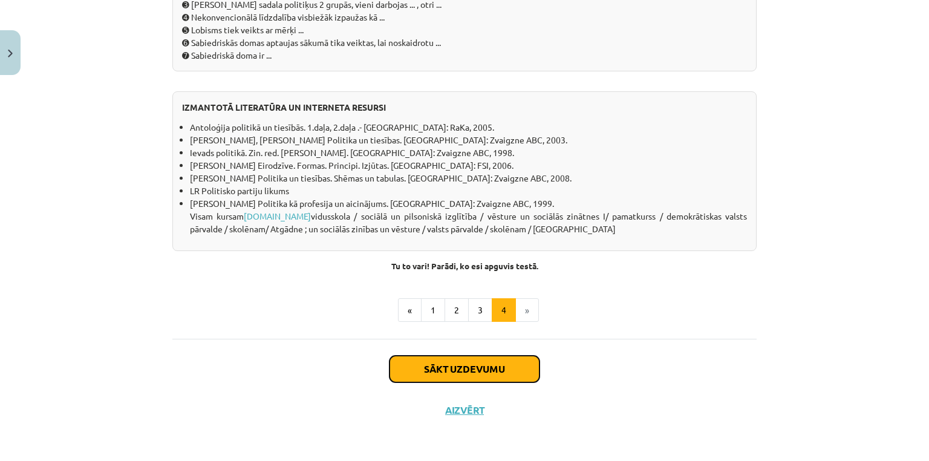
click at [489, 371] on button "Sākt uzdevumu" at bounding box center [464, 369] width 150 height 27
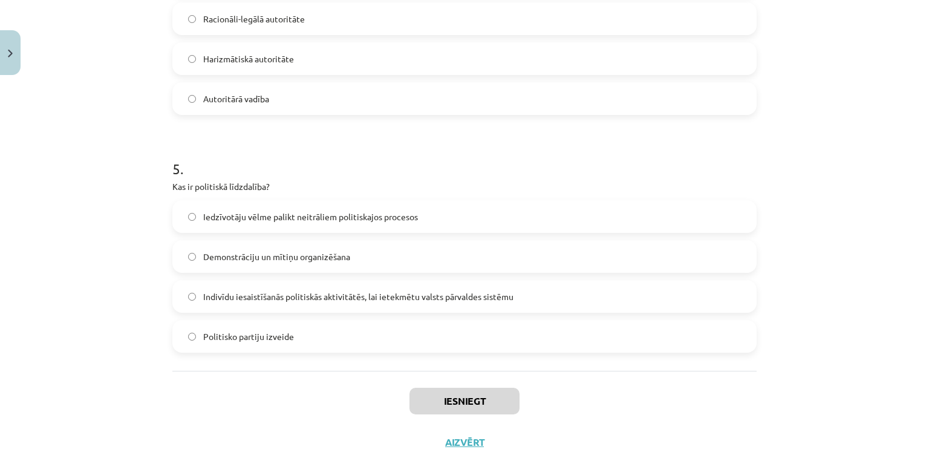
scroll to position [1083, 0]
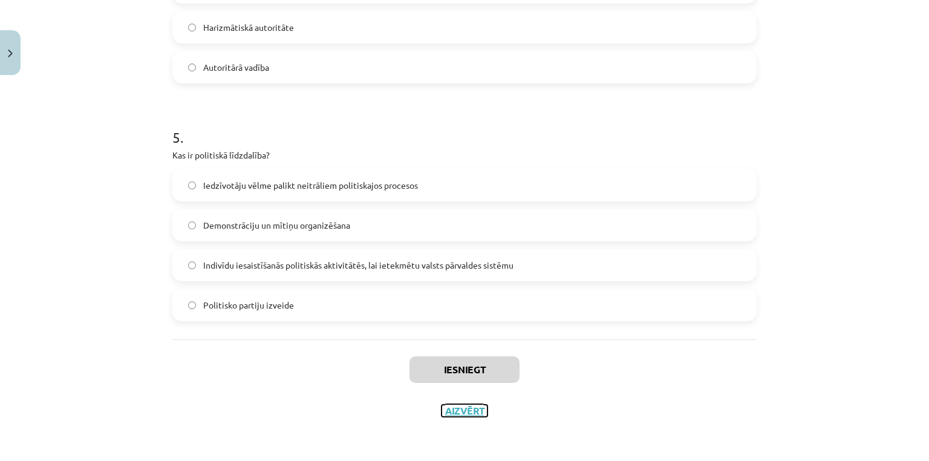
click at [458, 405] on button "Aizvērt" at bounding box center [464, 410] width 46 height 12
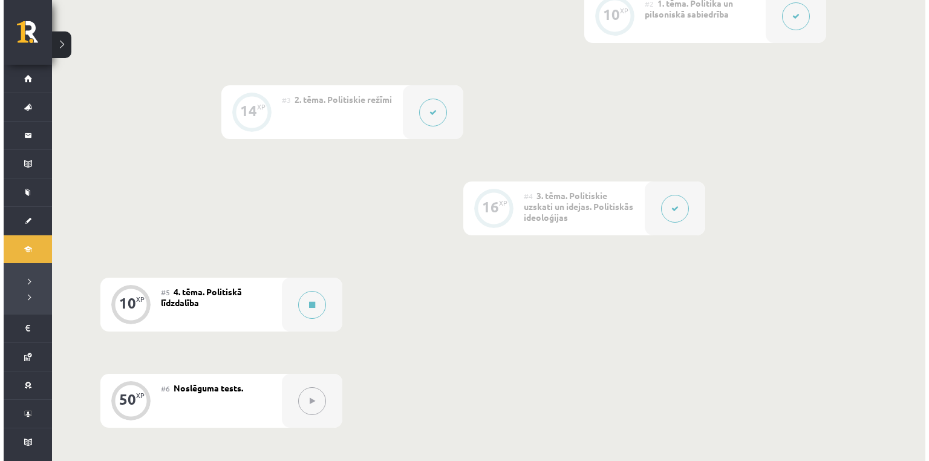
scroll to position [645, 0]
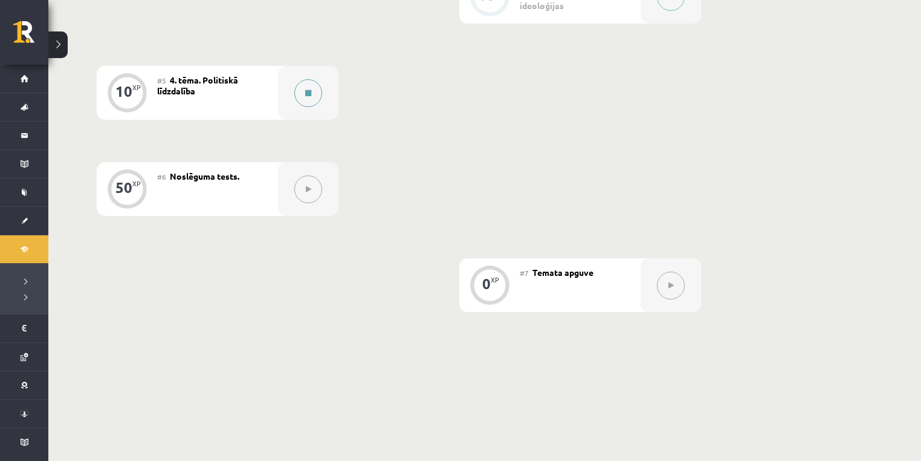
click at [311, 104] on button at bounding box center [308, 93] width 28 height 28
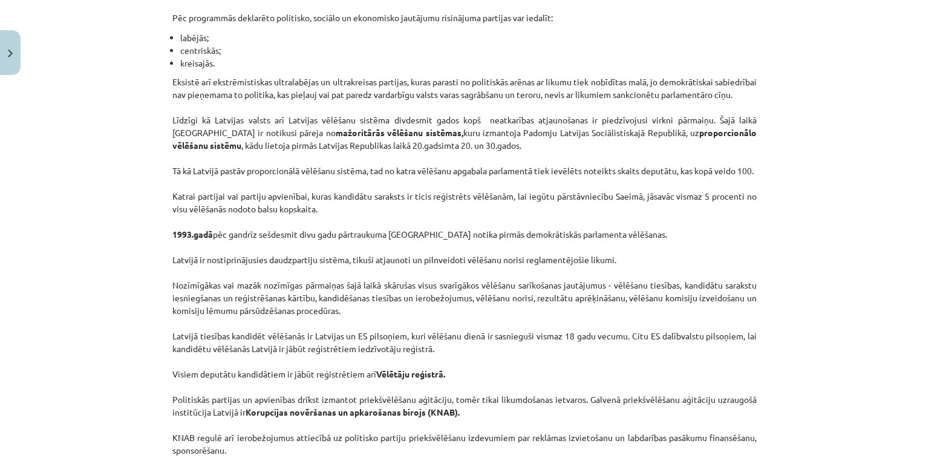
scroll to position [0, 0]
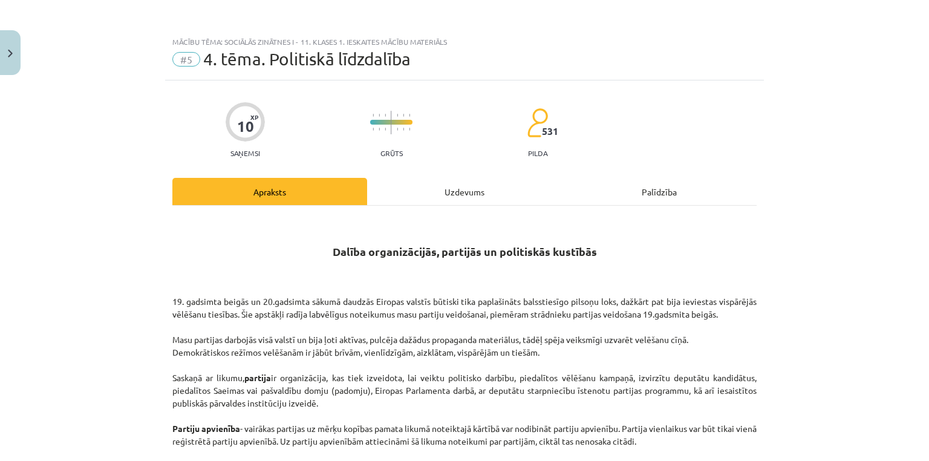
click at [420, 189] on div "Uzdevums" at bounding box center [464, 191] width 195 height 27
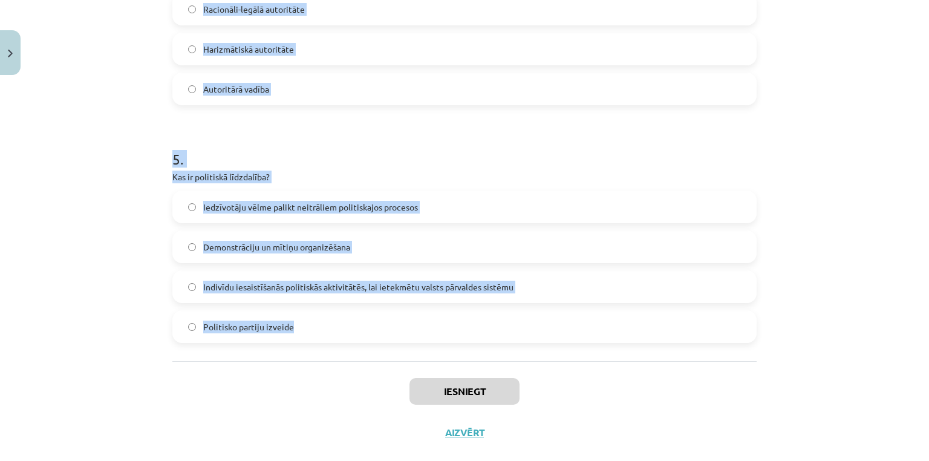
scroll to position [1083, 0]
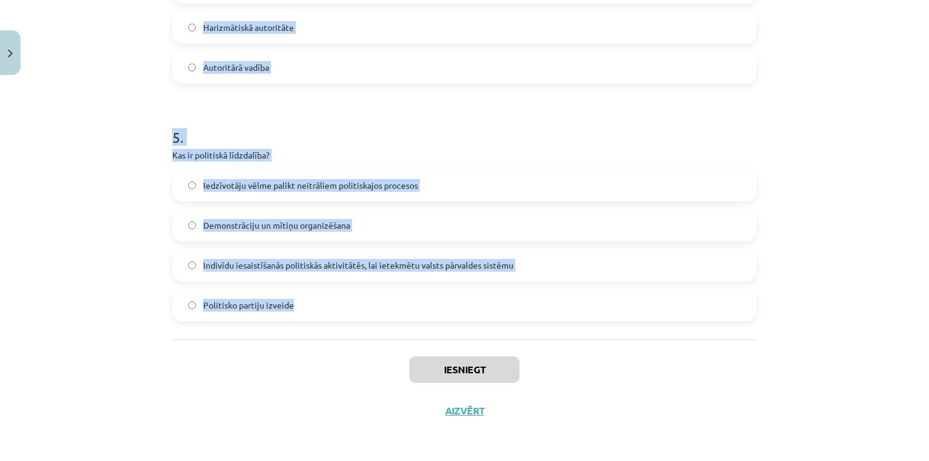
drag, startPoint x: 163, startPoint y: 258, endPoint x: 430, endPoint y: 299, distance: 270.5
copy form "Lore ipsumdo sitam consecte adipis elits doeiusmo tempor incididuntu laboree do…"
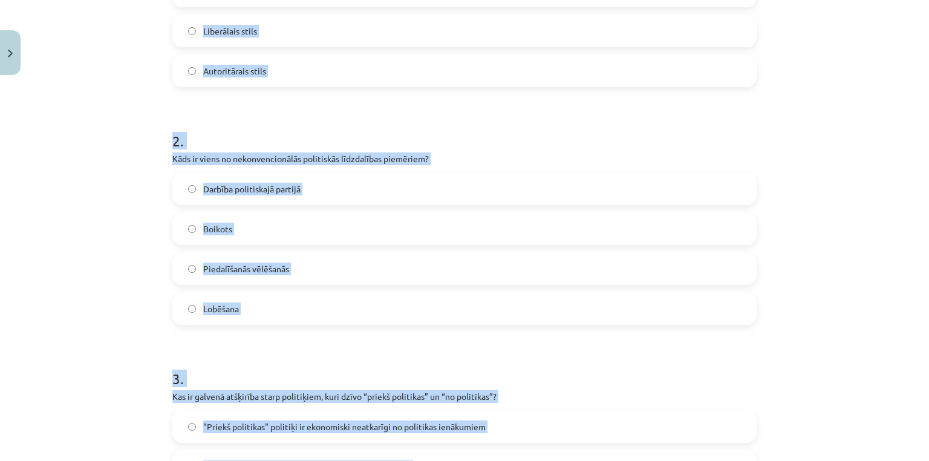
scroll to position [277, 0]
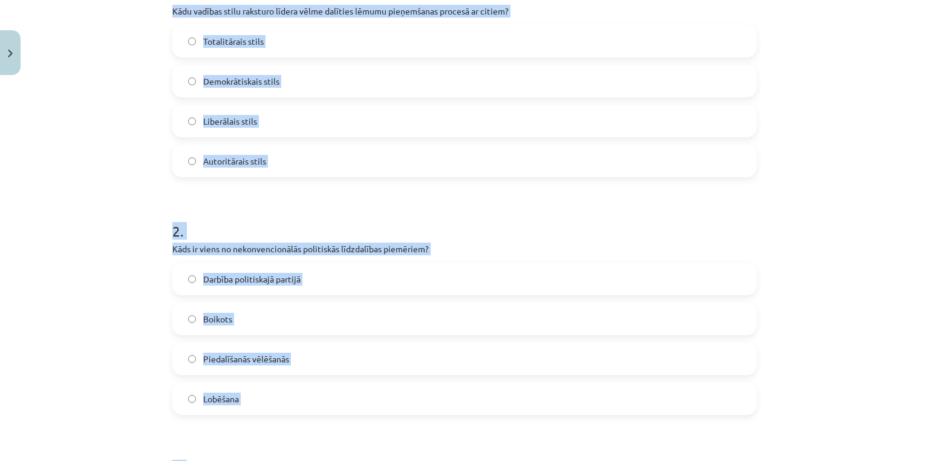
click at [235, 75] on span "Demokrātiskais stils" at bounding box center [241, 81] width 76 height 13
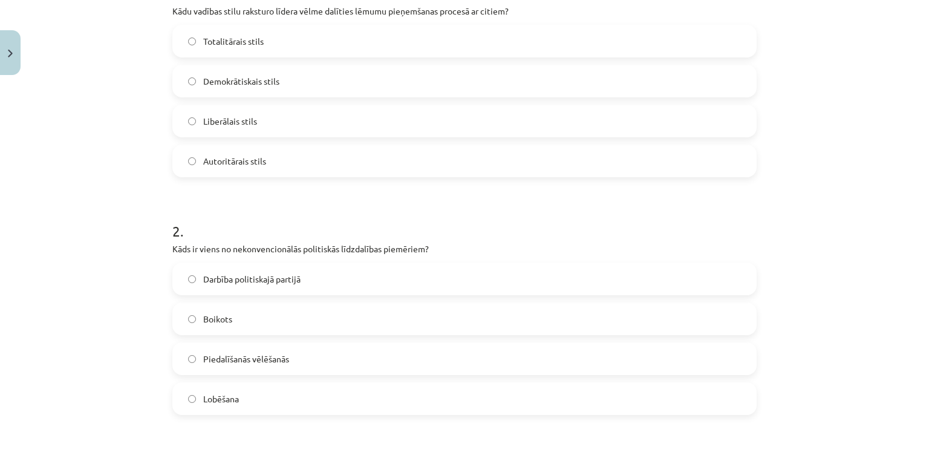
drag, startPoint x: 221, startPoint y: 311, endPoint x: 219, endPoint y: 291, distance: 20.1
click at [221, 313] on span "Boikots" at bounding box center [217, 319] width 29 height 13
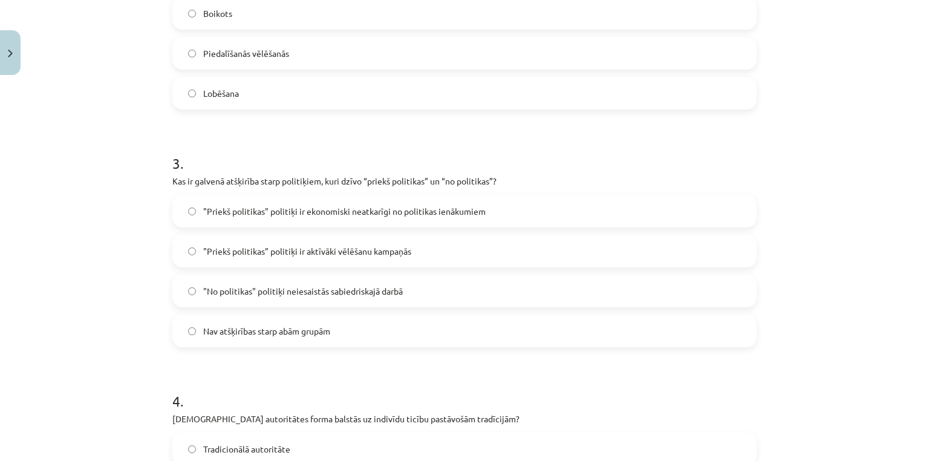
scroll to position [600, 0]
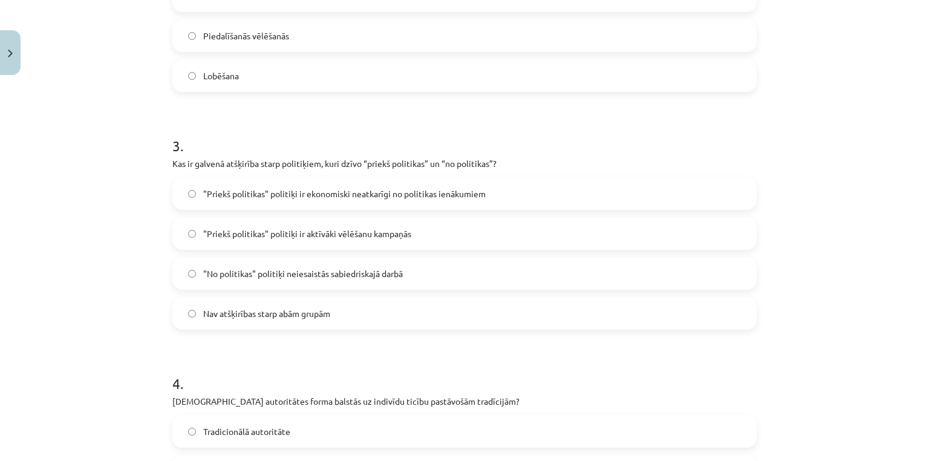
click at [249, 201] on label ""Priekš politikas" politiķi ir ekonomiski neatkarīgi no politikas ienākumiem" at bounding box center [465, 193] width 582 height 30
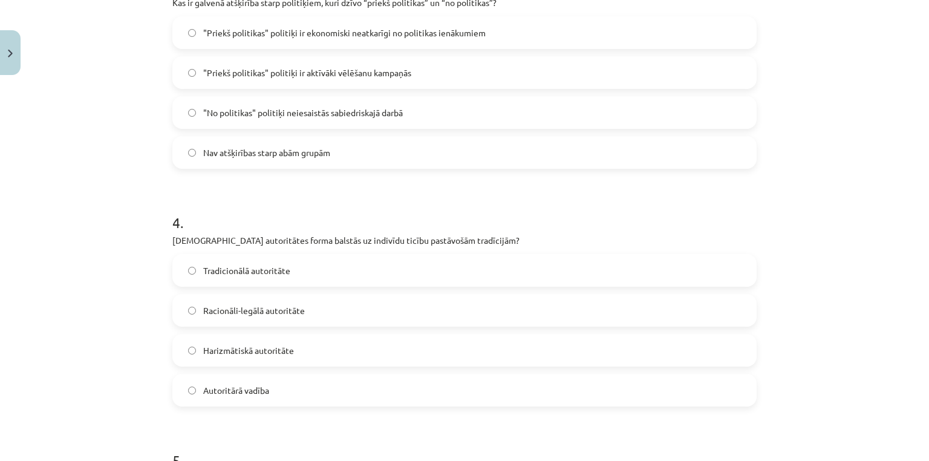
click at [215, 264] on span "Tradicionālā autoritāte" at bounding box center [246, 270] width 87 height 13
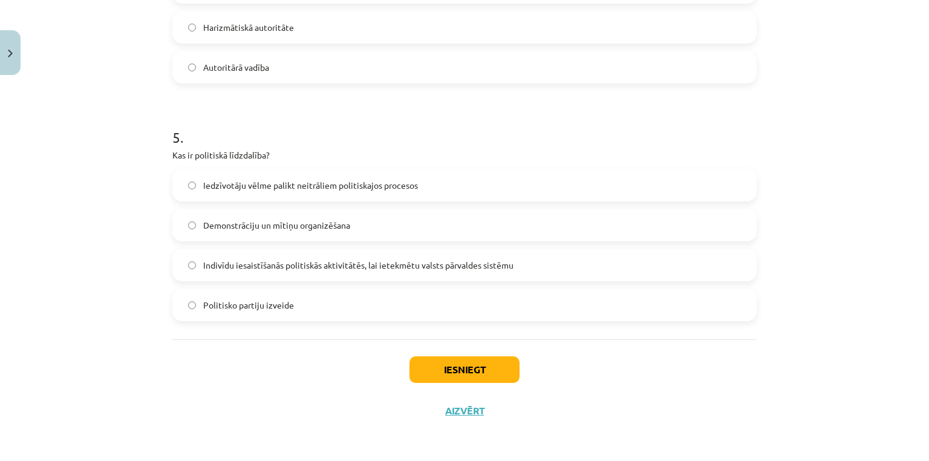
click at [255, 268] on span "Indivīdu iesaistīšanās politiskās aktivitātēs, lai ietekmētu valsts pārvaldes s…" at bounding box center [358, 265] width 310 height 13
click at [462, 372] on button "Iesniegt" at bounding box center [464, 369] width 110 height 27
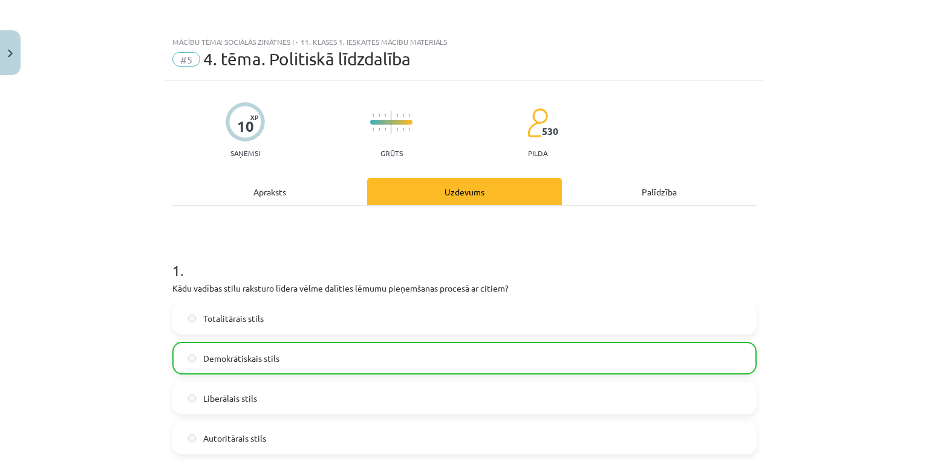
scroll to position [1122, 0]
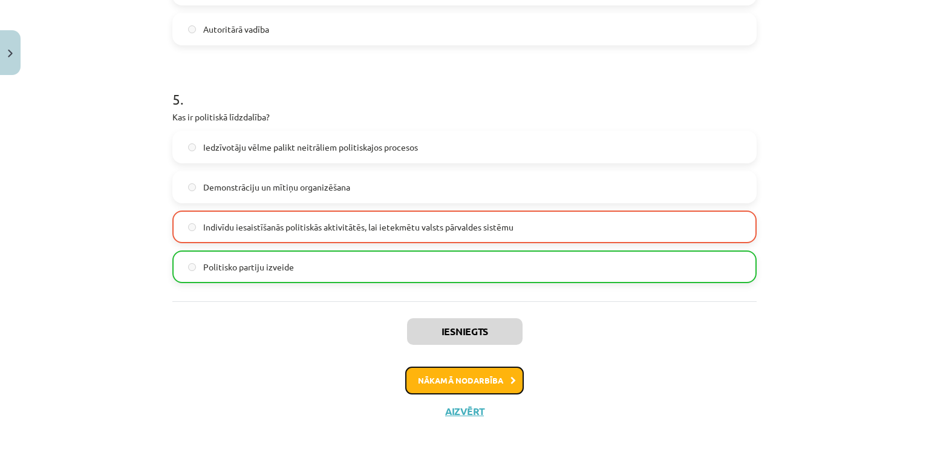
click at [427, 385] on button "Nākamā nodarbība" at bounding box center [464, 380] width 119 height 28
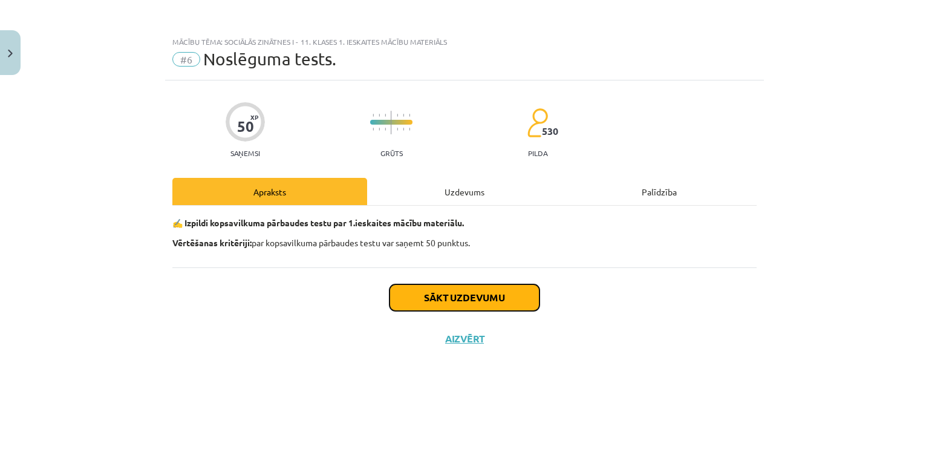
click at [460, 292] on button "Sākt uzdevumu" at bounding box center [464, 297] width 150 height 27
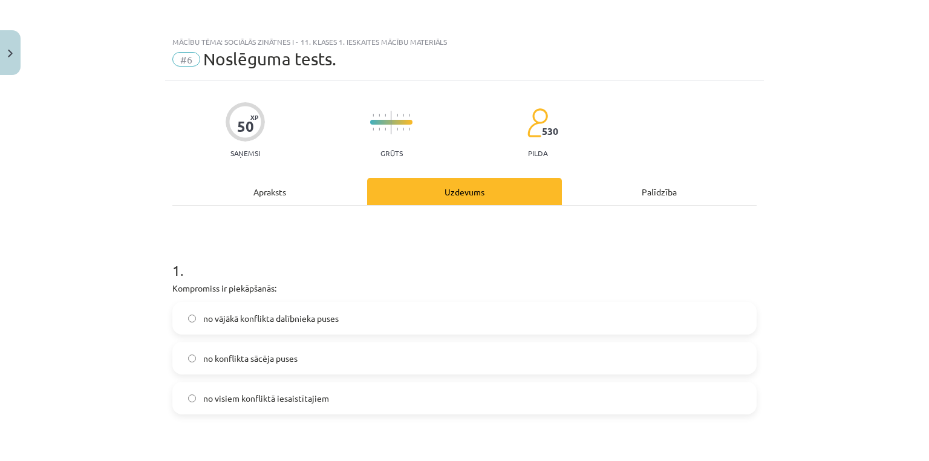
click at [290, 400] on span "no visiem konfliktā iesaistītajiem" at bounding box center [266, 398] width 126 height 13
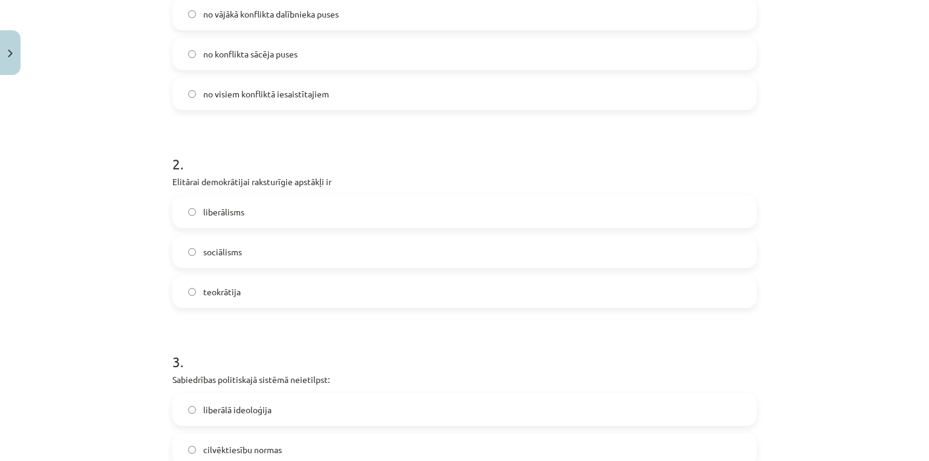
scroll to position [322, 0]
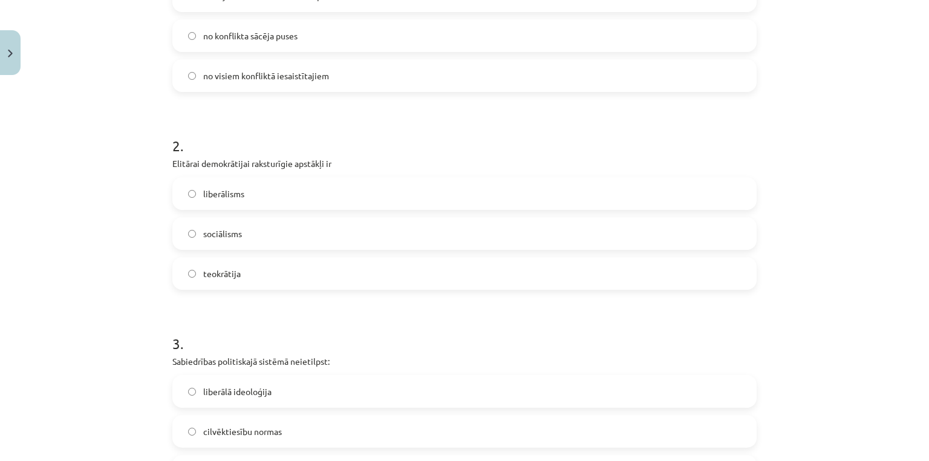
click at [238, 276] on label "teokrātija" at bounding box center [465, 273] width 582 height 30
click at [203, 193] on span "liberālisms" at bounding box center [223, 193] width 41 height 13
click at [221, 268] on span "teokrātija" at bounding box center [221, 273] width 37 height 13
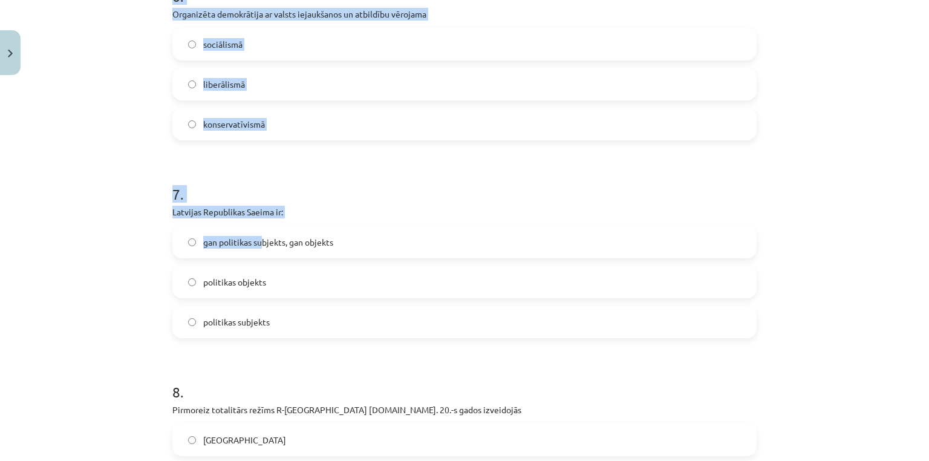
scroll to position [1227, 0]
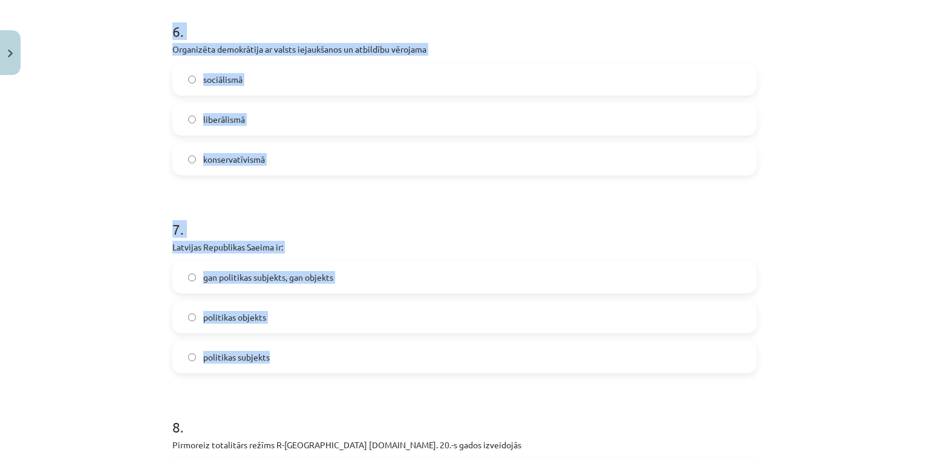
drag, startPoint x: 165, startPoint y: 201, endPoint x: 302, endPoint y: 349, distance: 202.0
copy form "Sabiedrības politiskajā sistēmā neietilpst: liberālā ideoloģija cilvēktiesību n…"
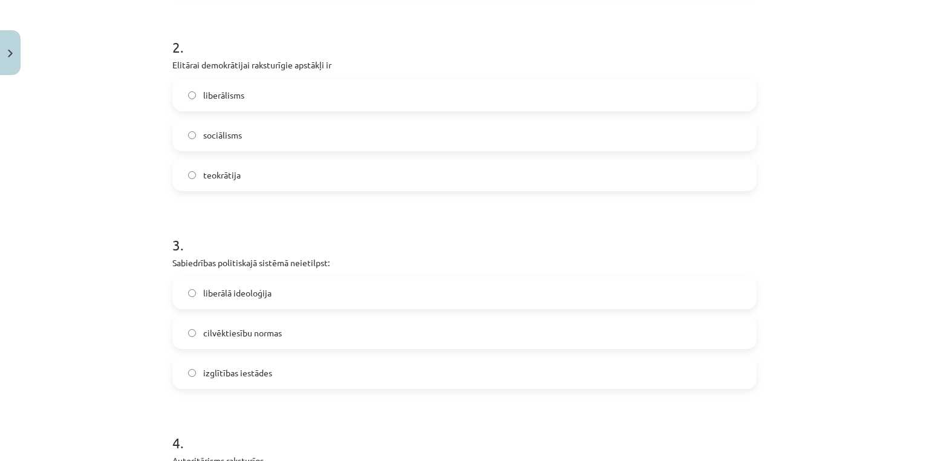
click at [68, 192] on div "Mācību tēma: Sociālās zinātnes i - 11. klases 1. ieskaites mācību materiāls #6 …" at bounding box center [464, 230] width 929 height 461
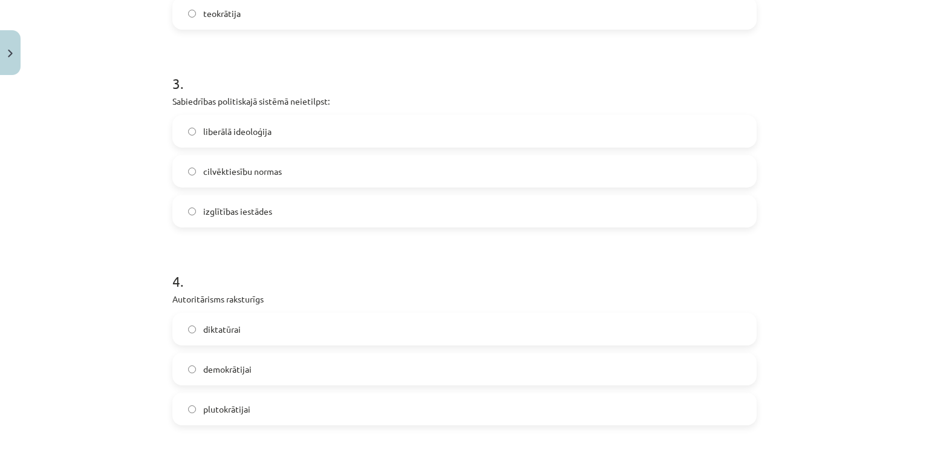
drag, startPoint x: 215, startPoint y: 131, endPoint x: 215, endPoint y: 120, distance: 10.3
click at [215, 128] on span "liberālā ideoloģija" at bounding box center [237, 131] width 68 height 13
click at [214, 209] on span "izglītības iestādes" at bounding box center [237, 211] width 69 height 13
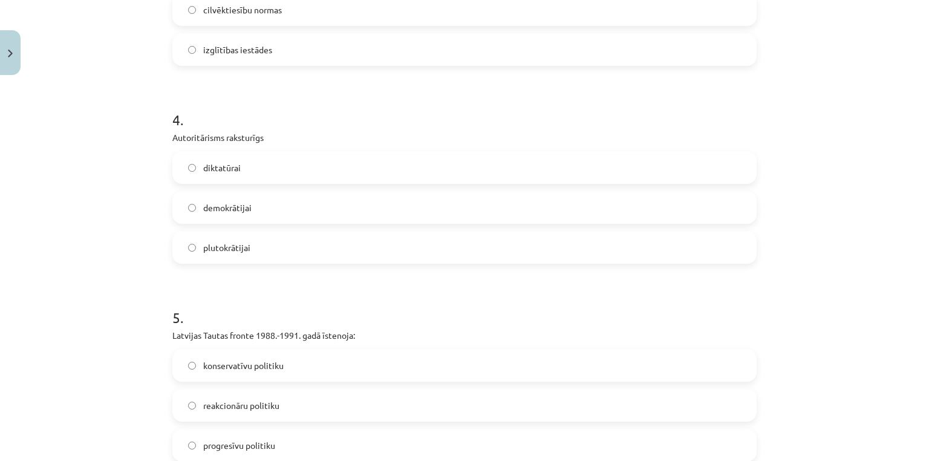
click at [193, 204] on label "demokrātijai" at bounding box center [465, 207] width 582 height 30
click at [200, 174] on label "diktatūrai" at bounding box center [465, 167] width 582 height 30
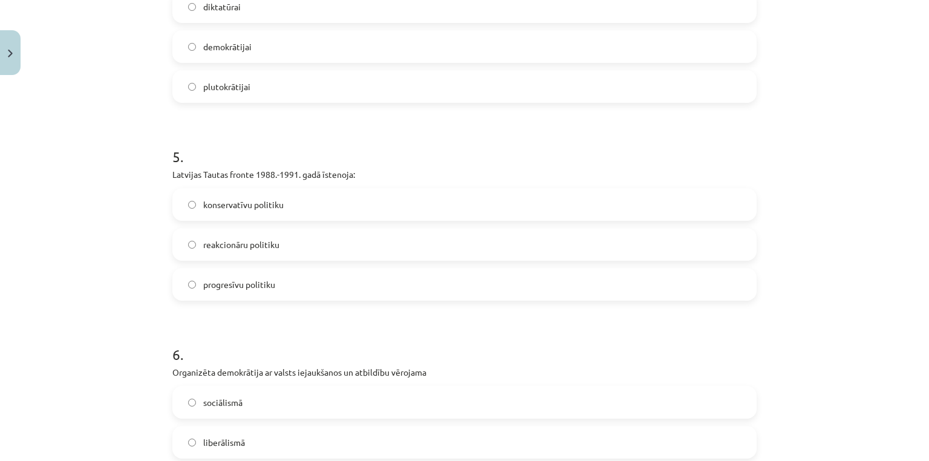
click at [194, 251] on label "reakcionāru politiku" at bounding box center [465, 244] width 582 height 30
click at [223, 278] on span "progresīvu politiku" at bounding box center [239, 284] width 72 height 13
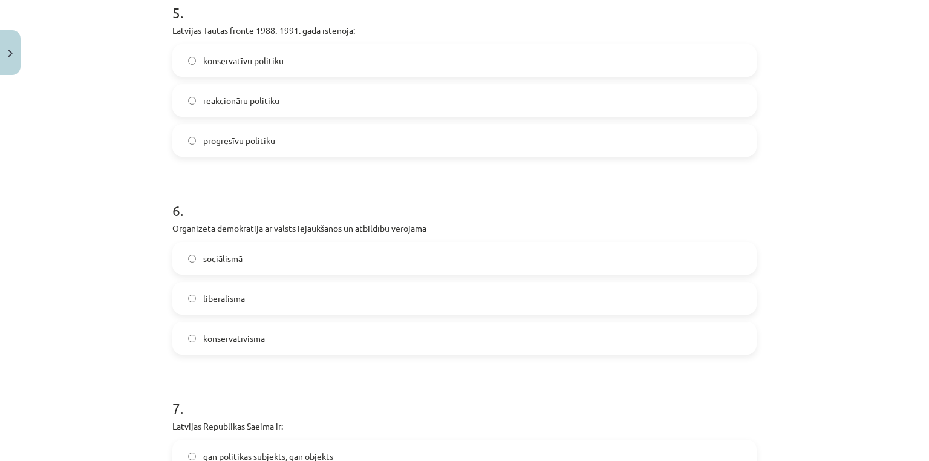
scroll to position [1066, 0]
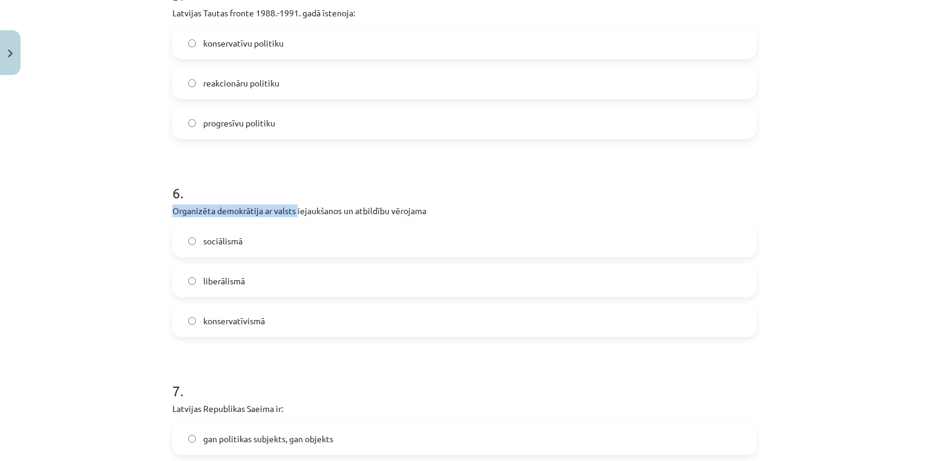
drag, startPoint x: 167, startPoint y: 207, endPoint x: 294, endPoint y: 207, distance: 127.0
click at [294, 207] on div "50 XP Saņemsi Grūts 530 pilda Apraksts Uzdevums Palīdzība 1 . Kompromiss ir pie…" at bounding box center [464, 125] width 599 height 2223
click at [247, 245] on label "sociālismā" at bounding box center [465, 241] width 582 height 30
click at [232, 271] on label "liberālismā" at bounding box center [465, 280] width 582 height 30
click at [203, 245] on span "sociālismā" at bounding box center [222, 241] width 39 height 13
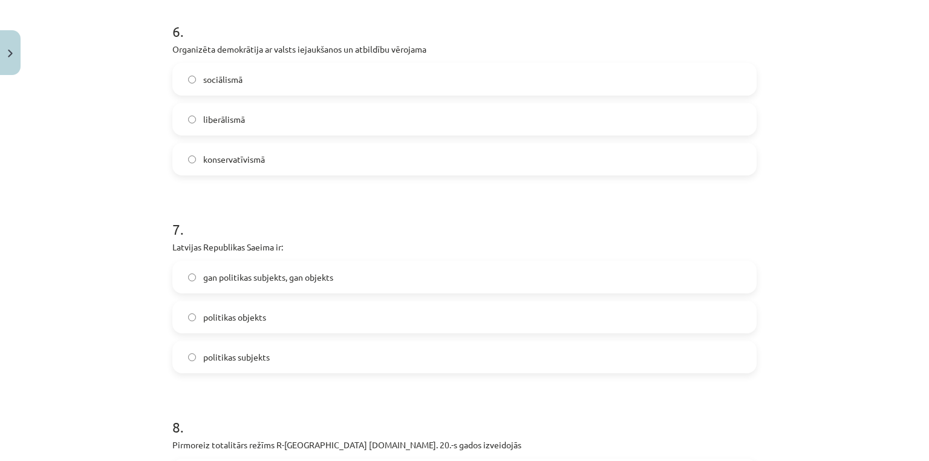
scroll to position [1388, 0]
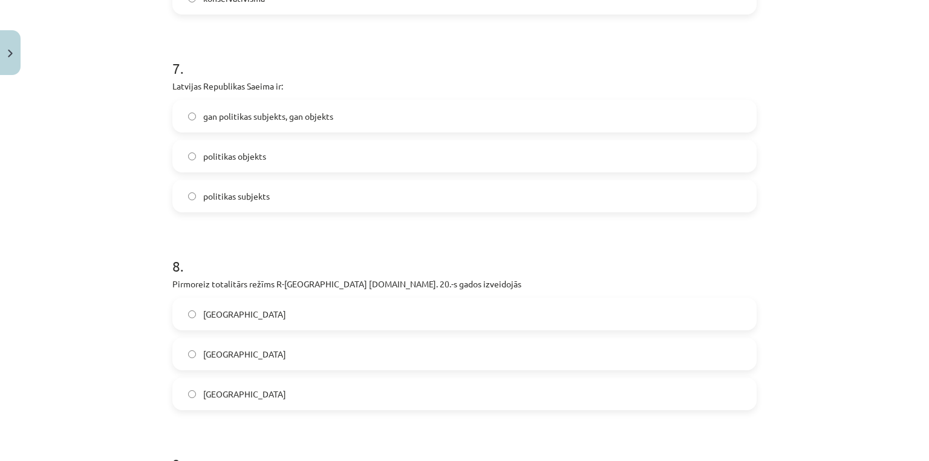
drag, startPoint x: 227, startPoint y: 195, endPoint x: 228, endPoint y: 99, distance: 96.1
click at [227, 193] on span "politikas subjekts" at bounding box center [236, 196] width 67 height 13
click at [197, 114] on label "gan politikas subjekts, gan objekts" at bounding box center [465, 116] width 582 height 30
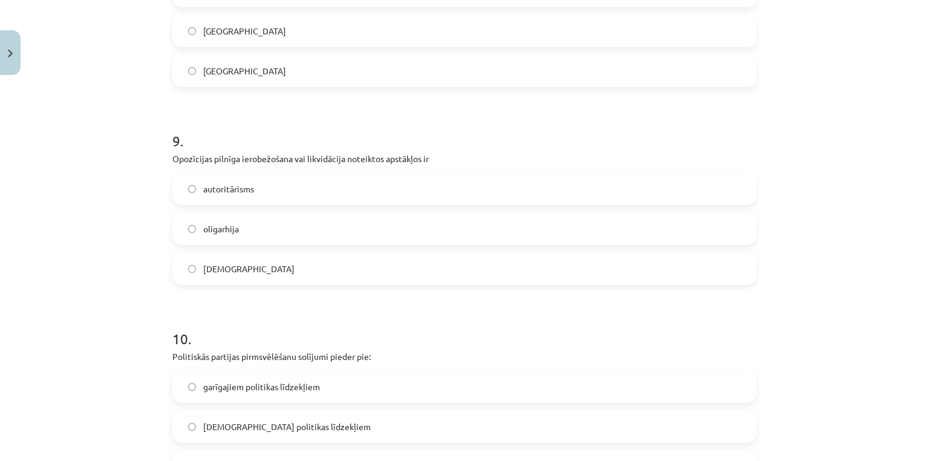
scroll to position [1550, 0]
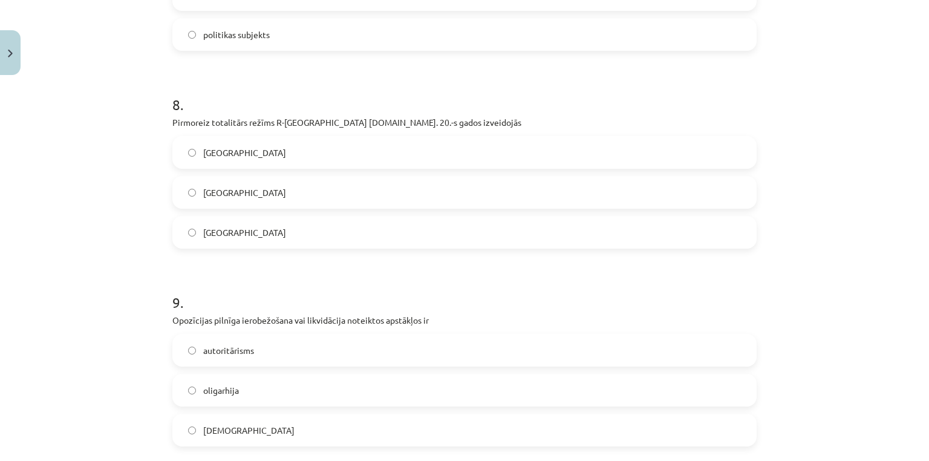
click at [204, 199] on label "[GEOGRAPHIC_DATA]" at bounding box center [465, 192] width 582 height 30
click at [215, 154] on span "[GEOGRAPHIC_DATA]" at bounding box center [244, 152] width 83 height 13
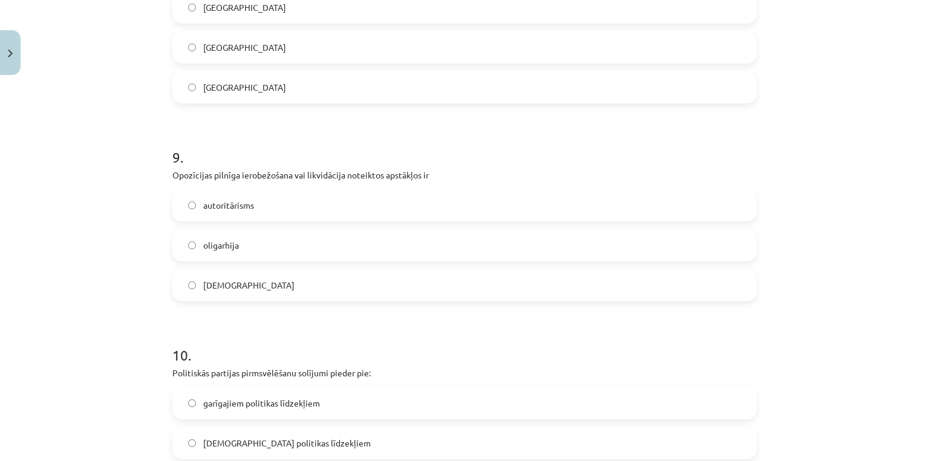
scroll to position [1711, 0]
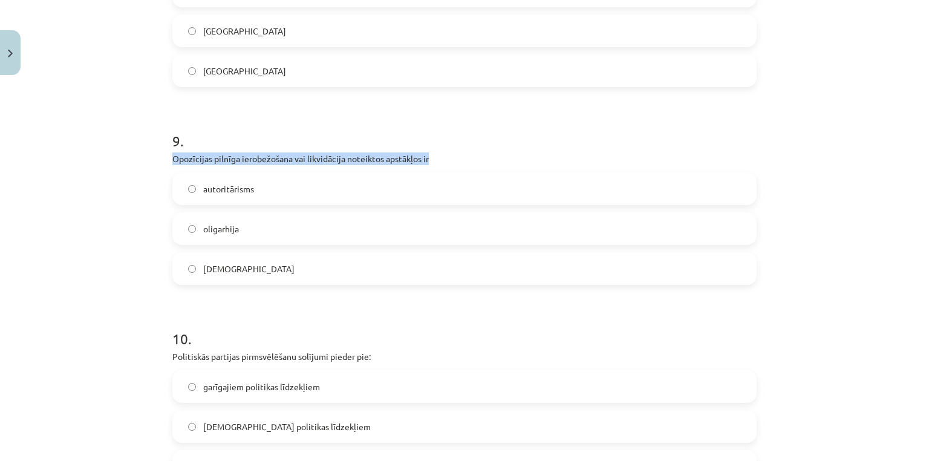
drag, startPoint x: 166, startPoint y: 158, endPoint x: 426, endPoint y: 157, distance: 259.4
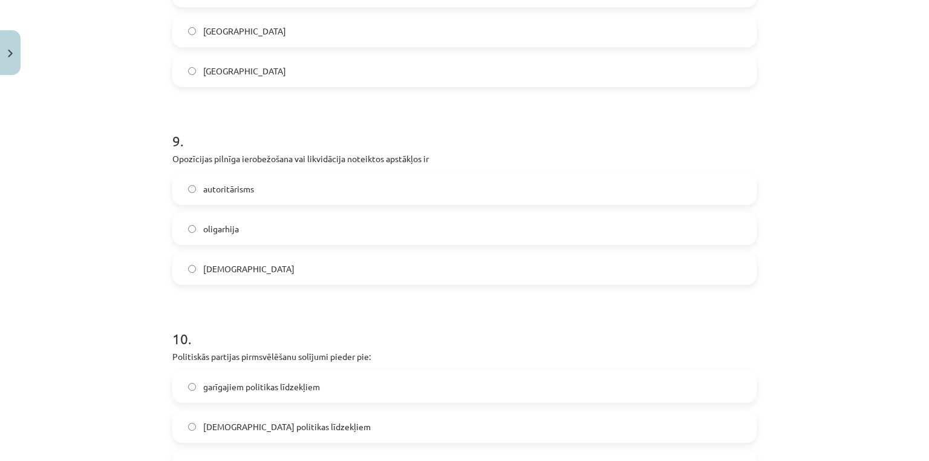
click at [223, 193] on span "autoritārisms" at bounding box center [228, 189] width 51 height 13
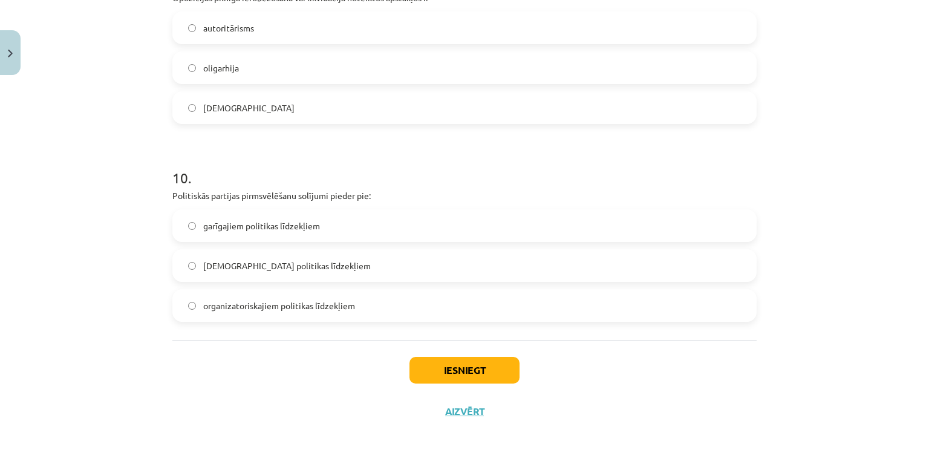
click at [249, 300] on span "organizatoriskajiem politikas līdzekļiem" at bounding box center [279, 305] width 152 height 13
click at [430, 365] on button "Iesniegt" at bounding box center [464, 370] width 110 height 27
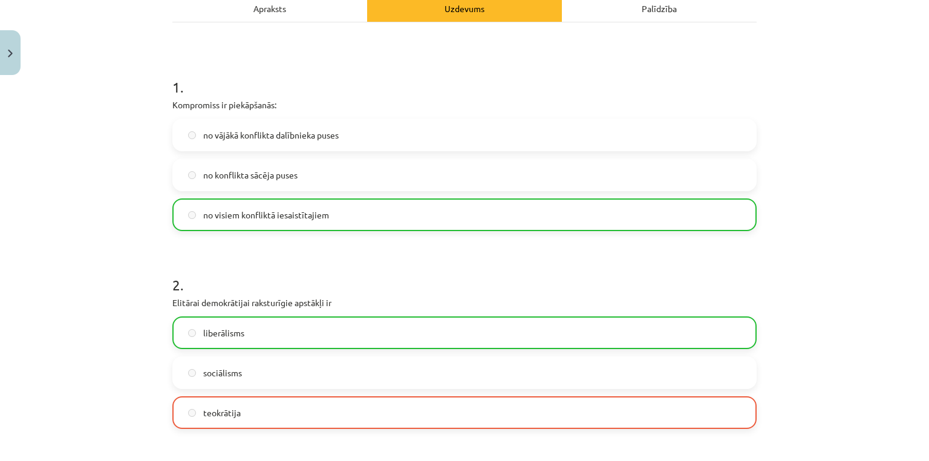
scroll to position [0, 0]
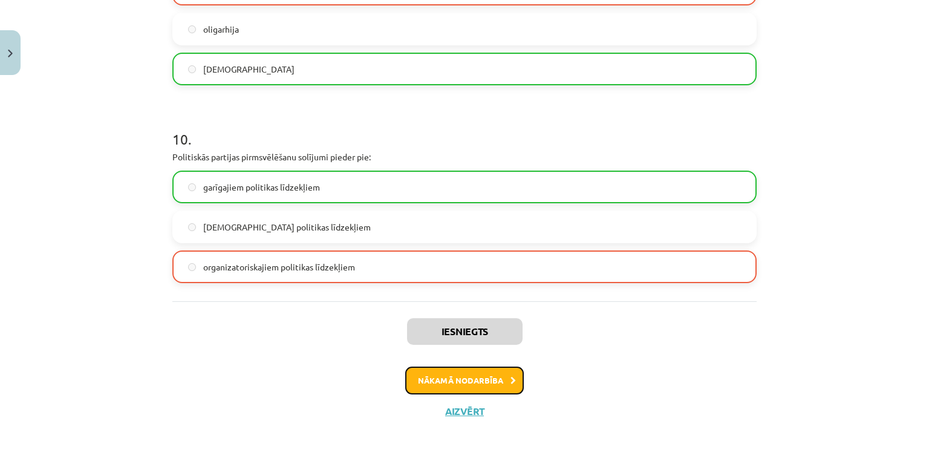
click at [464, 390] on button "Nākamā nodarbība" at bounding box center [464, 380] width 119 height 28
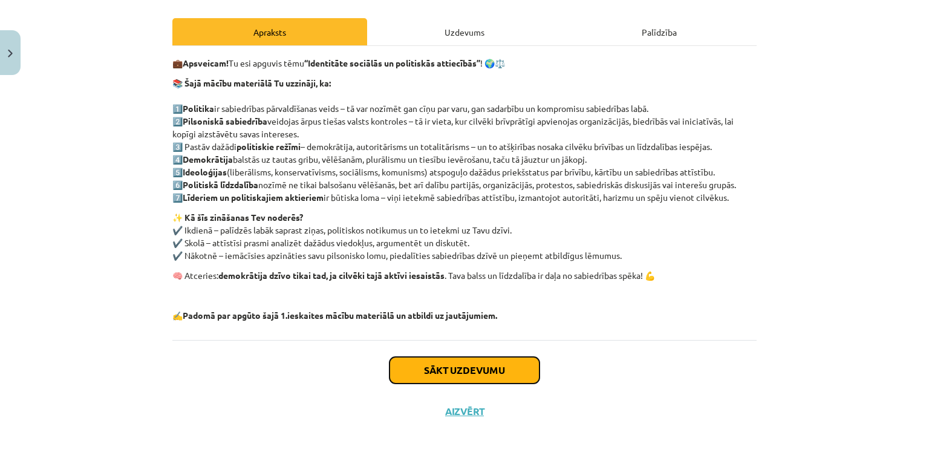
click at [454, 368] on button "Sākt uzdevumu" at bounding box center [464, 370] width 150 height 27
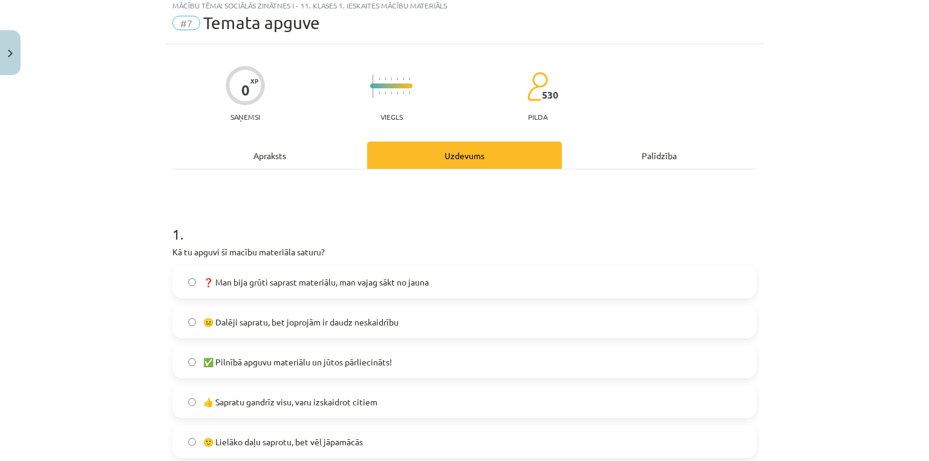
scroll to position [30, 0]
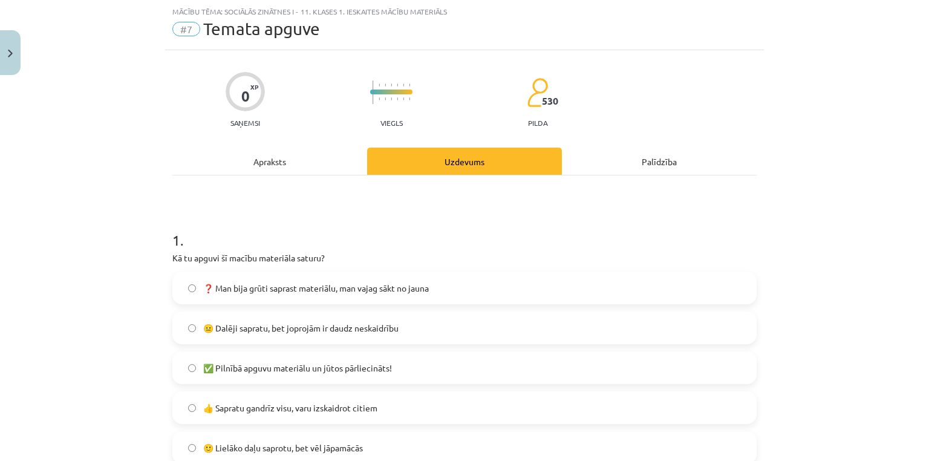
click at [317, 334] on label "😐 Dalēji sapratu, bet joprojām ir daudz neskaidrību" at bounding box center [465, 328] width 582 height 30
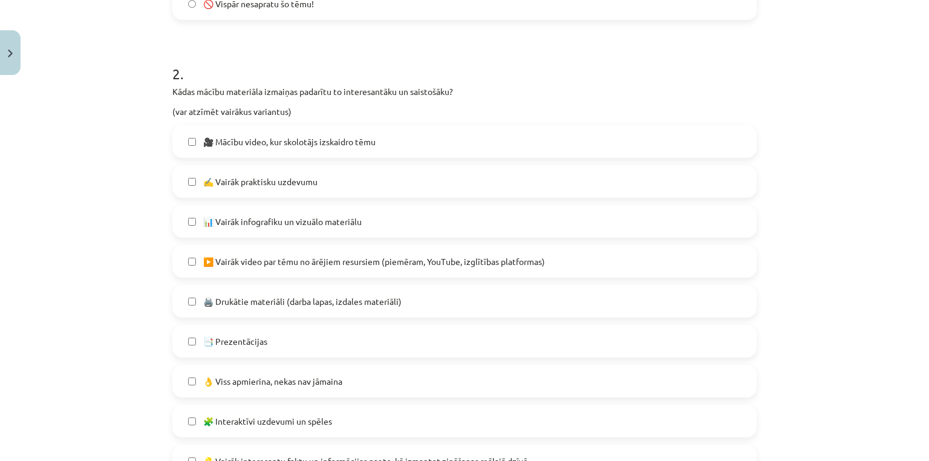
scroll to position [675, 0]
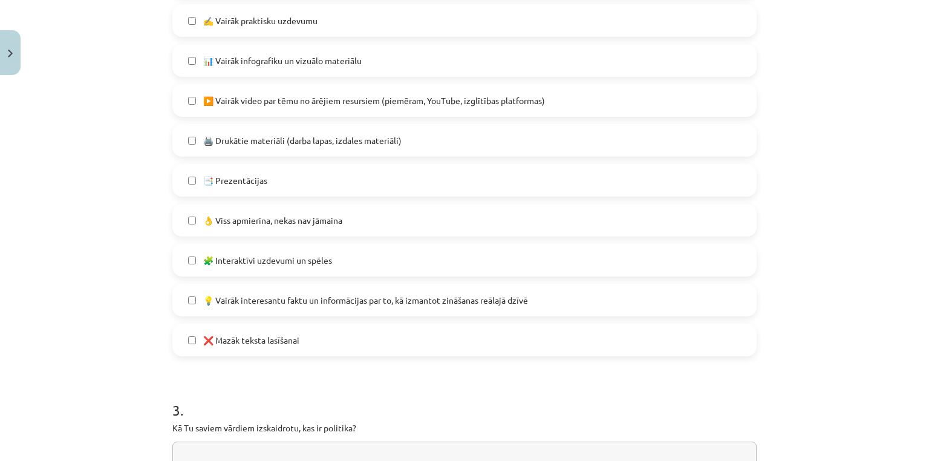
click at [245, 184] on span "📑 Prezentācijas" at bounding box center [235, 180] width 64 height 13
click at [242, 343] on span "❌ Mazāk teksta lasīšanai" at bounding box center [251, 340] width 96 height 13
click at [235, 189] on label "📑 Prezentācijas" at bounding box center [465, 180] width 582 height 30
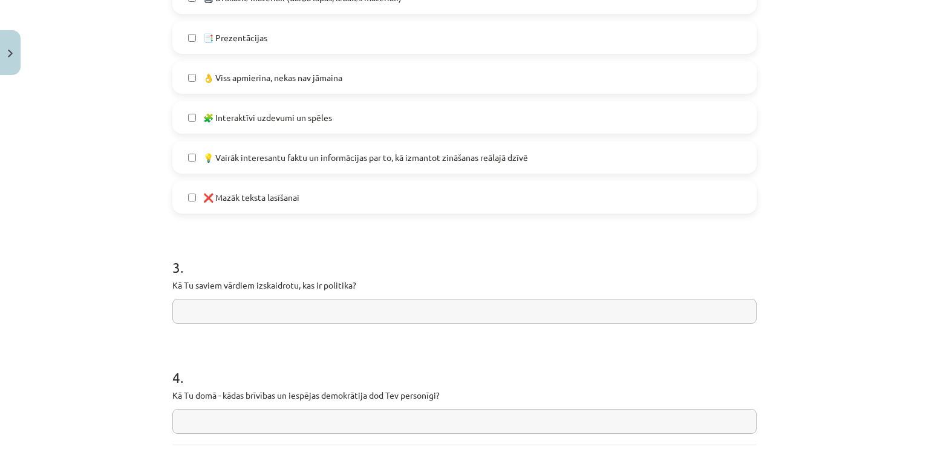
scroll to position [837, 0]
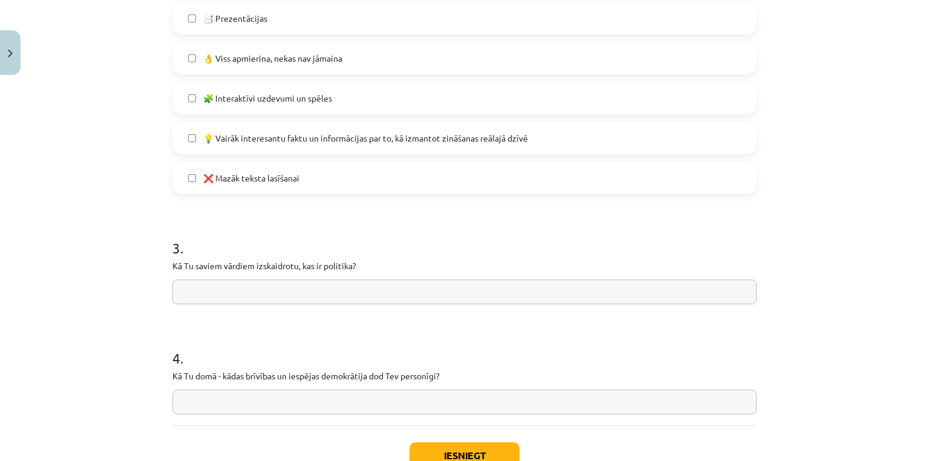
click at [250, 22] on span "📑 Prezentācijas" at bounding box center [235, 18] width 64 height 13
click at [297, 299] on input "text" at bounding box center [464, 291] width 584 height 25
drag, startPoint x: 545, startPoint y: 288, endPoint x: 1, endPoint y: 301, distance: 543.7
click at [1, 301] on div "Mācību tēma: Sociālās zinātnes i - 11. klases 1. ieskaites mācību materiāls #7 …" at bounding box center [464, 230] width 929 height 461
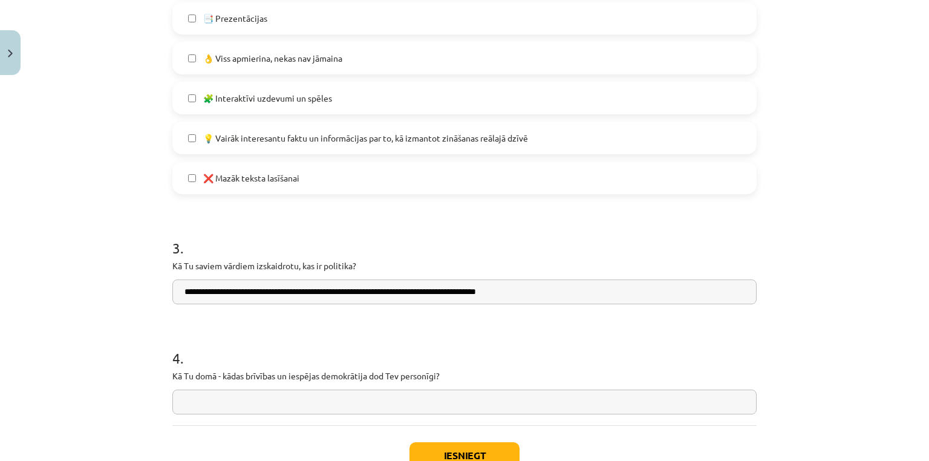
scroll to position [923, 0]
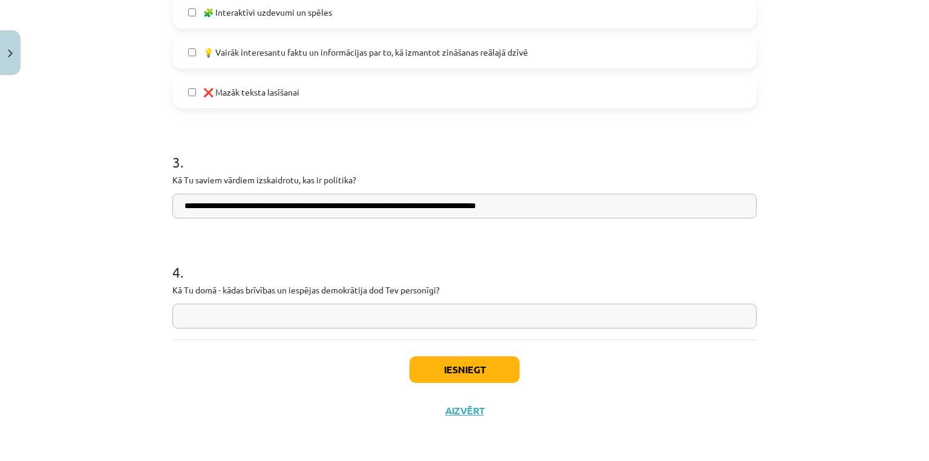
drag, startPoint x: 343, startPoint y: 201, endPoint x: 0, endPoint y: 242, distance: 345.9
click at [0, 242] on div "Mācību tēma: Sociālās zinātnes i - 11. klases 1. ieskaites mācību materiāls #7 …" at bounding box center [464, 230] width 929 height 461
paste input "**********"
type input "**********"
click at [255, 317] on input "text" at bounding box center [464, 316] width 584 height 25
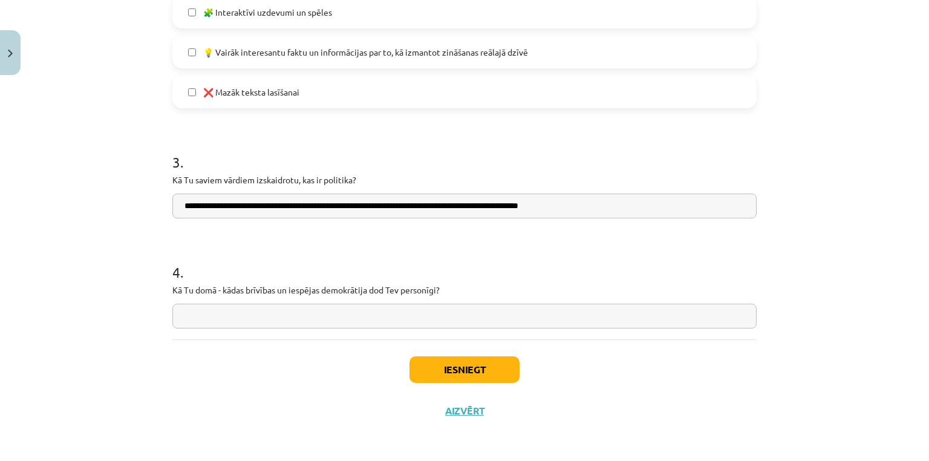
type input "*"
drag, startPoint x: 166, startPoint y: 291, endPoint x: 469, endPoint y: 296, distance: 303.6
copy p
click at [149, 190] on div "Mācību tēma: Sociālās zinātnes i - 11. klases 1. ieskaites mācību materiāls #7 …" at bounding box center [464, 230] width 929 height 461
